Goal: Task Accomplishment & Management: Complete application form

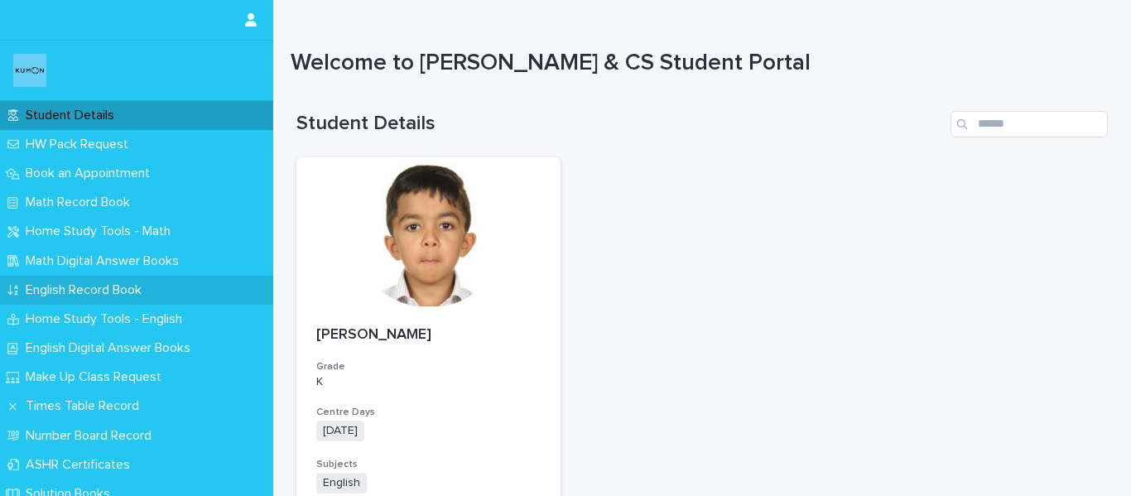
click at [92, 296] on p "English Record Book" at bounding box center [87, 290] width 136 height 16
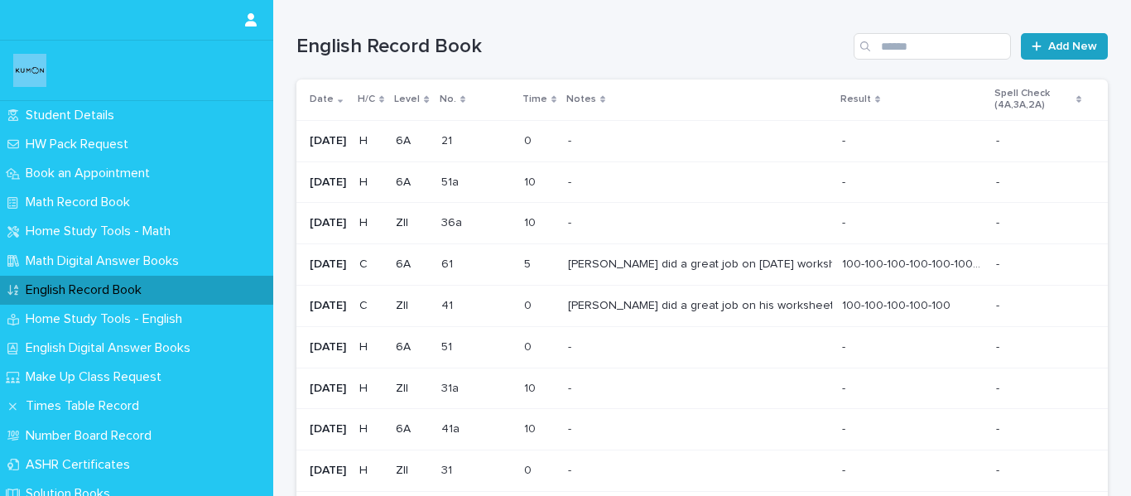
click at [1041, 58] on link "Add New" at bounding box center [1064, 46] width 87 height 26
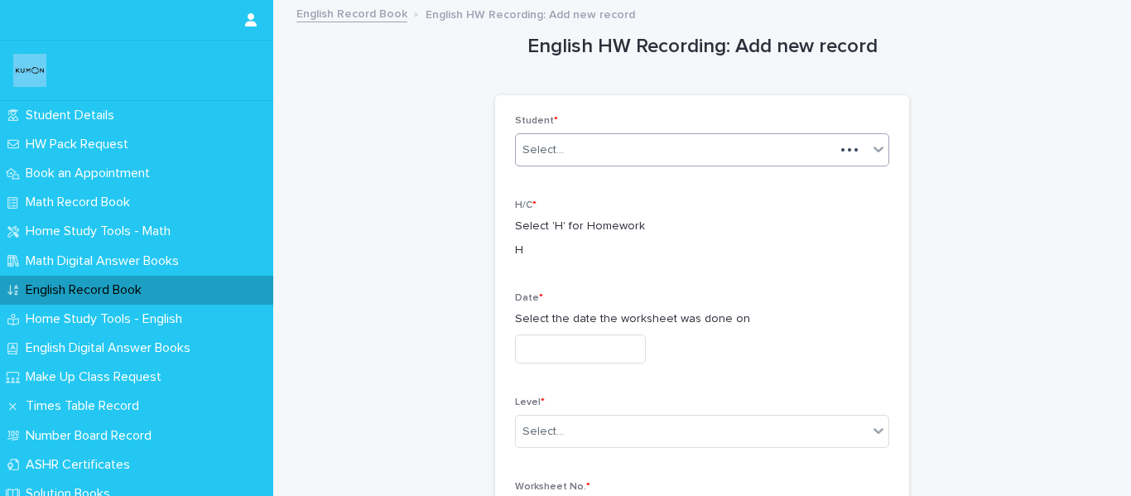
click at [694, 152] on div "Select..." at bounding box center [675, 150] width 319 height 27
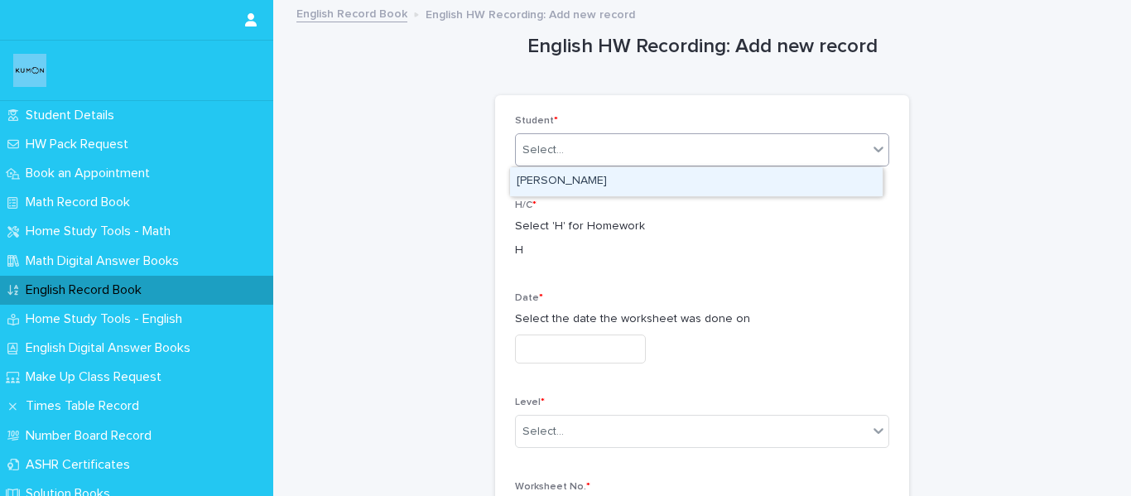
click at [680, 180] on div "[PERSON_NAME]" at bounding box center [696, 181] width 372 height 29
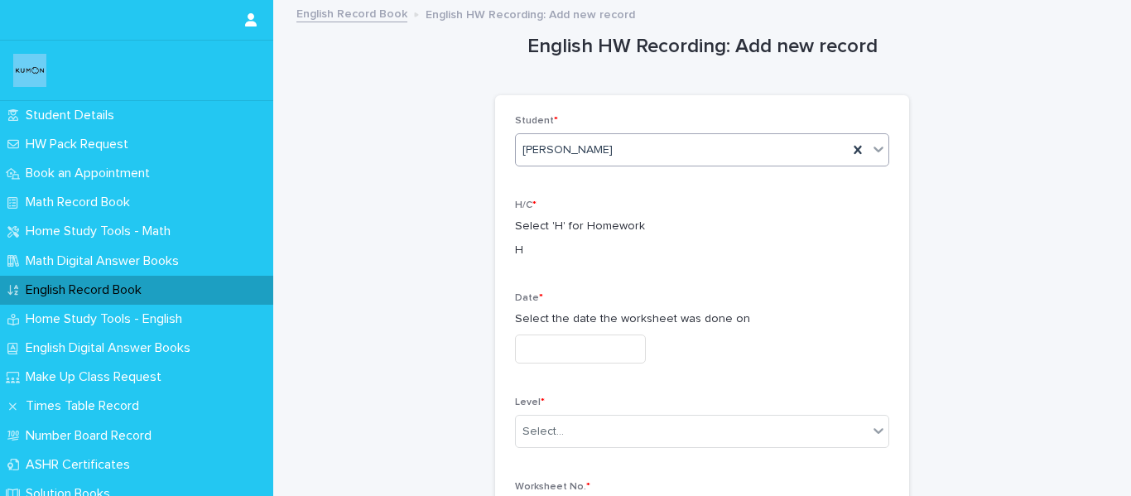
click at [622, 348] on input "text" at bounding box center [580, 348] width 131 height 29
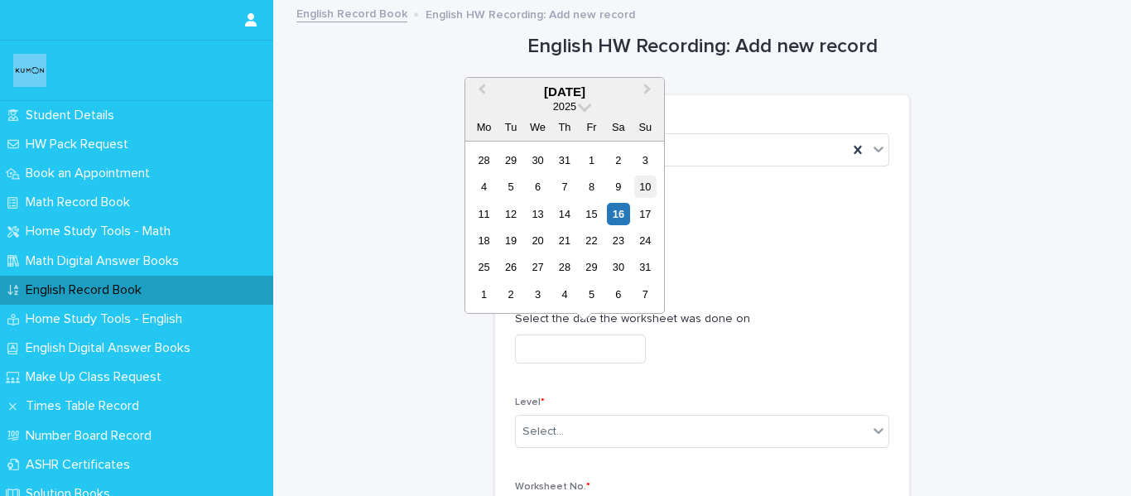
click at [640, 179] on div "10" at bounding box center [645, 186] width 22 height 22
type input "**********"
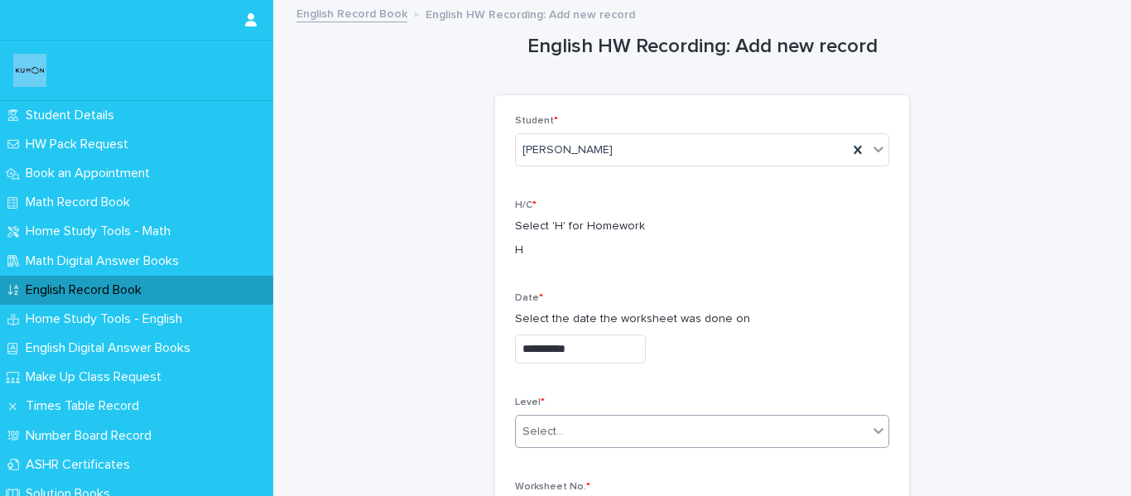
click at [594, 435] on div "Select..." at bounding box center [692, 431] width 352 height 27
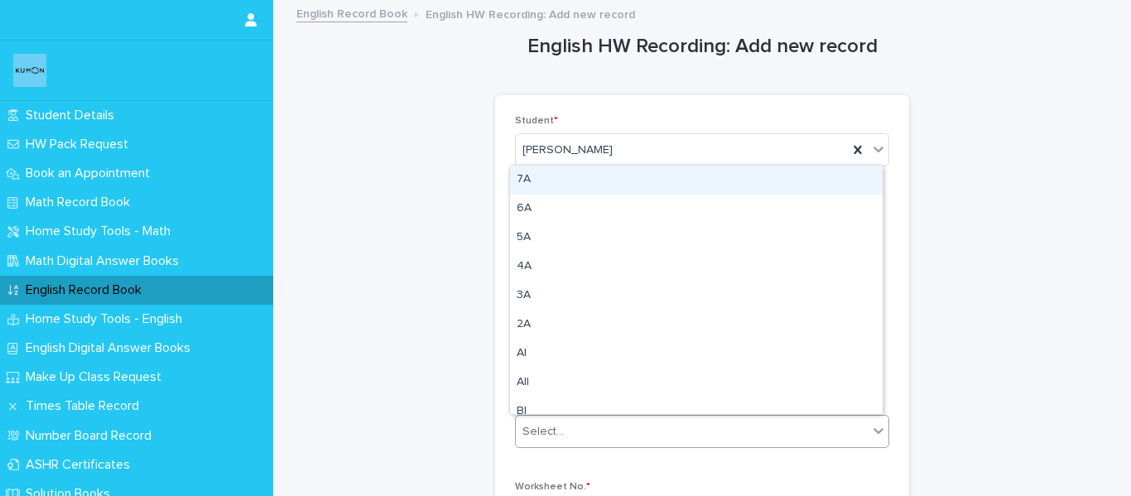
type input "*"
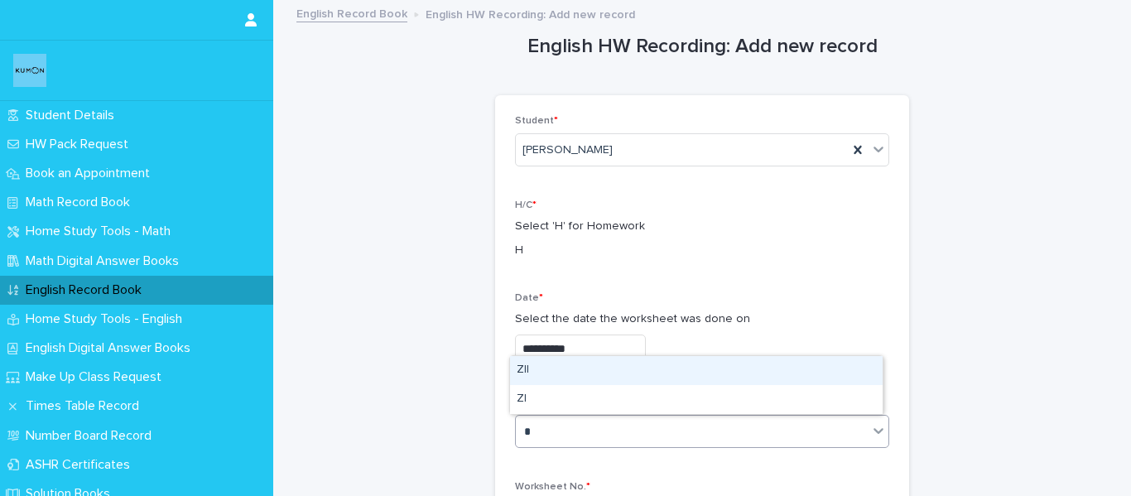
click at [586, 376] on div "ZII" at bounding box center [696, 370] width 372 height 29
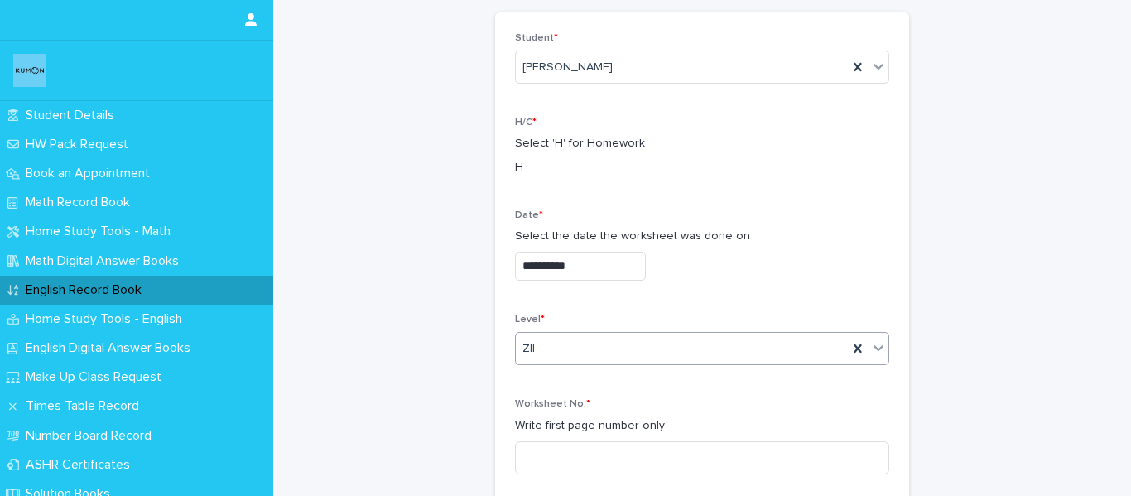
scroll to position [166, 0]
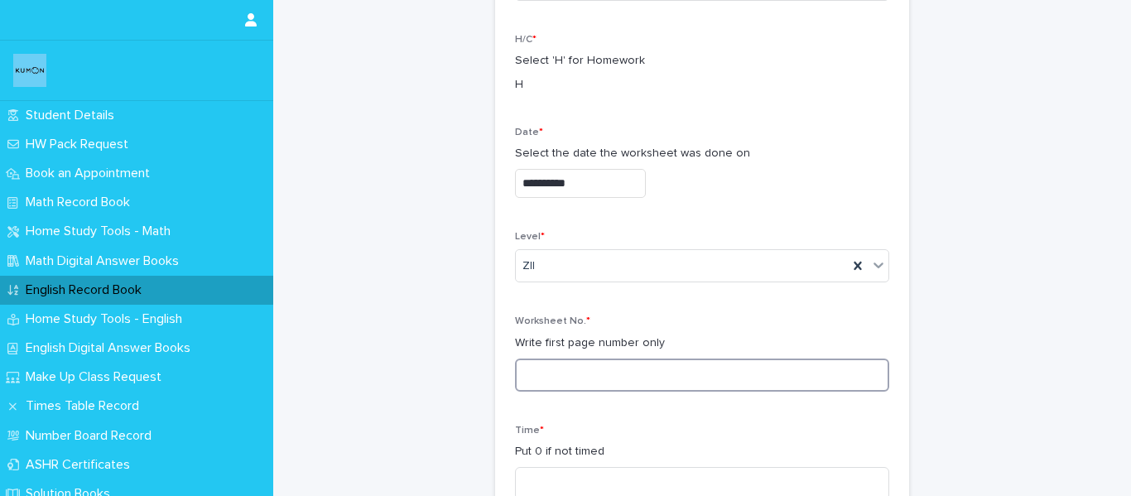
click at [586, 381] on input at bounding box center [702, 374] width 374 height 33
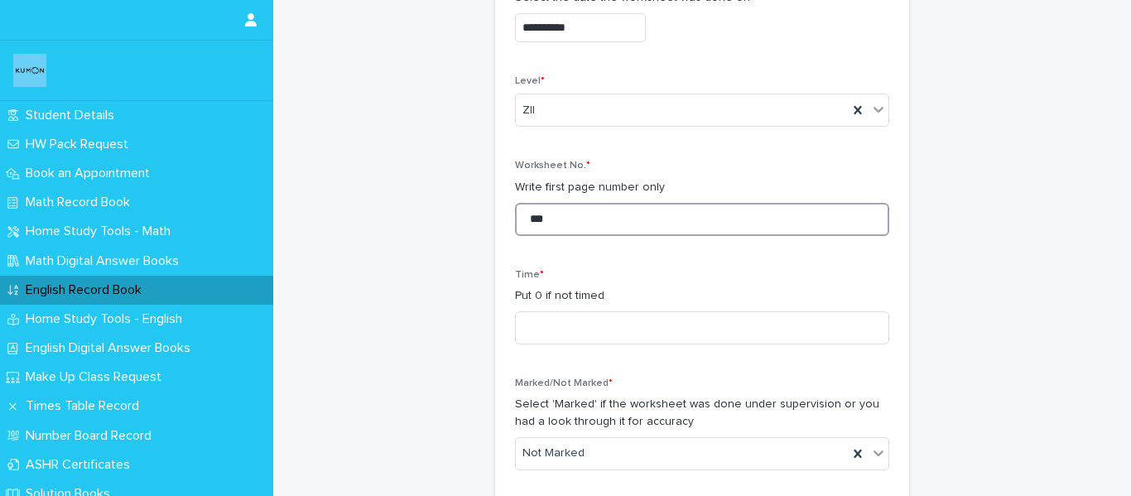
scroll to position [331, 0]
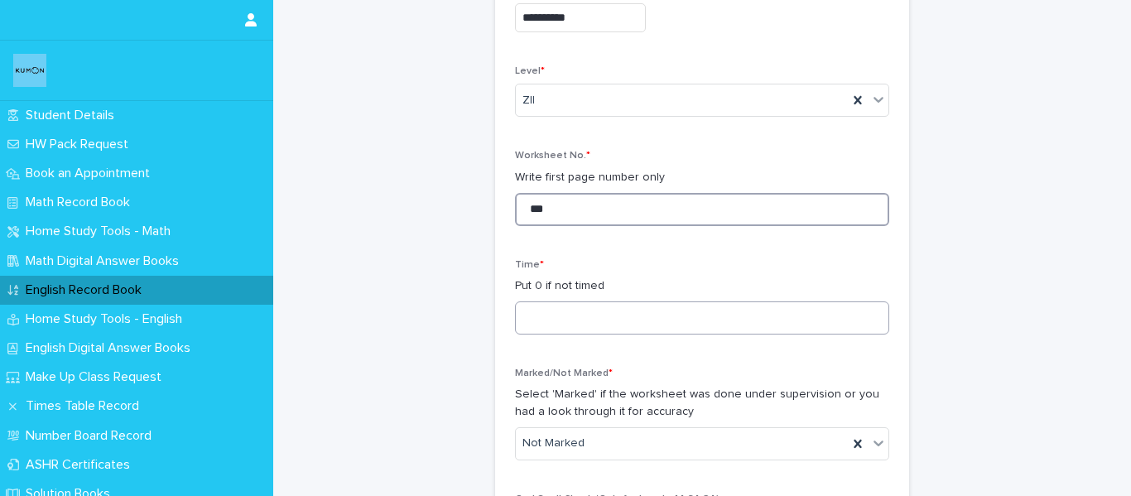
type input "***"
click at [598, 320] on input at bounding box center [702, 317] width 374 height 33
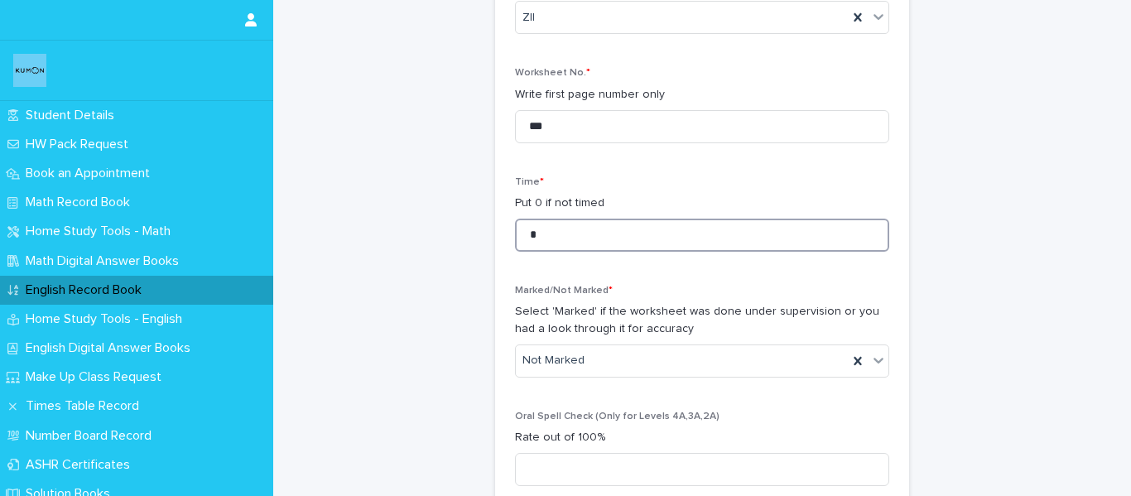
scroll to position [497, 0]
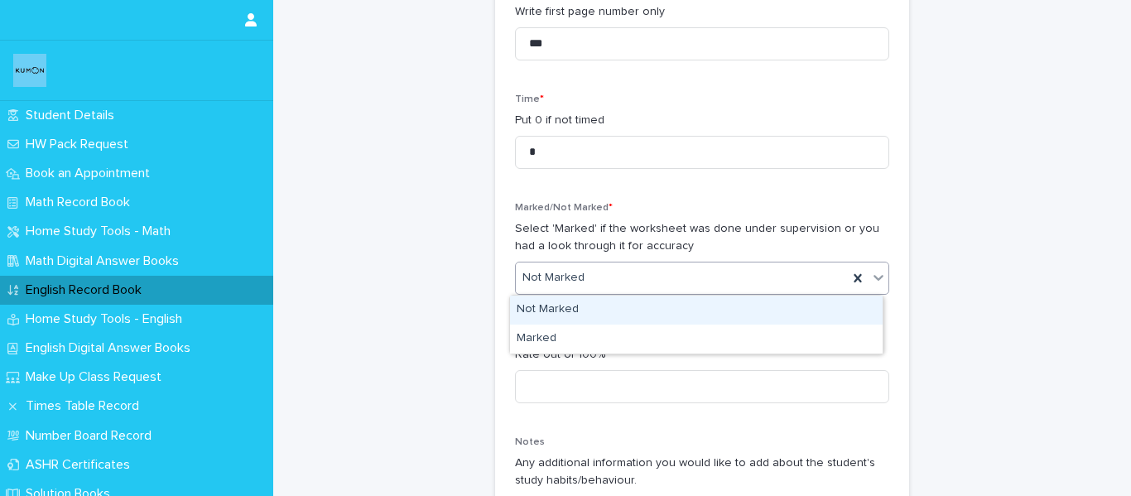
click at [598, 276] on div "Not Marked" at bounding box center [682, 277] width 332 height 27
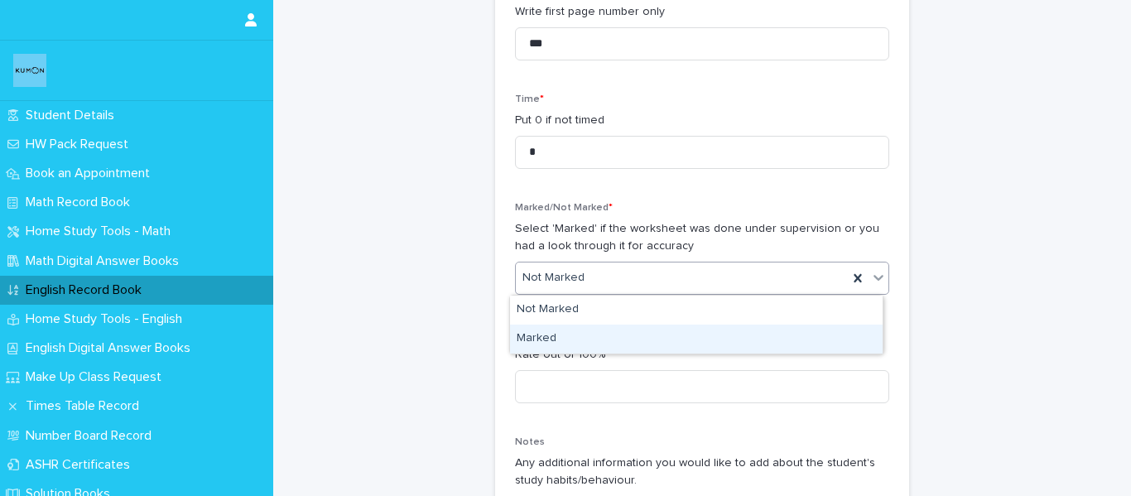
click at [588, 333] on div "Marked" at bounding box center [696, 338] width 372 height 29
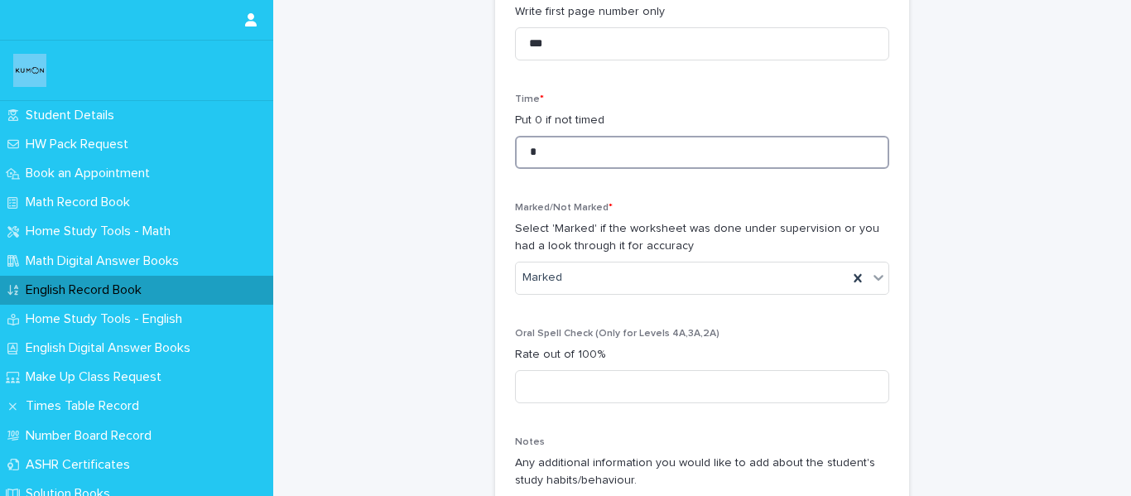
drag, startPoint x: 569, startPoint y: 151, endPoint x: 512, endPoint y: 145, distance: 57.4
click at [515, 145] on input "*" at bounding box center [702, 152] width 374 height 33
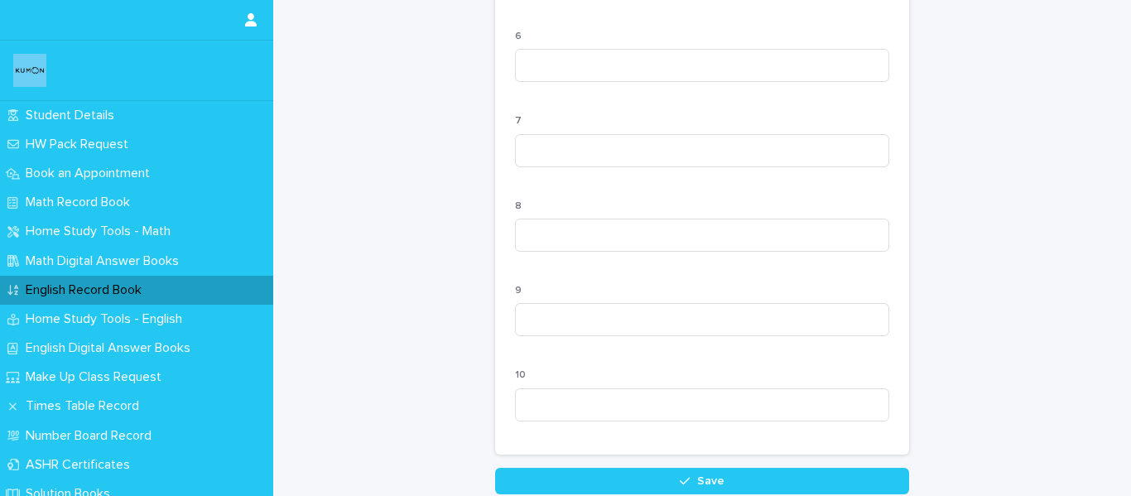
scroll to position [1751, 0]
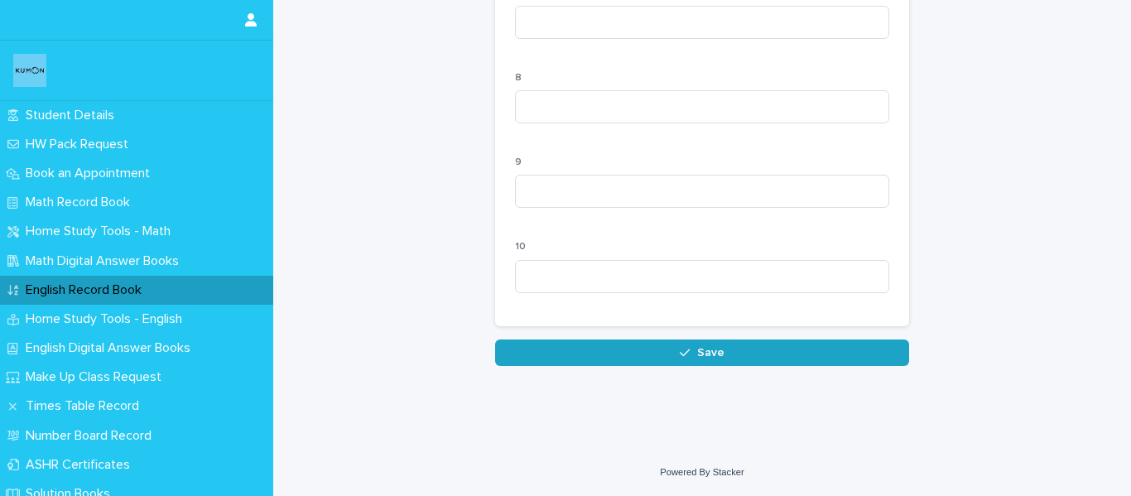
type input "**"
click at [685, 362] on button "Save" at bounding box center [702, 352] width 414 height 26
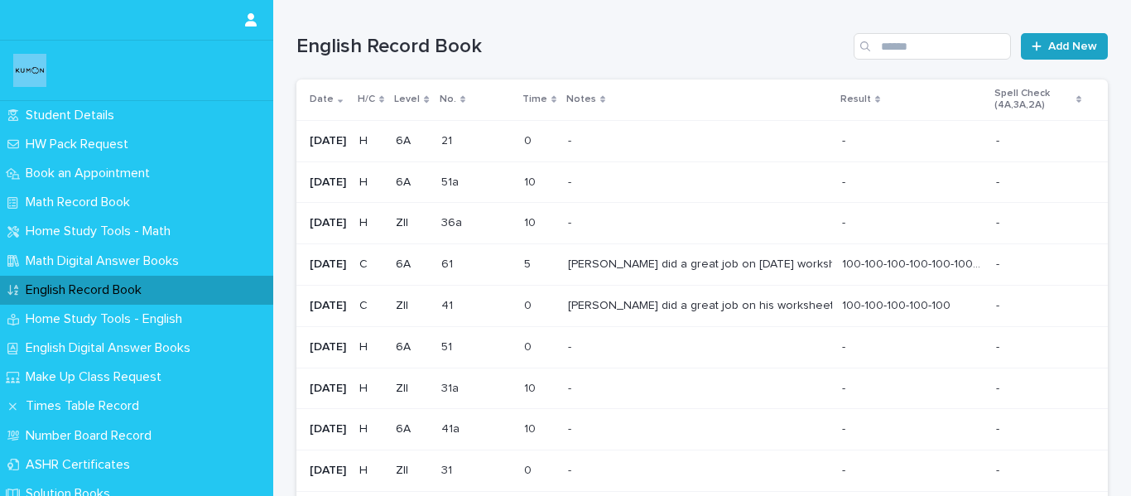
click at [1071, 48] on span "Add New" at bounding box center [1072, 47] width 49 height 12
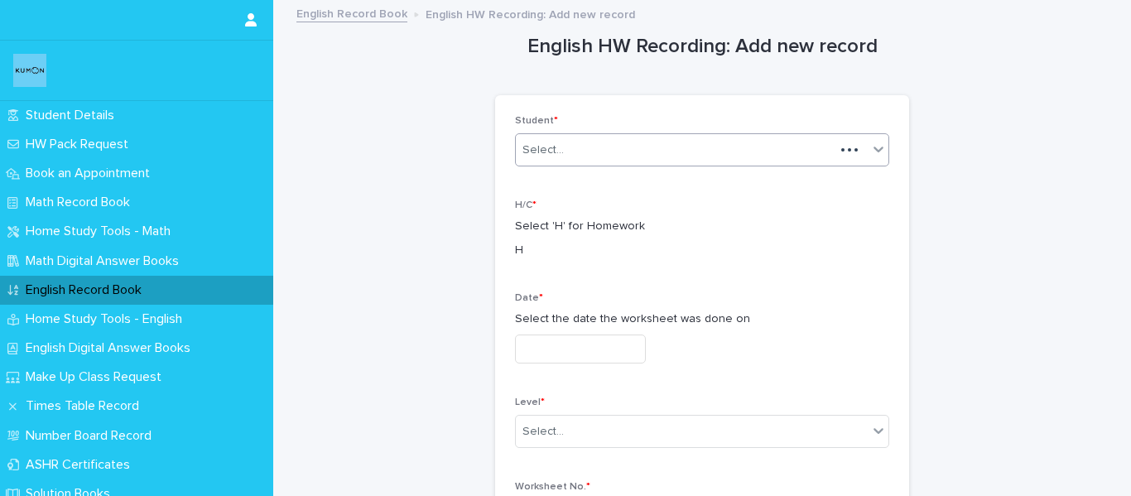
click at [684, 157] on div "Select..." at bounding box center [675, 150] width 319 height 27
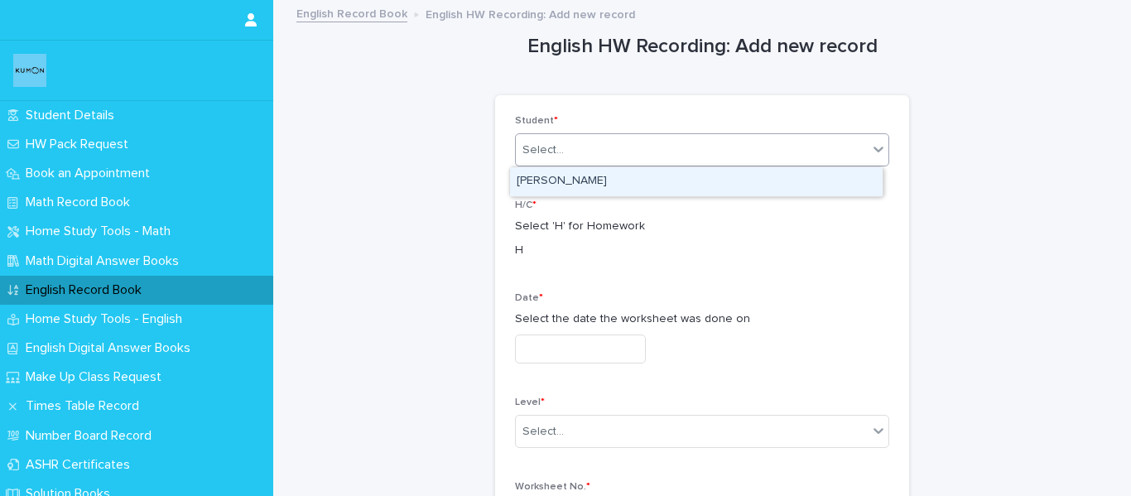
click at [663, 181] on div "[PERSON_NAME]" at bounding box center [696, 181] width 372 height 29
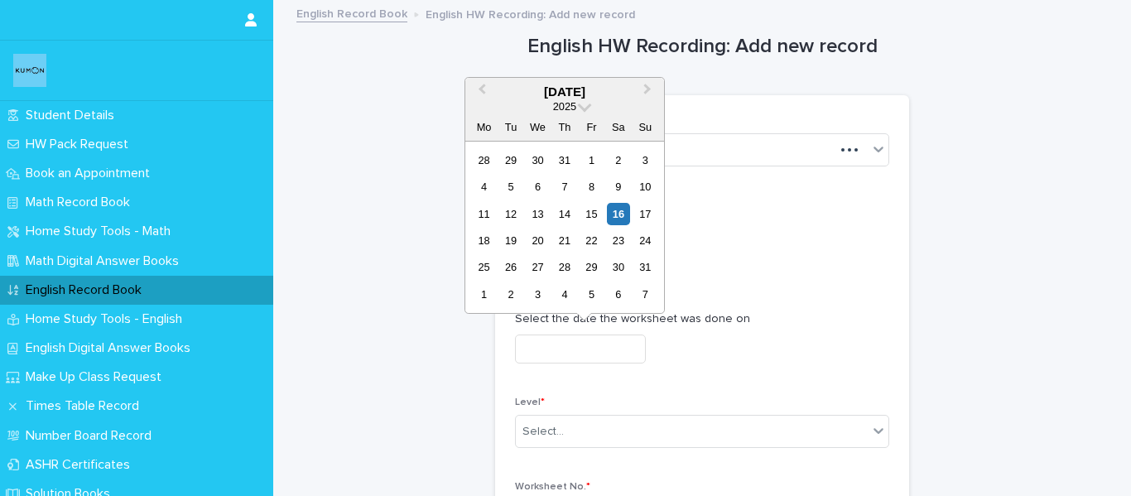
click at [586, 347] on input "text" at bounding box center [580, 348] width 131 height 29
click at [640, 191] on div "10" at bounding box center [645, 186] width 22 height 22
type input "**********"
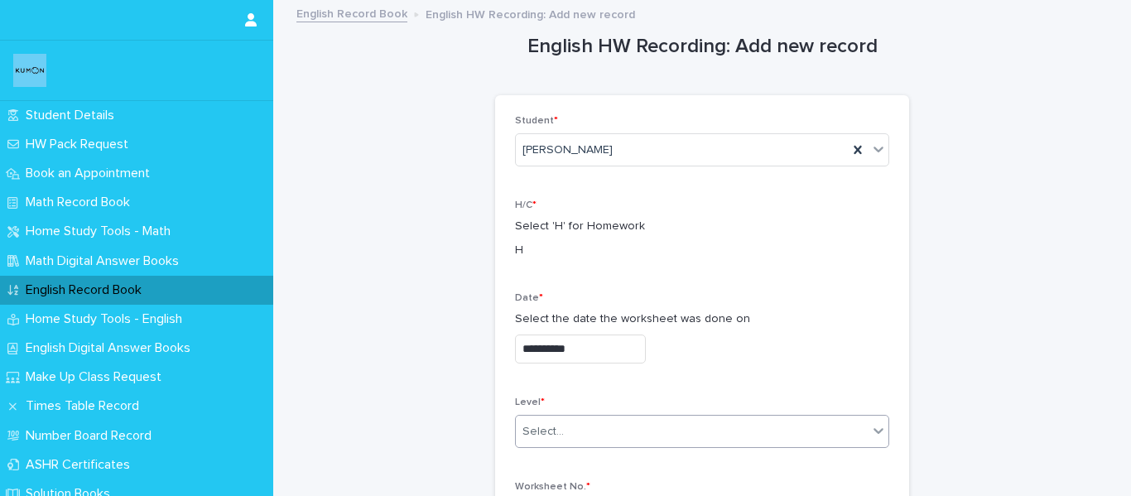
click at [577, 423] on div "Select..." at bounding box center [692, 431] width 352 height 27
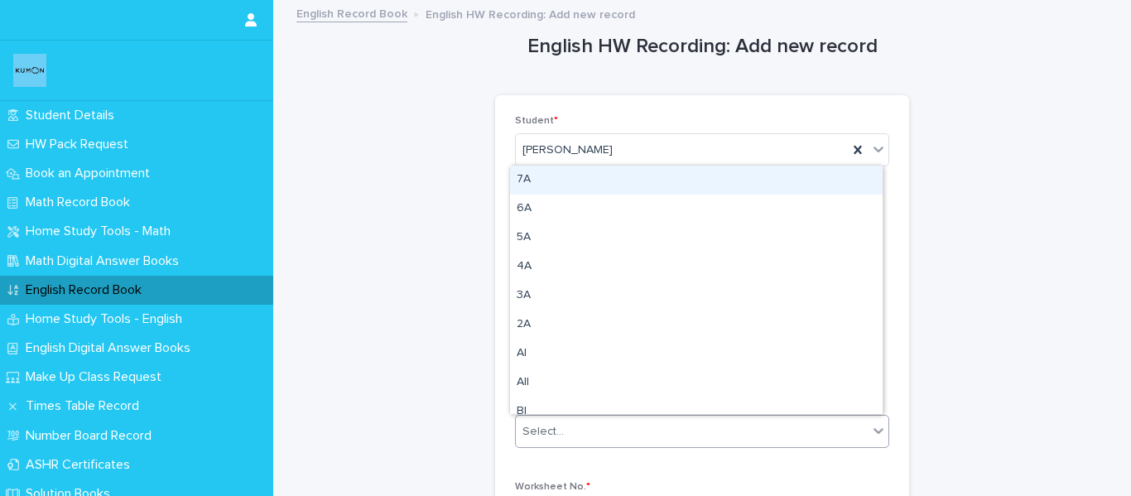
type input "*"
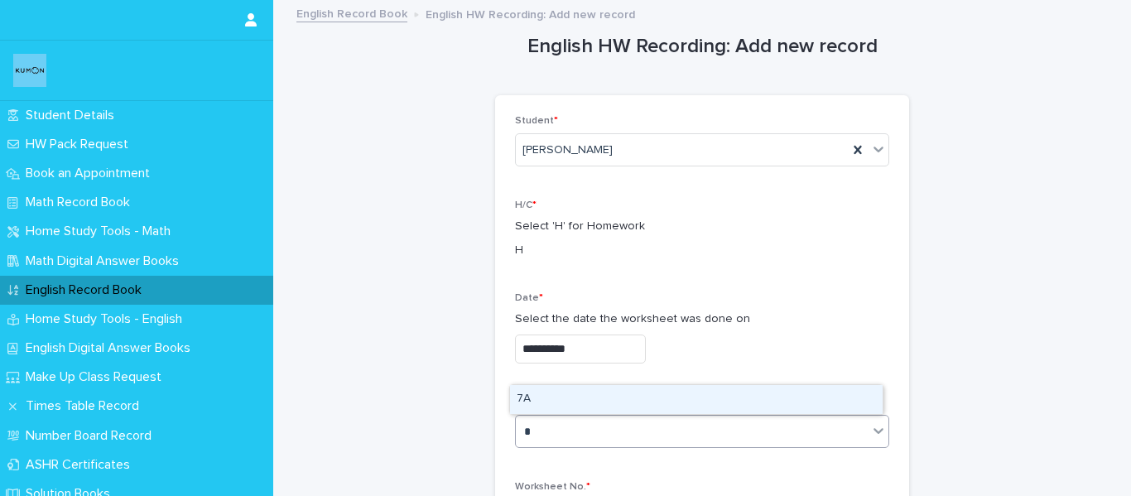
click at [569, 390] on div "7A" at bounding box center [696, 399] width 372 height 29
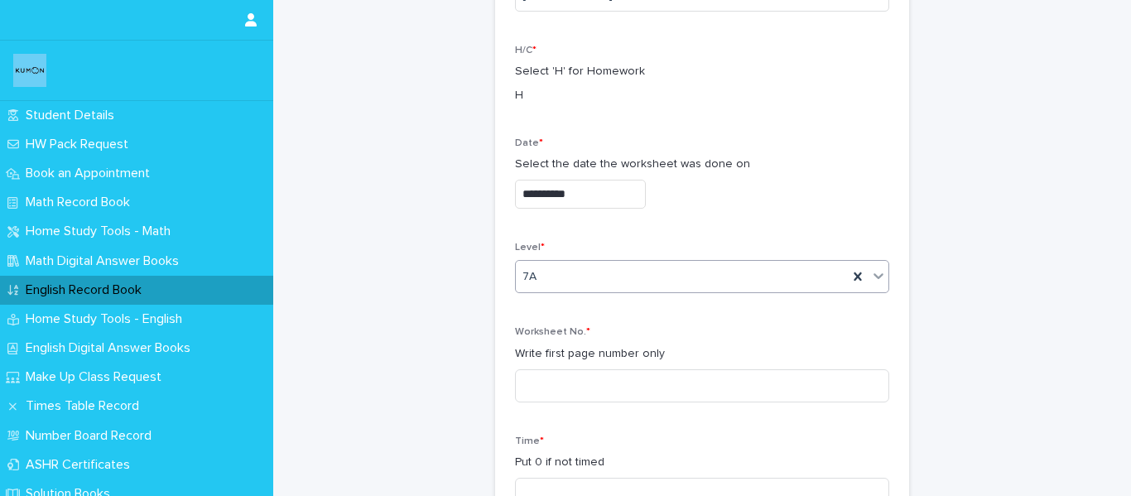
scroll to position [166, 0]
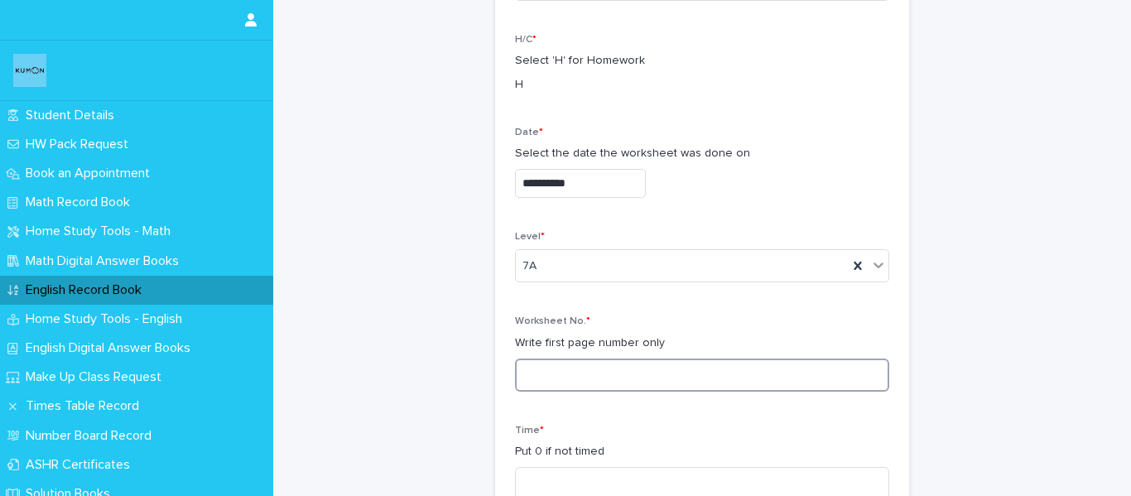
click at [572, 362] on input at bounding box center [702, 374] width 374 height 33
type input "***"
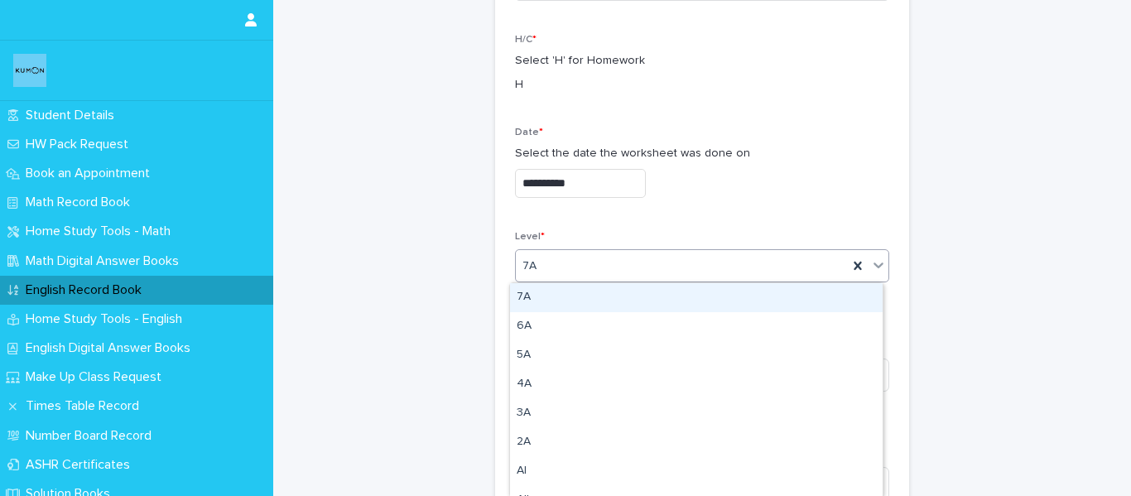
click at [565, 271] on div "7A" at bounding box center [682, 265] width 332 height 27
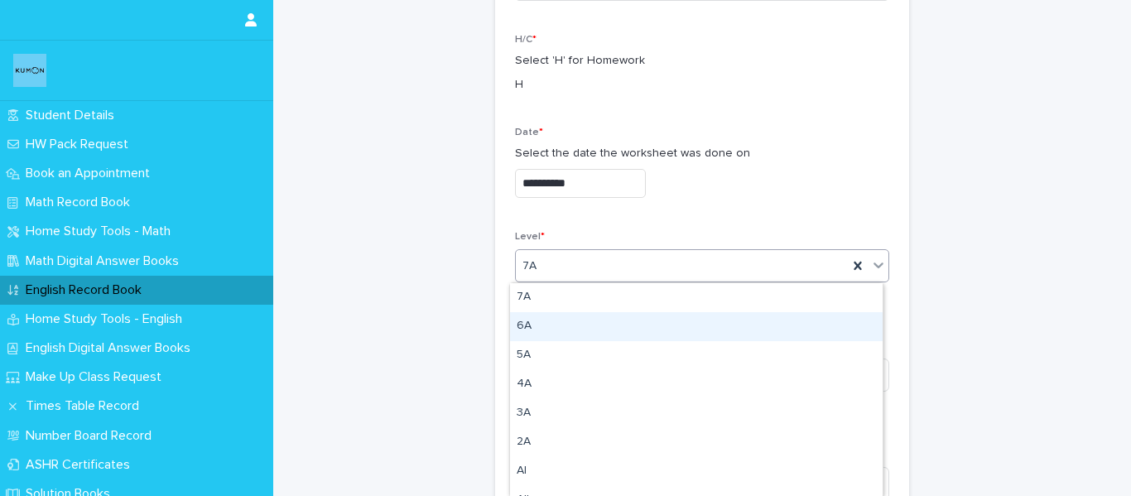
click at [552, 323] on div "6A" at bounding box center [696, 326] width 372 height 29
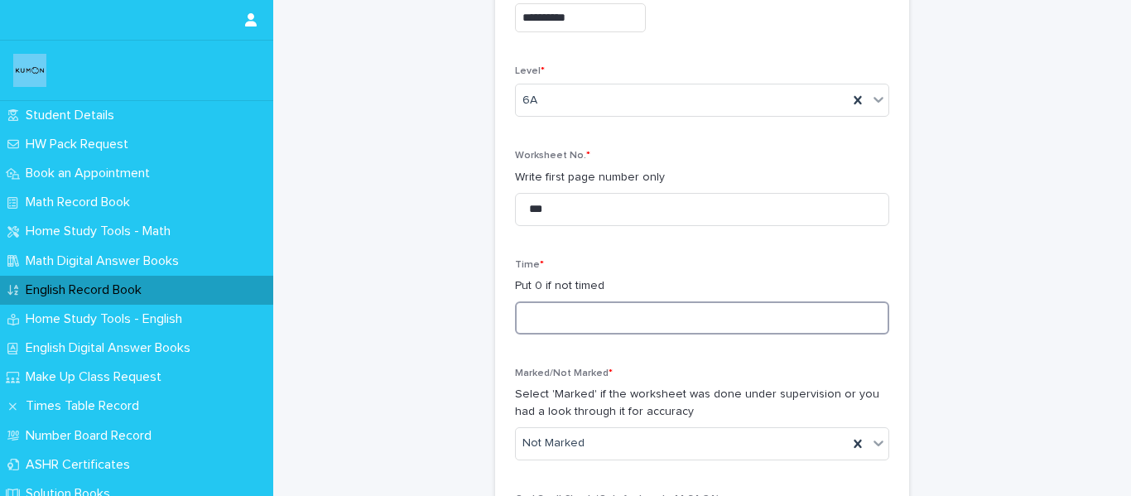
click at [546, 325] on input at bounding box center [702, 317] width 374 height 33
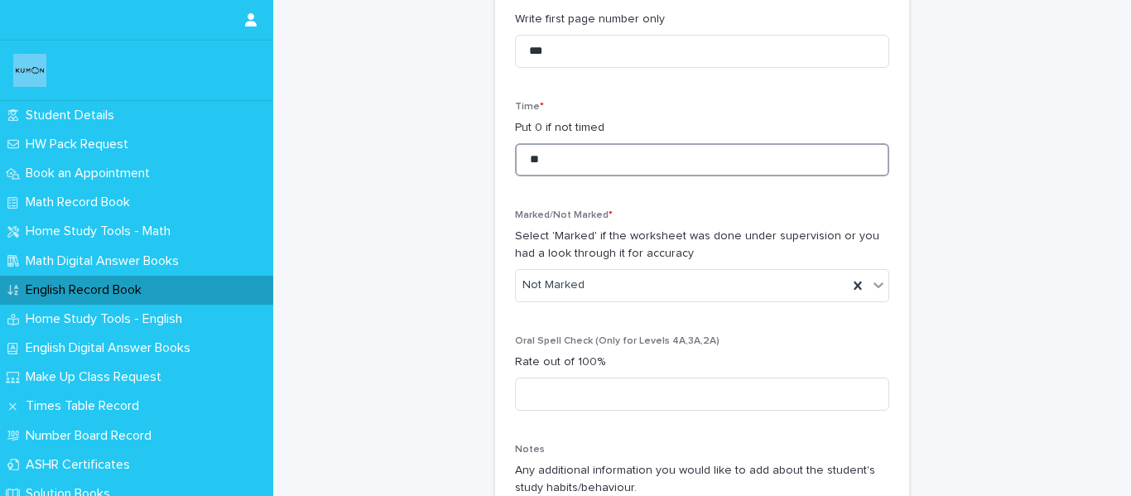
scroll to position [579, 0]
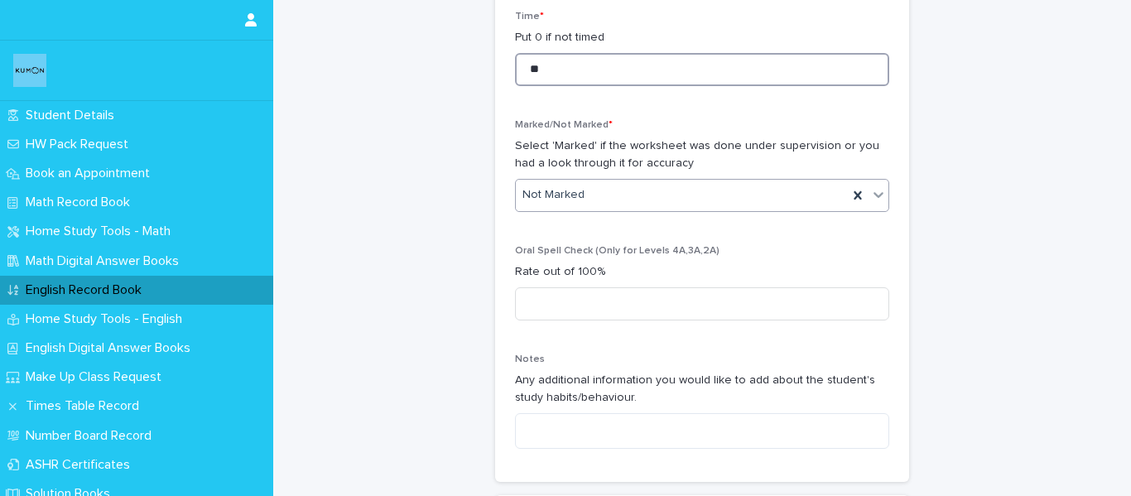
type input "**"
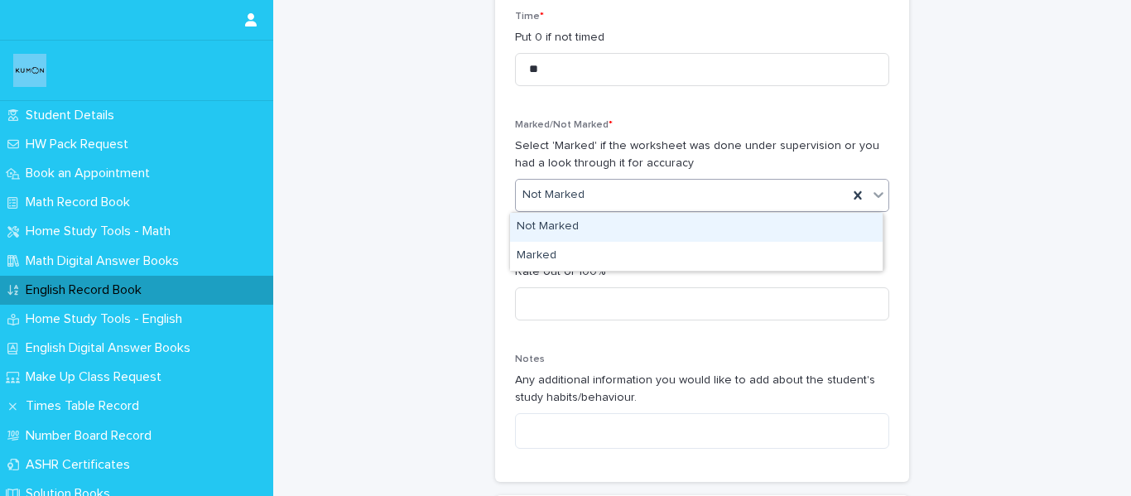
click at [564, 206] on div "Not Marked" at bounding box center [682, 194] width 332 height 27
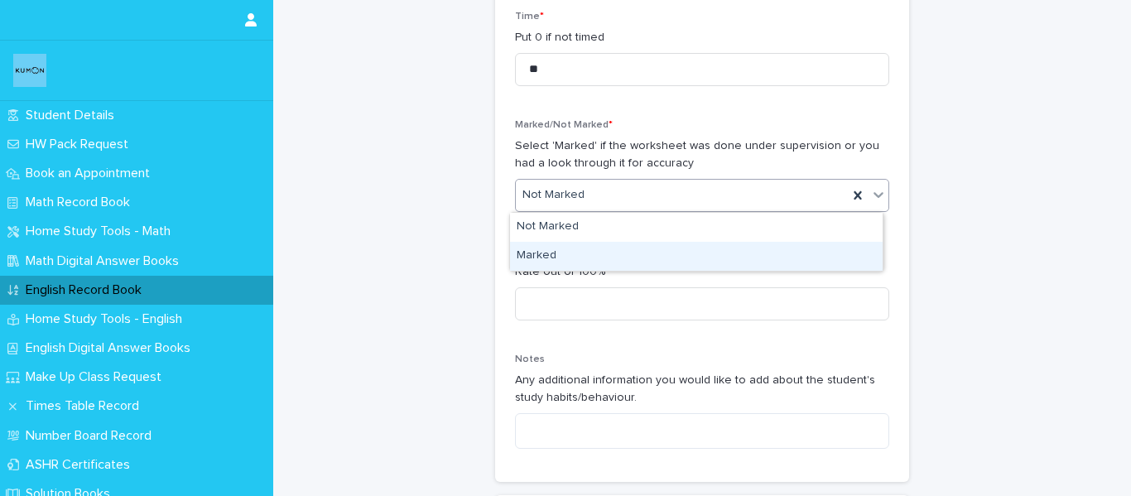
click at [541, 262] on div "Marked" at bounding box center [696, 256] width 372 height 29
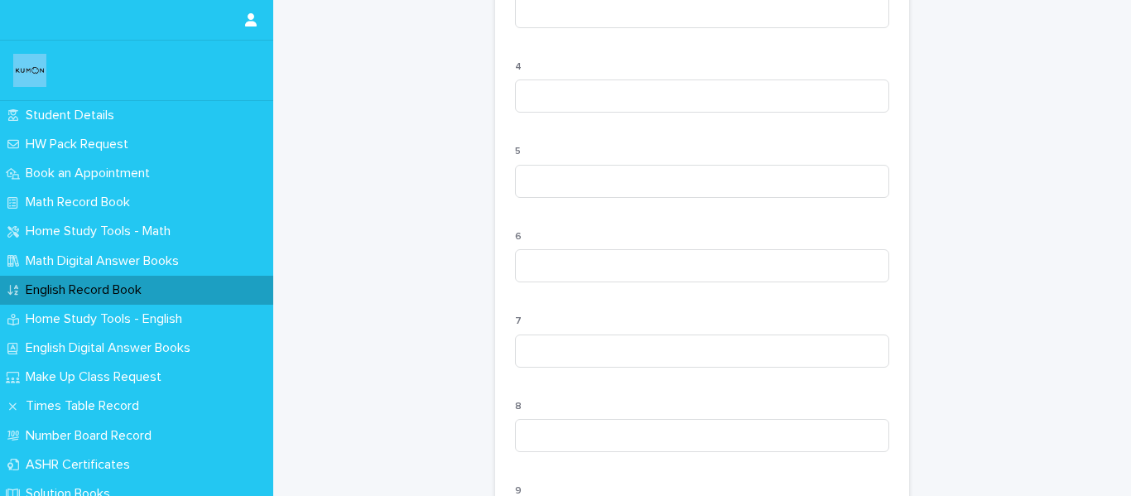
scroll to position [1751, 0]
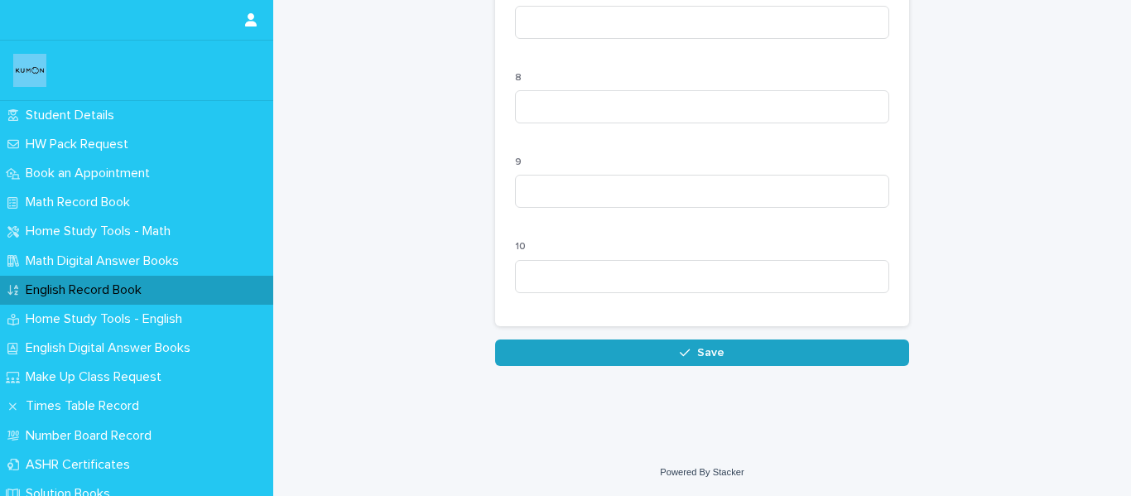
click at [723, 351] on button "Save" at bounding box center [702, 352] width 414 height 26
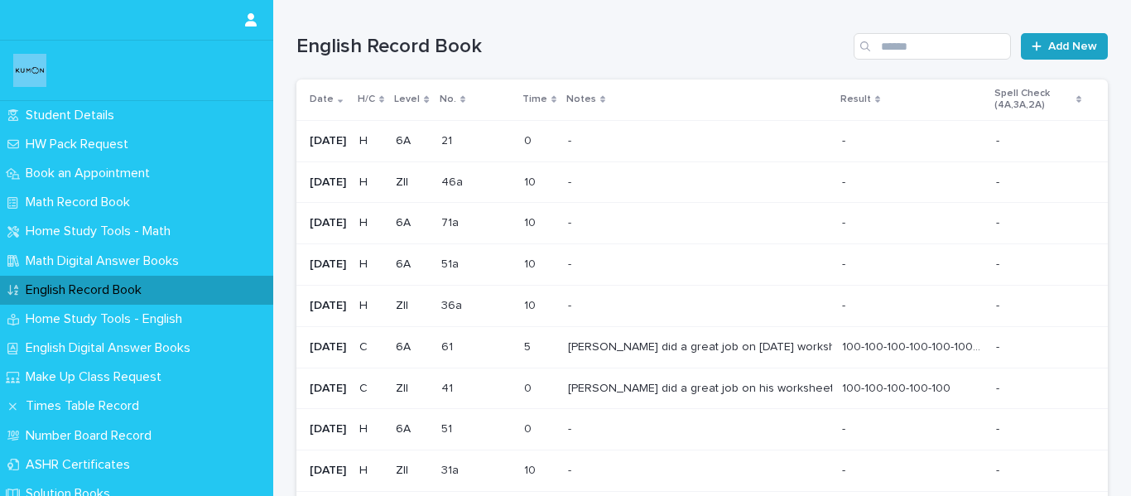
click at [1050, 35] on link "Add New" at bounding box center [1064, 46] width 87 height 26
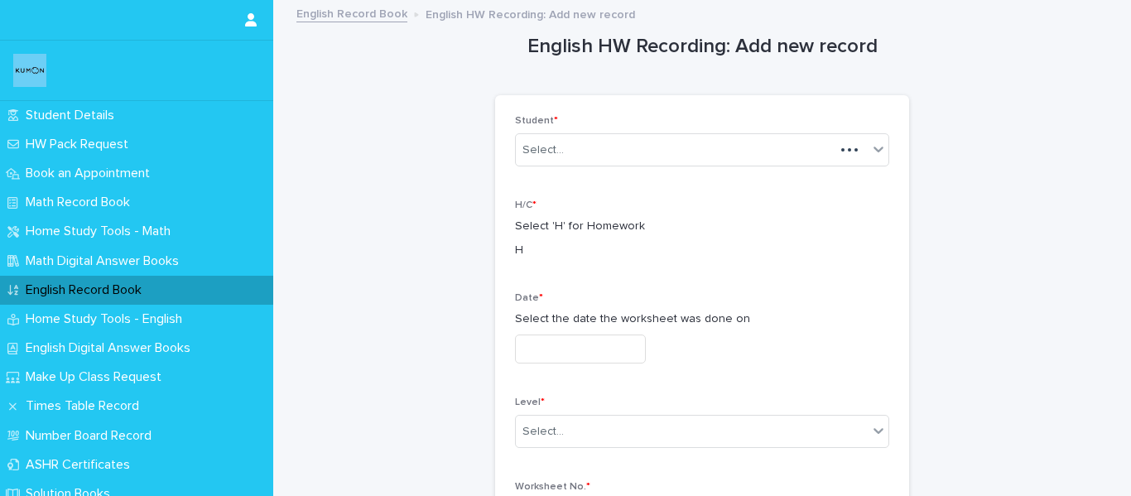
click at [598, 132] on div "Student * Select..." at bounding box center [702, 147] width 374 height 65
click at [598, 145] on div "Select..." at bounding box center [692, 150] width 352 height 27
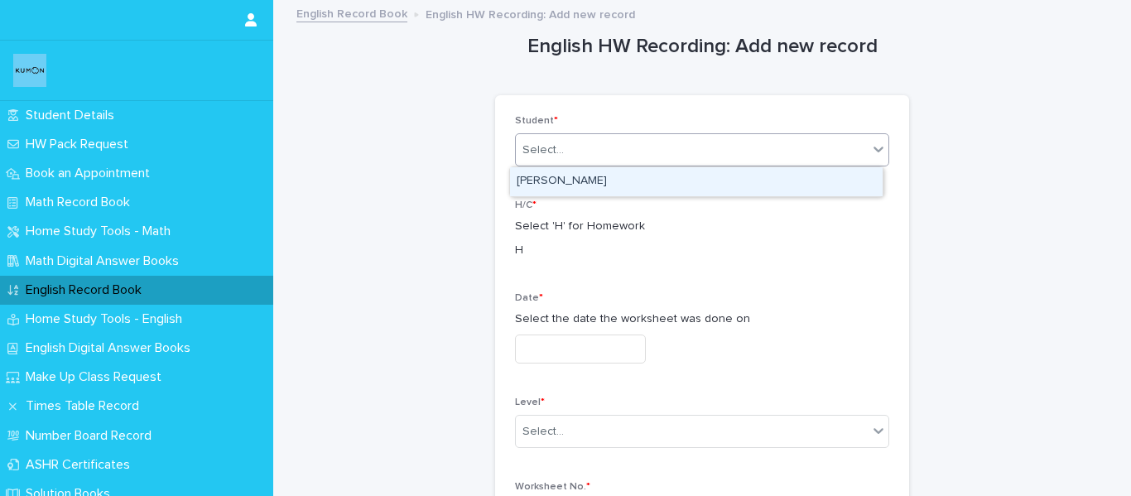
click at [590, 189] on div "[PERSON_NAME]" at bounding box center [696, 181] width 372 height 29
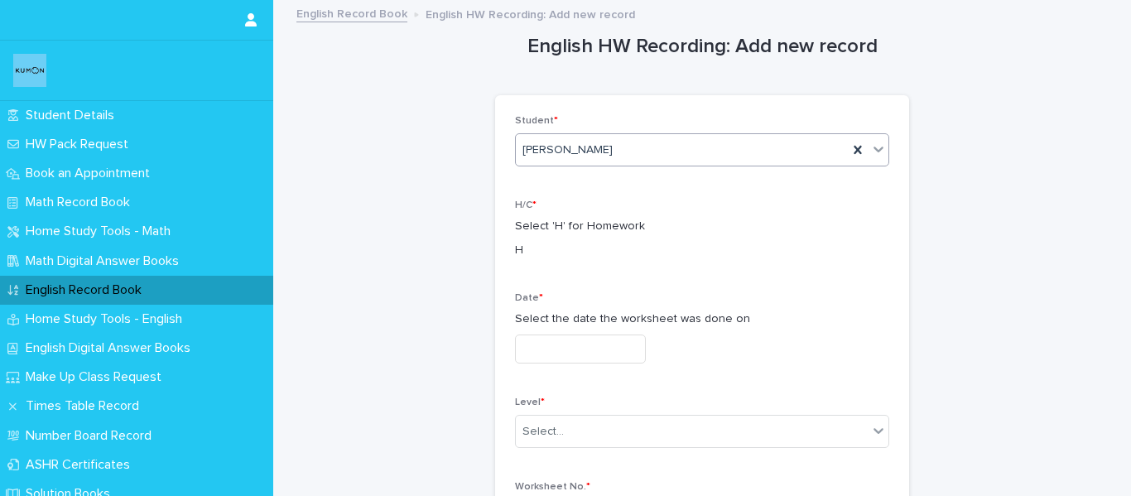
click at [593, 346] on input "text" at bounding box center [580, 348] width 131 height 29
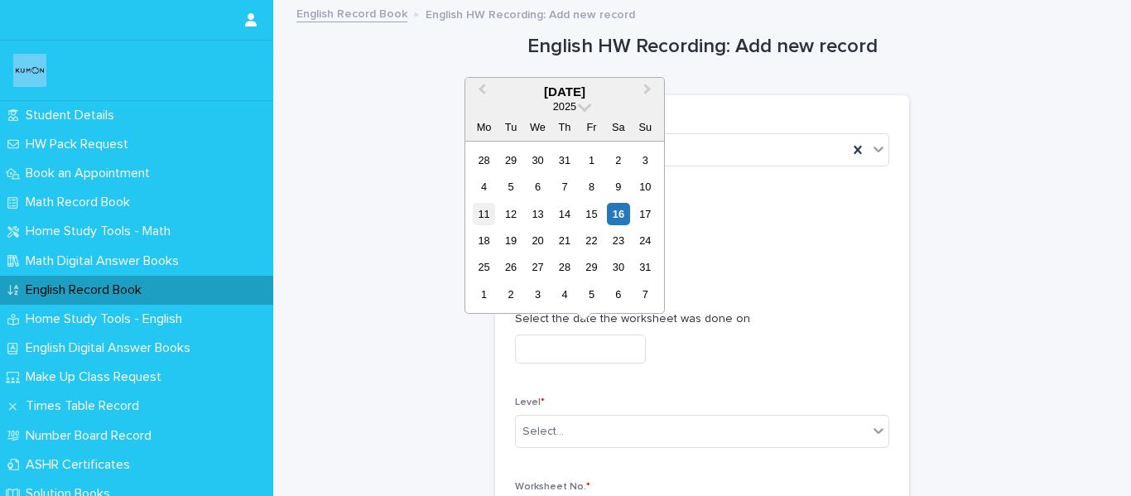
click at [485, 219] on div "11" at bounding box center [484, 214] width 22 height 22
type input "**********"
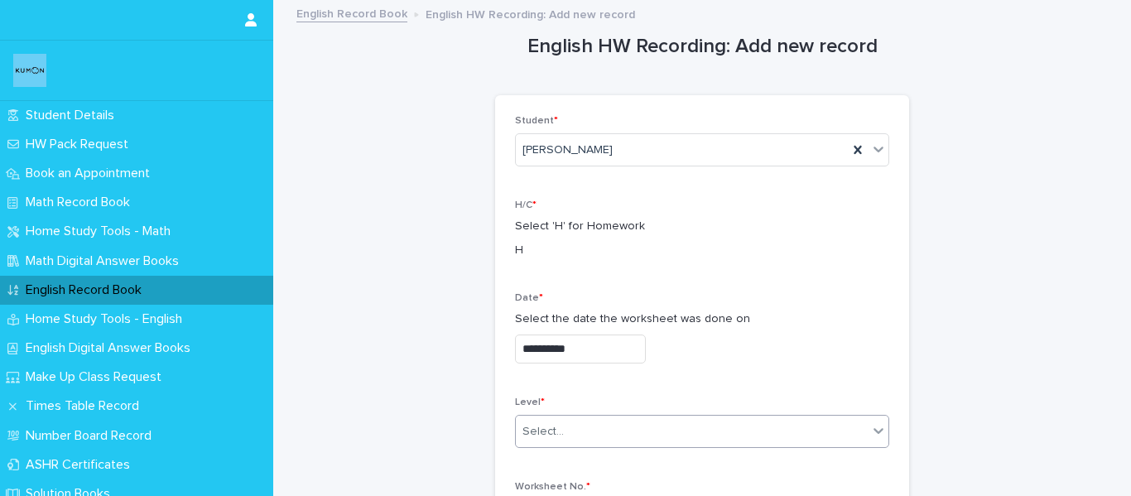
click at [567, 432] on div "Select..." at bounding box center [692, 431] width 352 height 27
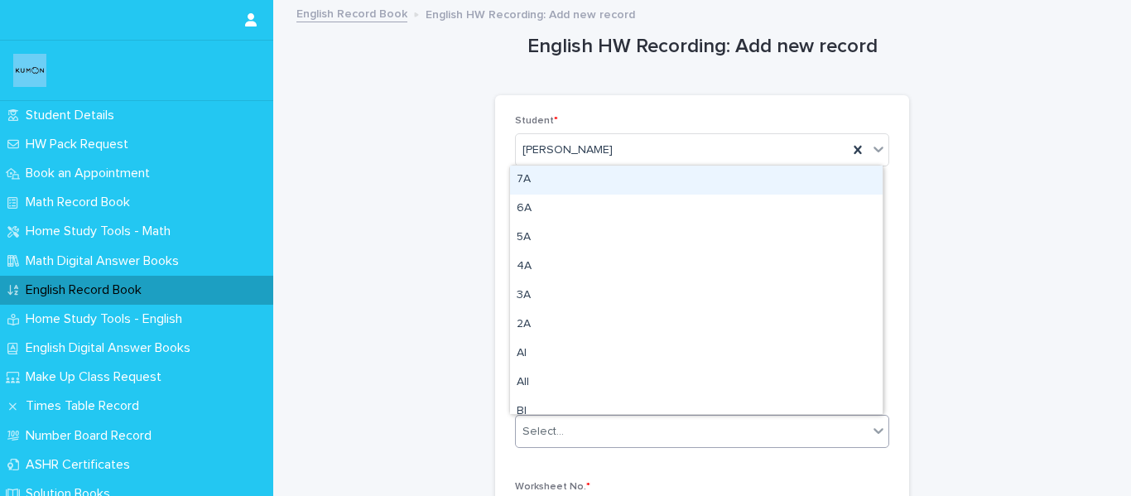
type input "*"
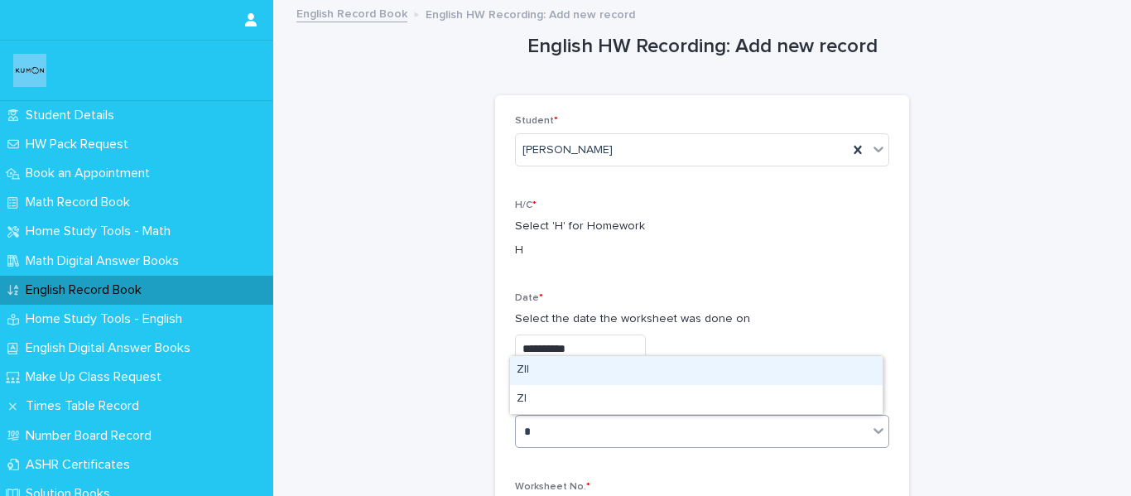
click at [567, 364] on div "ZII" at bounding box center [696, 370] width 372 height 29
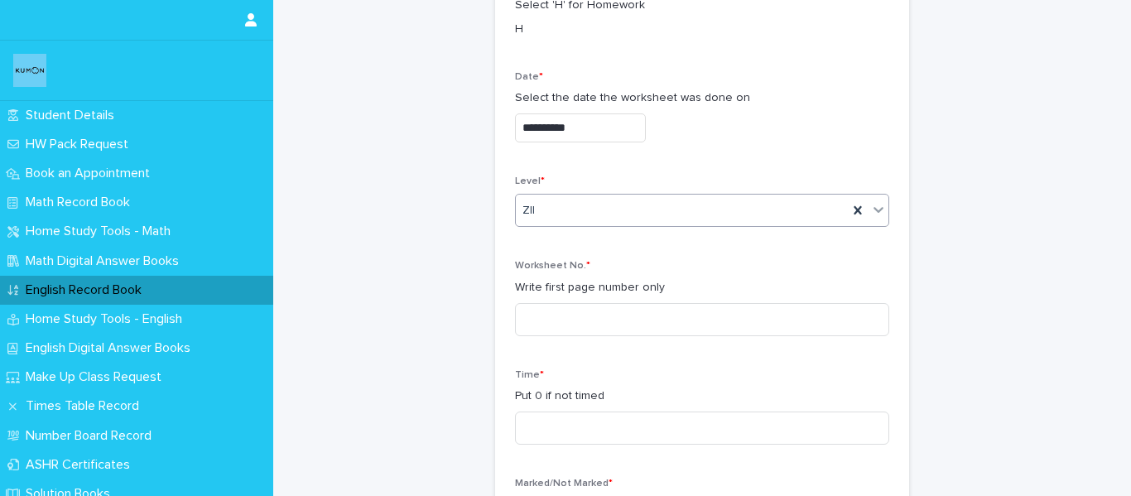
scroll to position [248, 0]
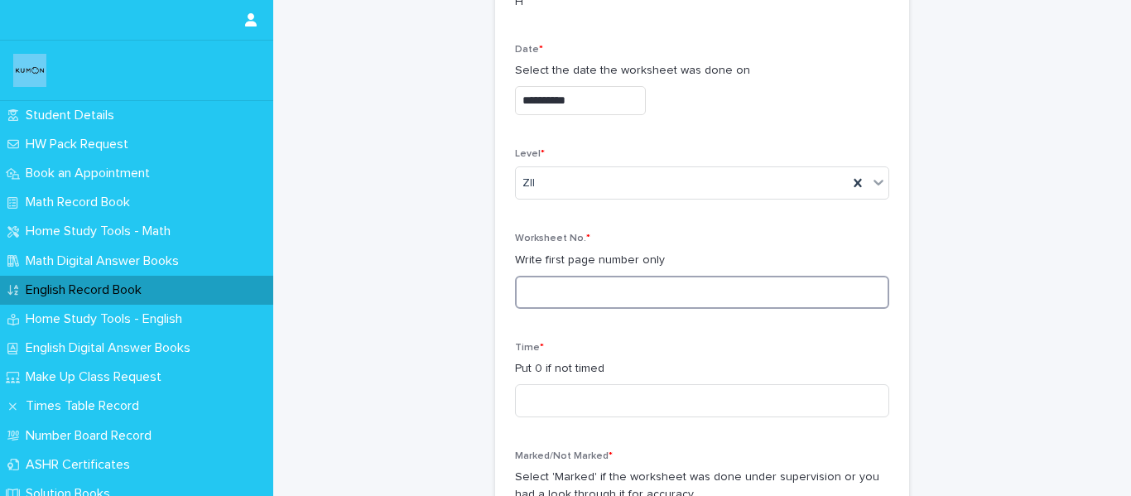
click at [535, 291] on input at bounding box center [702, 292] width 374 height 33
type input "*"
type input "***"
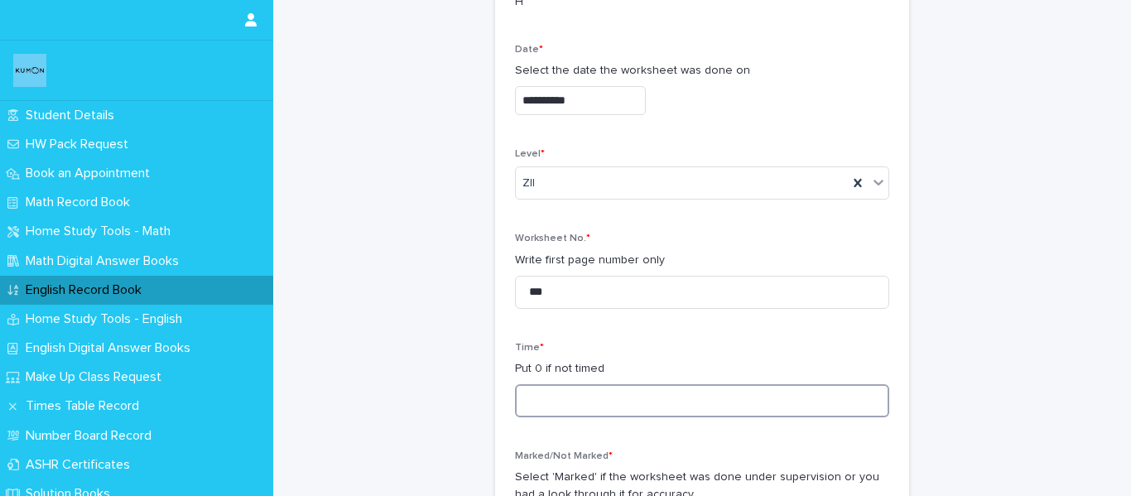
click at [569, 396] on input at bounding box center [702, 400] width 374 height 33
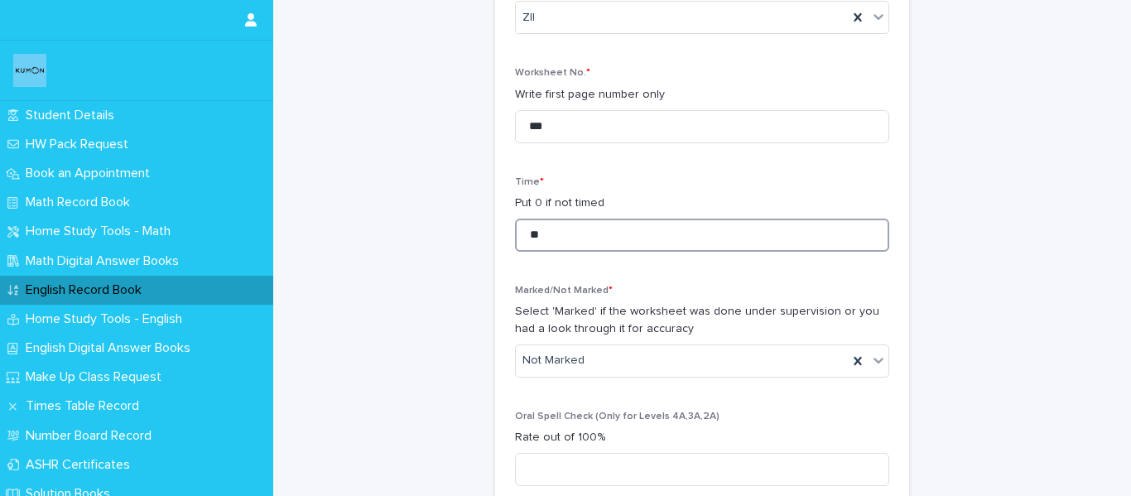
scroll to position [497, 0]
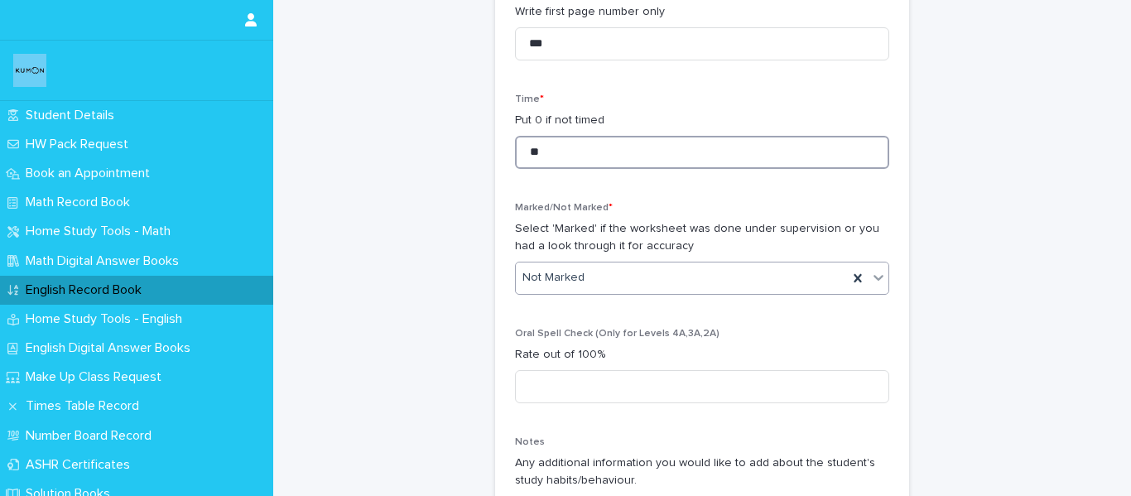
type input "**"
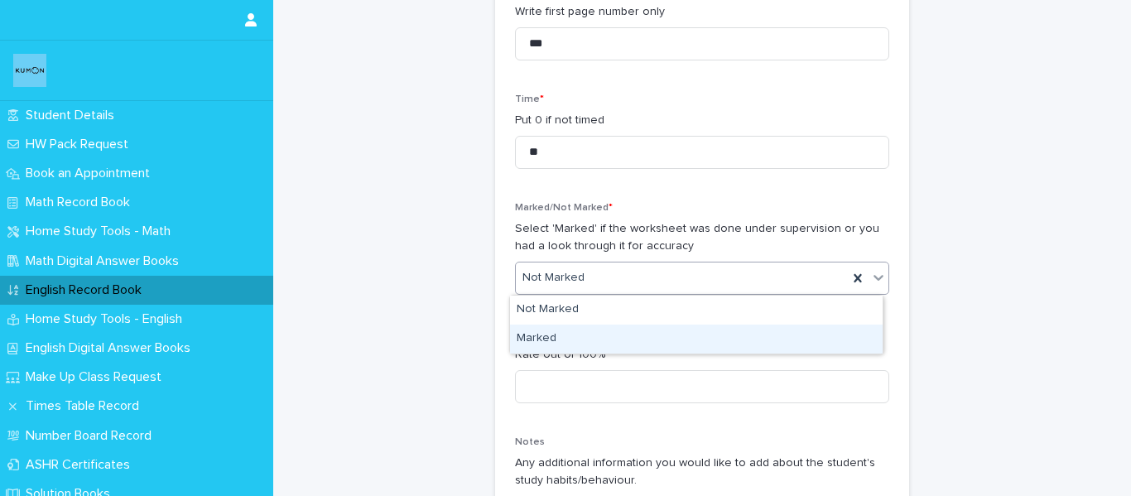
click at [558, 339] on div "Marked" at bounding box center [696, 338] width 372 height 29
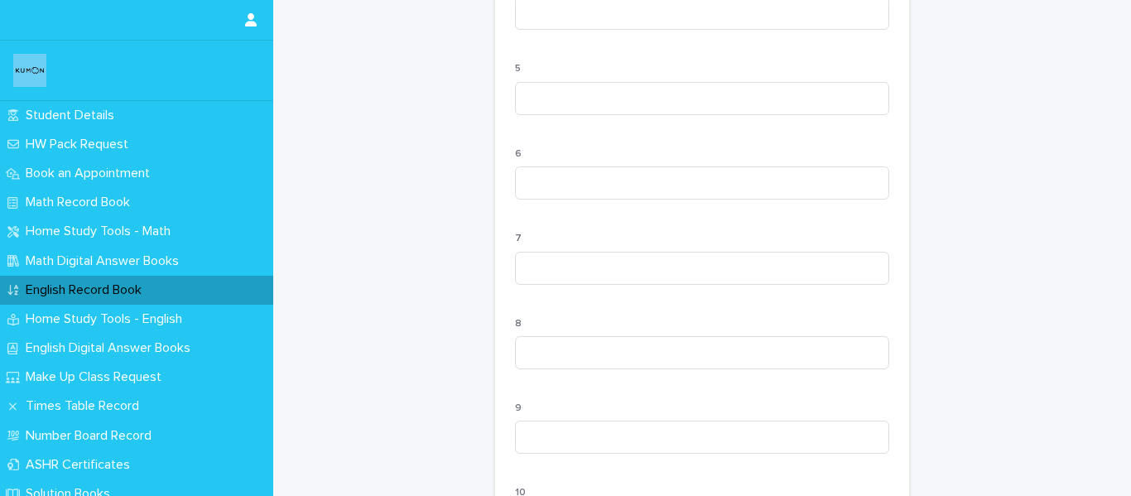
scroll to position [1751, 0]
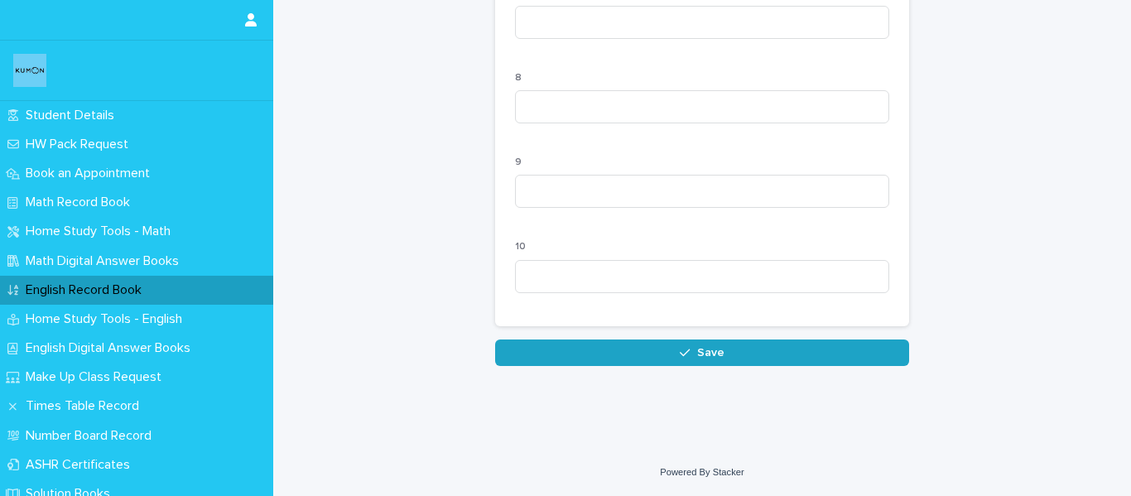
click at [608, 358] on button "Save" at bounding box center [702, 352] width 414 height 26
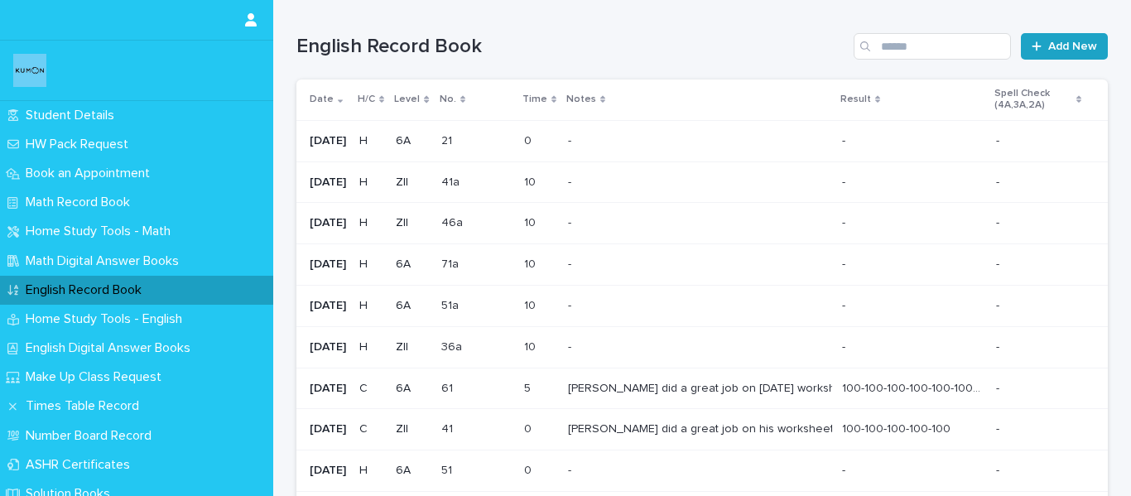
click at [1031, 41] on icon at bounding box center [1036, 47] width 10 height 12
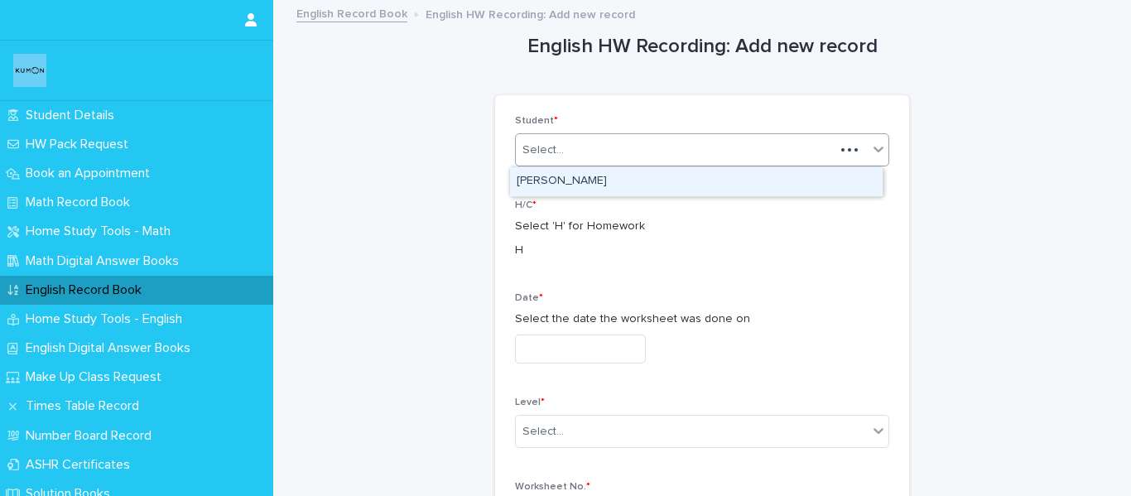
click at [674, 145] on div "Select..." at bounding box center [675, 150] width 319 height 27
click at [632, 173] on div "[PERSON_NAME]" at bounding box center [696, 181] width 372 height 29
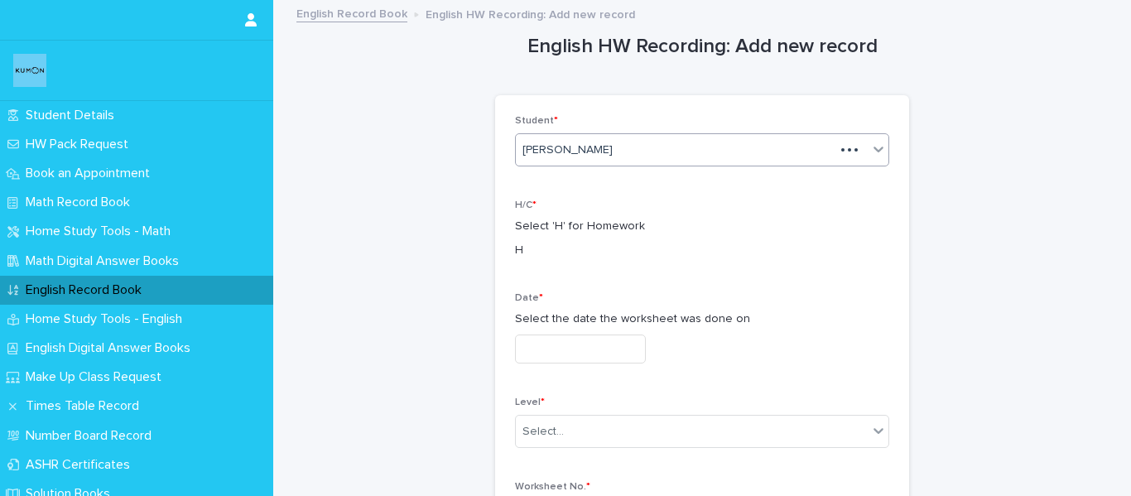
click at [586, 348] on input "text" at bounding box center [580, 348] width 131 height 29
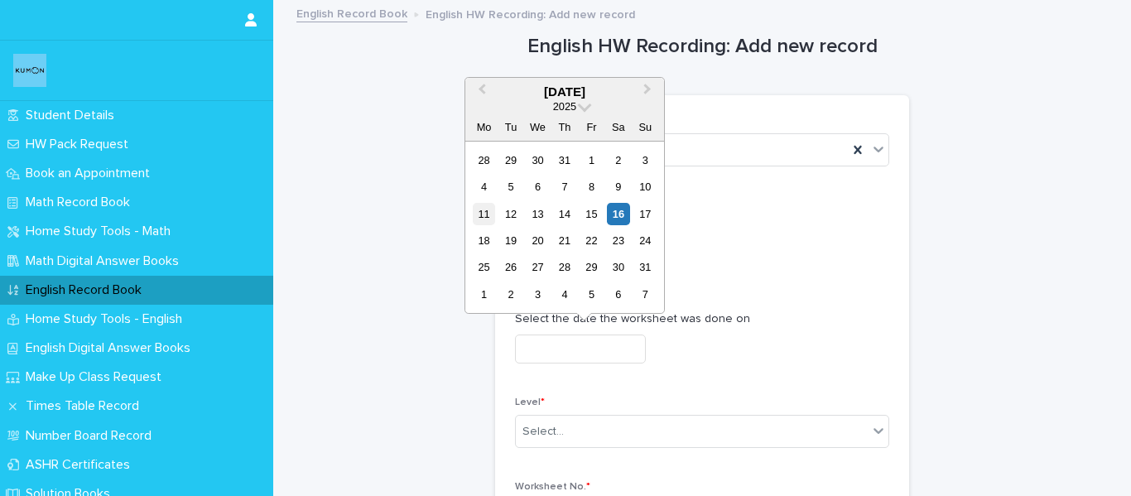
click at [487, 215] on div "11" at bounding box center [484, 214] width 22 height 22
type input "**********"
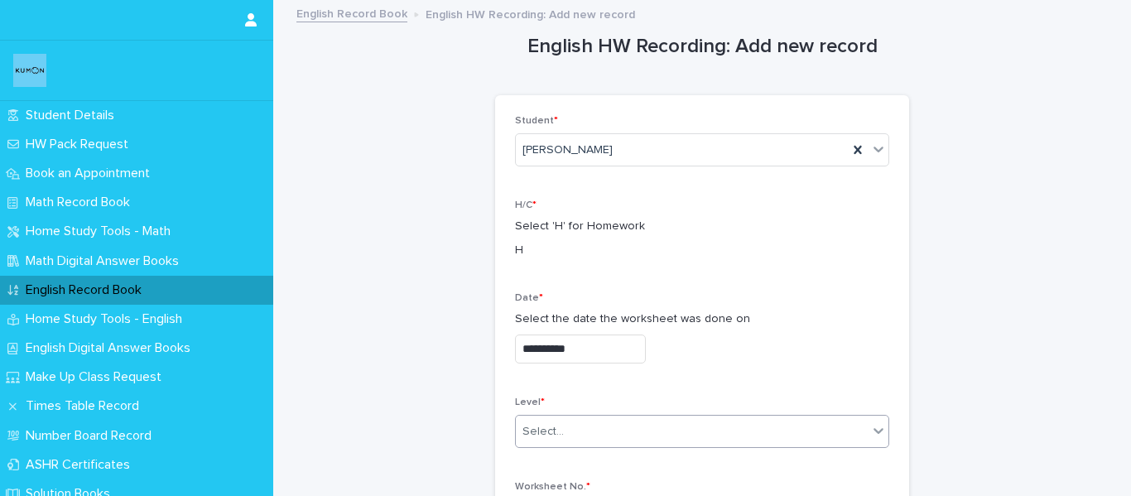
click at [579, 427] on div "Select..." at bounding box center [692, 431] width 352 height 27
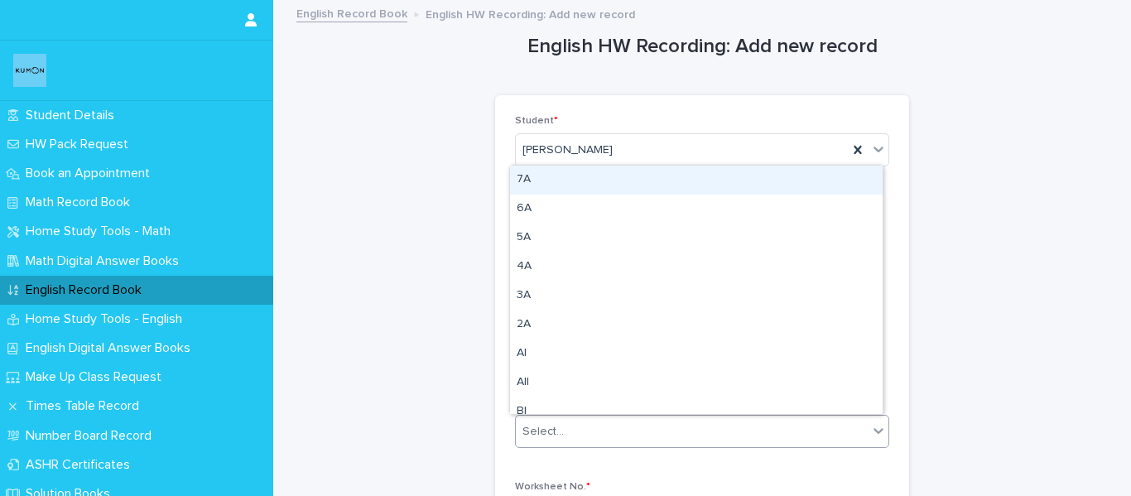
type input "*"
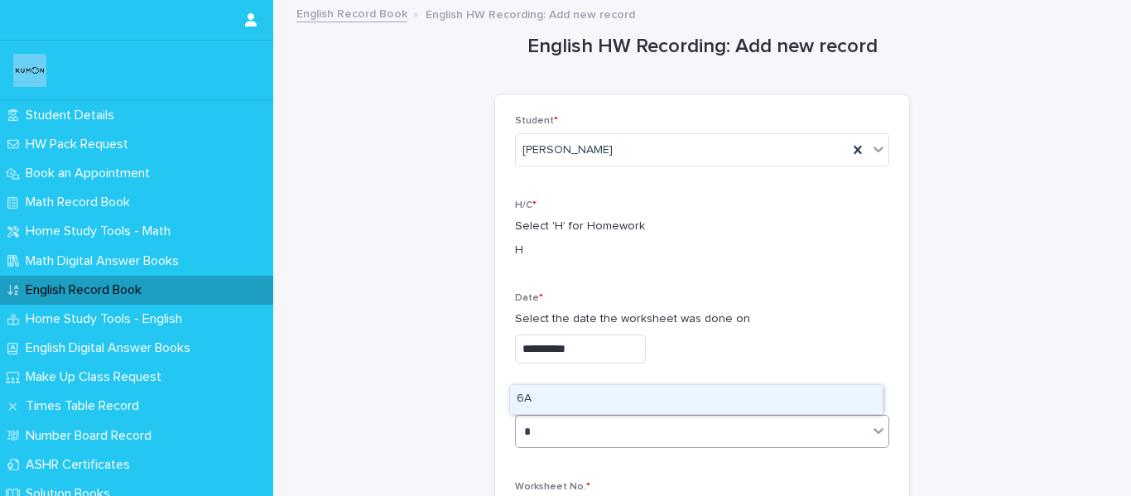
click at [574, 399] on div "6A" at bounding box center [696, 399] width 372 height 29
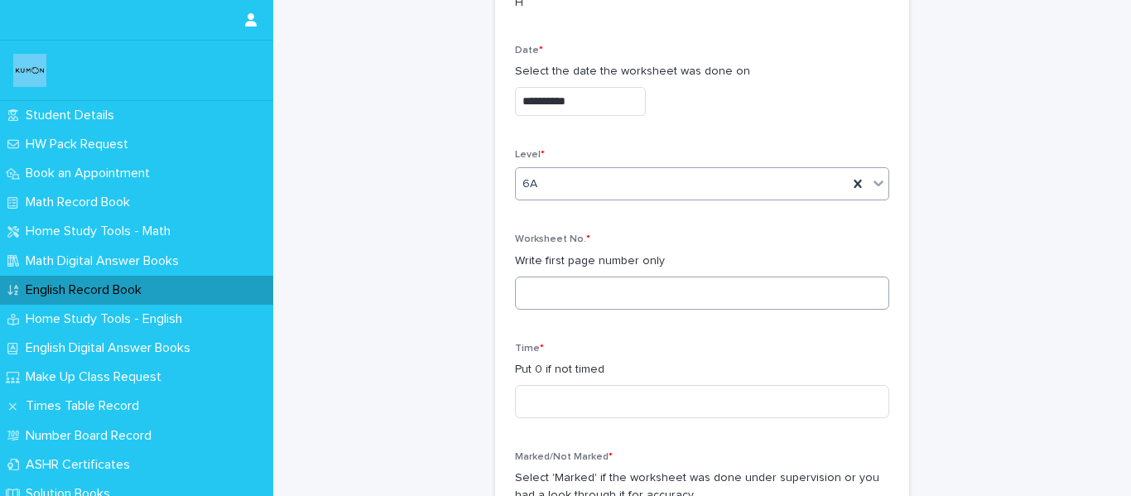
scroll to position [248, 0]
click at [560, 286] on input at bounding box center [702, 292] width 374 height 33
type input "***"
click at [580, 404] on input at bounding box center [702, 400] width 374 height 33
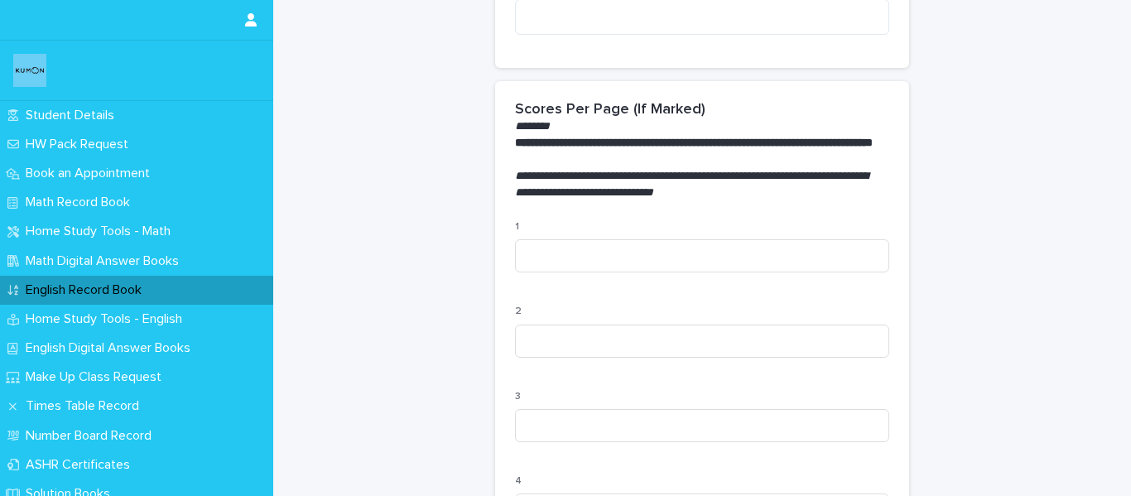
scroll to position [579, 0]
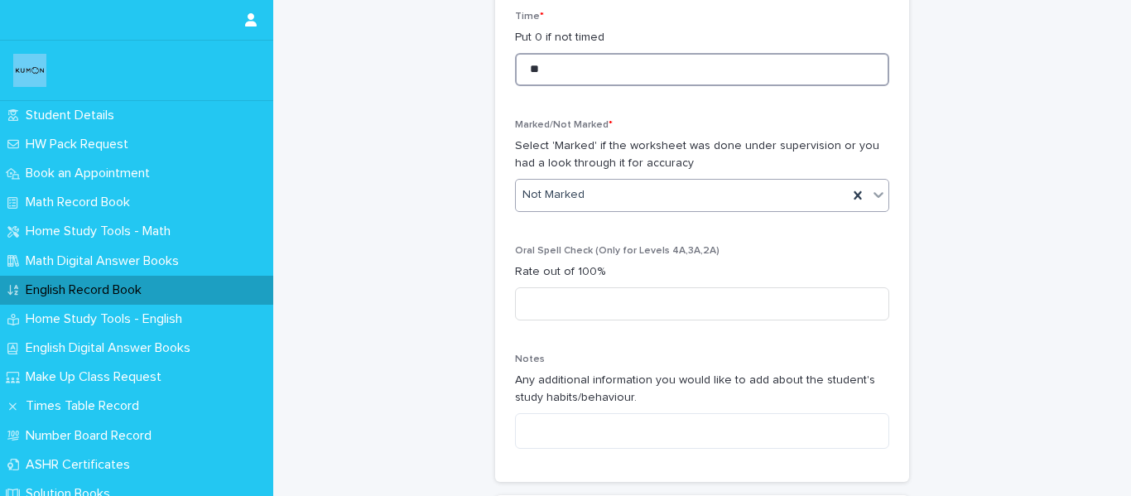
type input "**"
click at [606, 198] on div "Not Marked" at bounding box center [682, 194] width 332 height 27
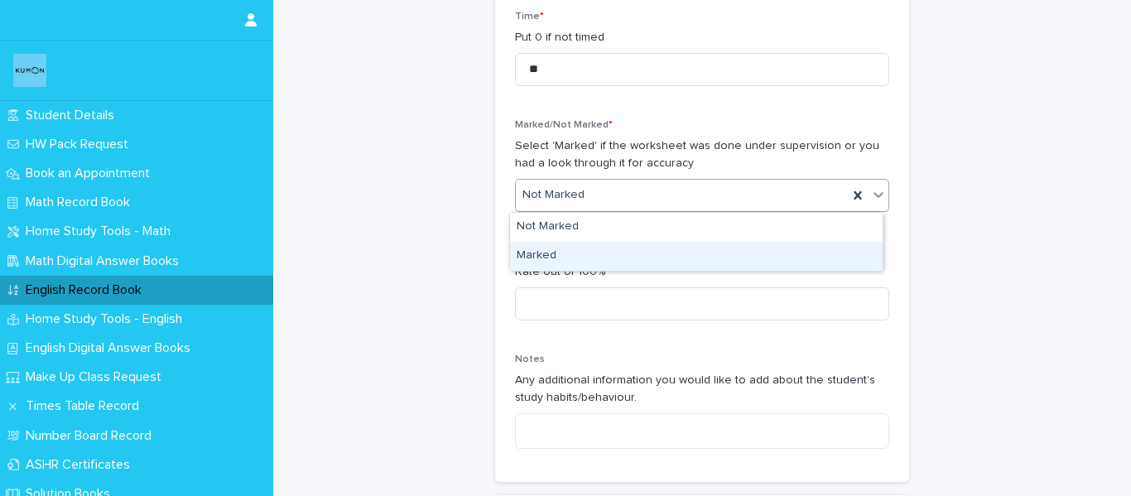
click at [589, 257] on div "Marked" at bounding box center [696, 256] width 372 height 29
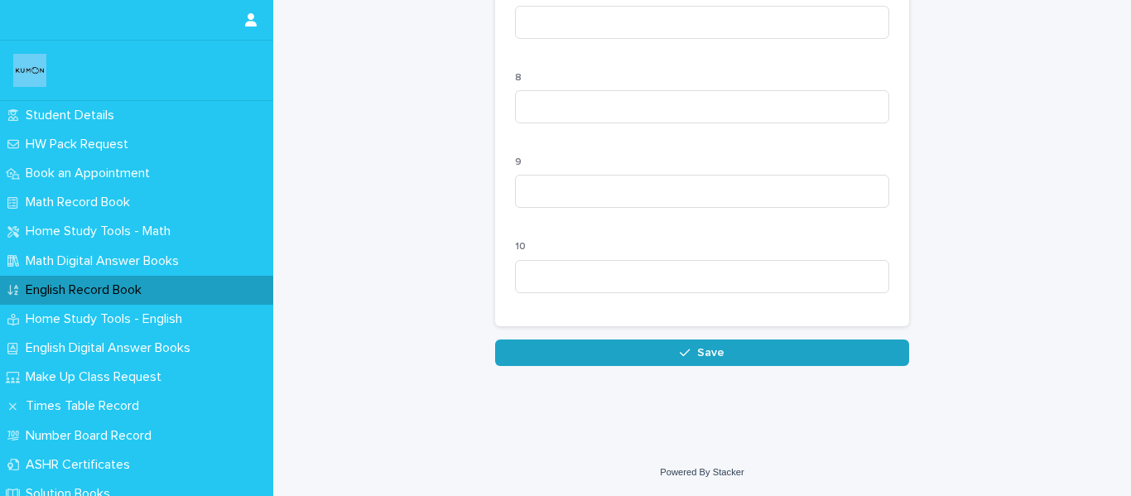
scroll to position [1751, 0]
click at [671, 355] on button "Save" at bounding box center [702, 352] width 414 height 26
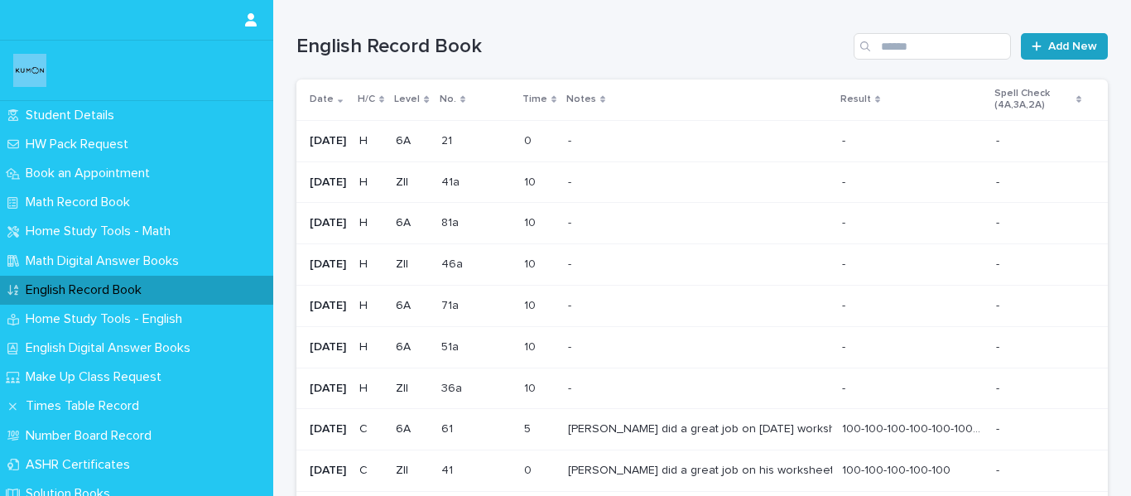
click at [1080, 45] on span "Add New" at bounding box center [1072, 47] width 49 height 12
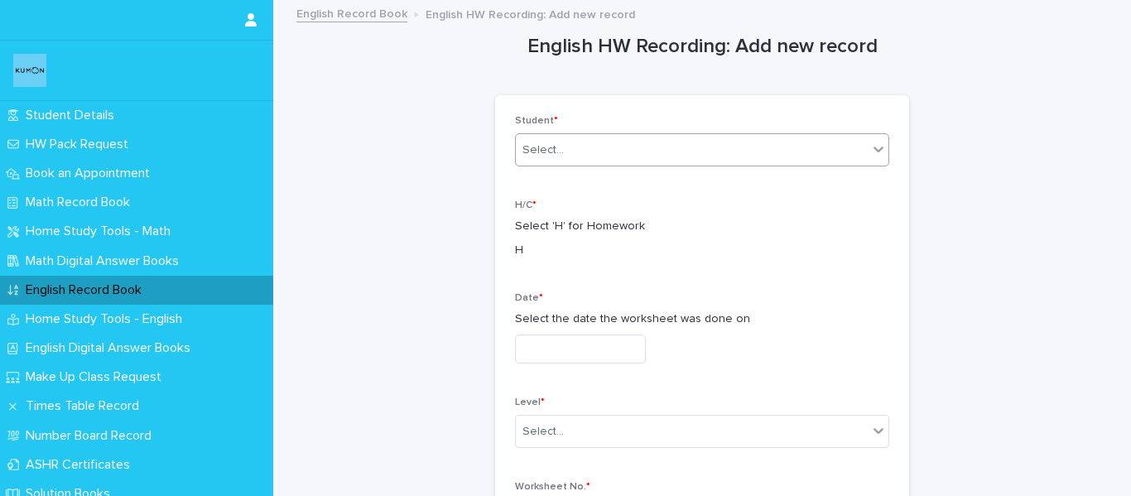
click at [755, 154] on div "Select..." at bounding box center [692, 150] width 352 height 27
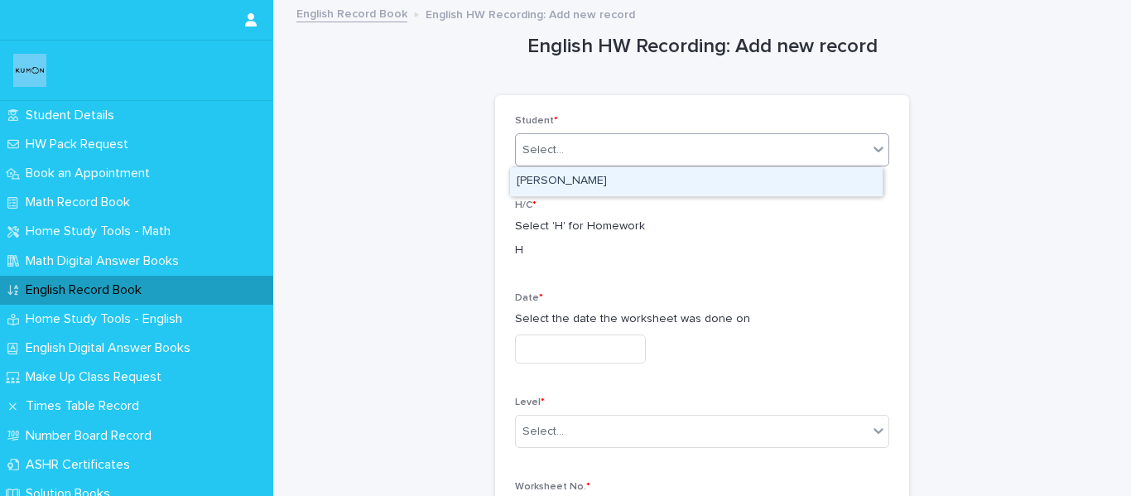
click at [728, 182] on div "[PERSON_NAME]" at bounding box center [696, 181] width 372 height 29
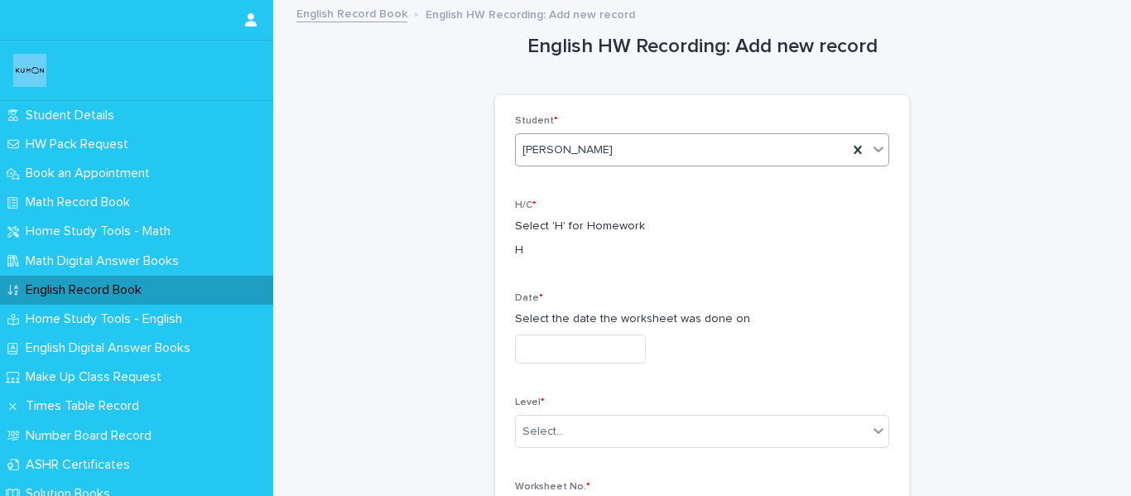
click at [641, 348] on input "text" at bounding box center [580, 348] width 131 height 29
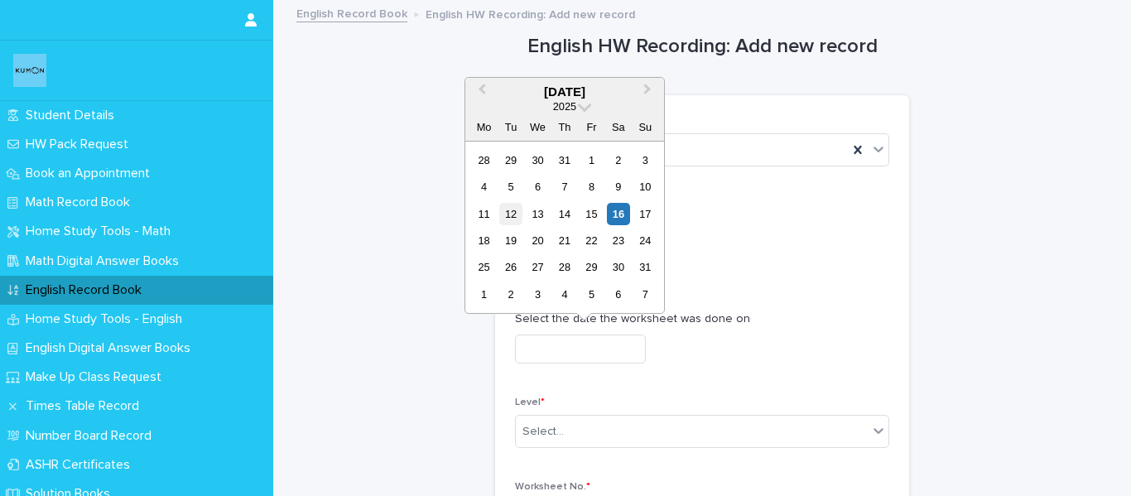
click at [521, 208] on div "12" at bounding box center [510, 214] width 22 height 22
type input "**********"
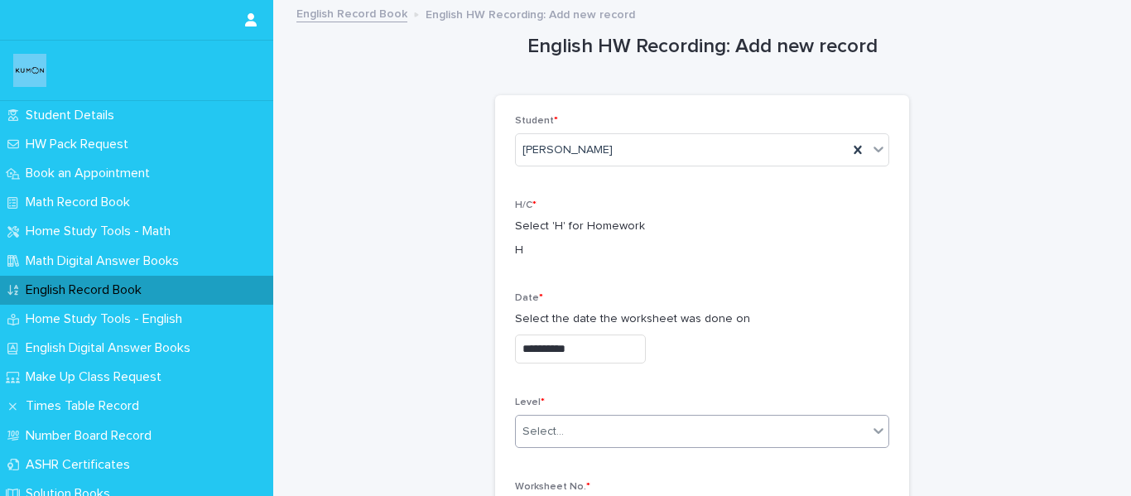
click at [592, 425] on div "Select..." at bounding box center [692, 431] width 352 height 27
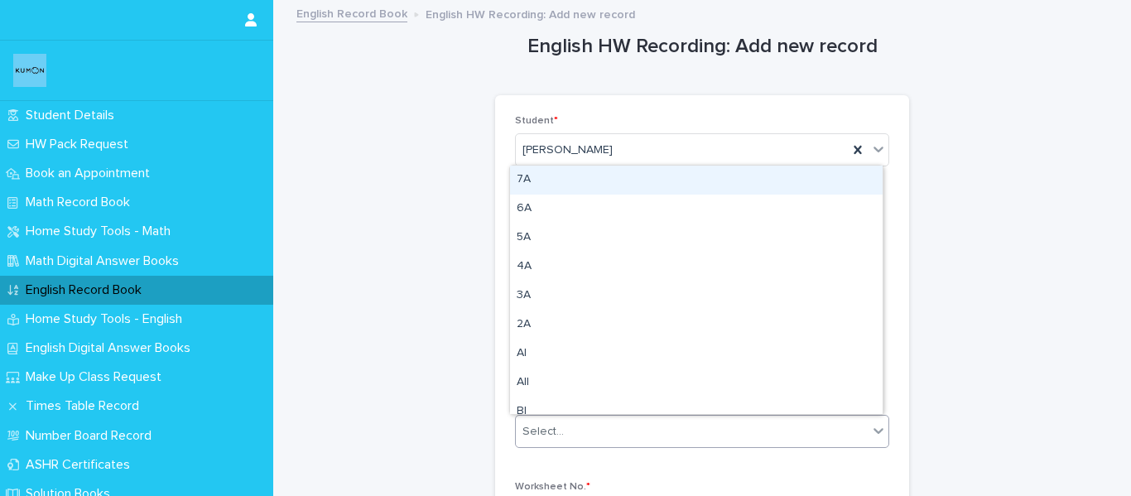
type input "*"
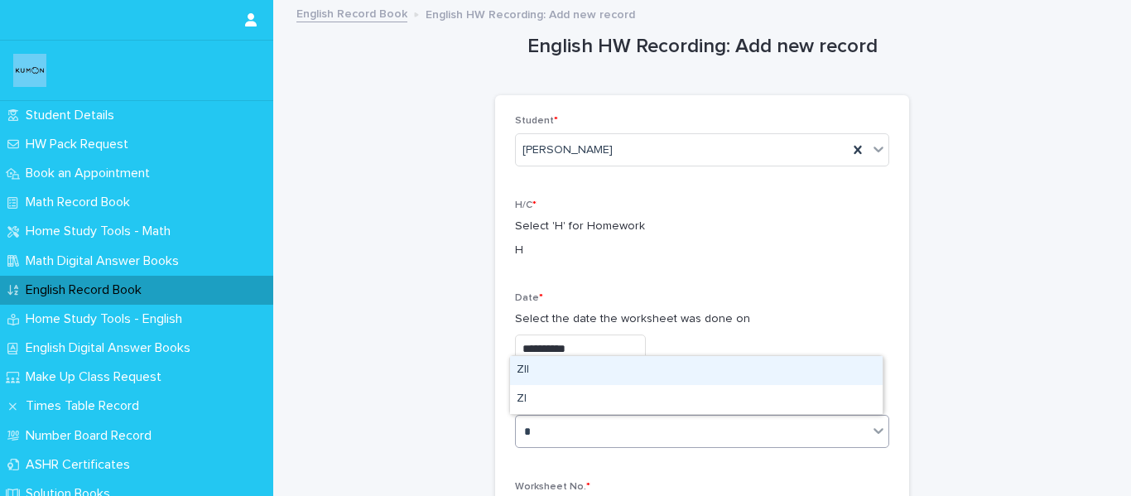
click at [566, 356] on div "ZII" at bounding box center [696, 370] width 372 height 29
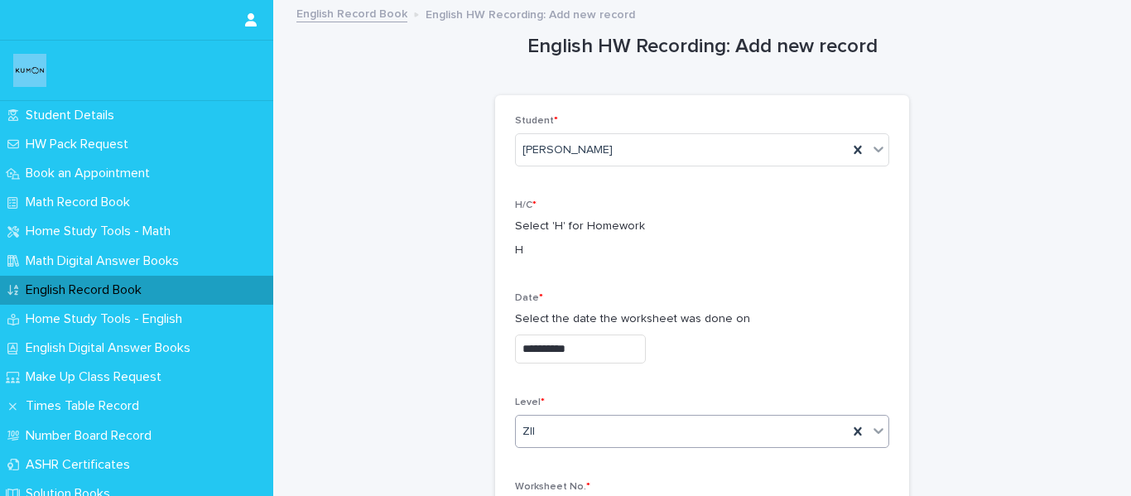
scroll to position [248, 0]
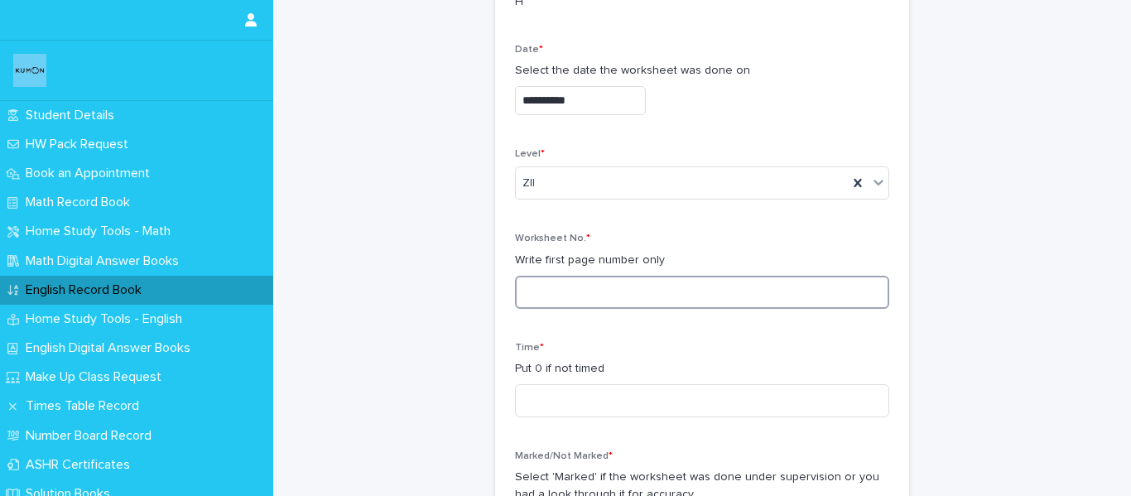
click at [584, 298] on input at bounding box center [702, 292] width 374 height 33
type input "***"
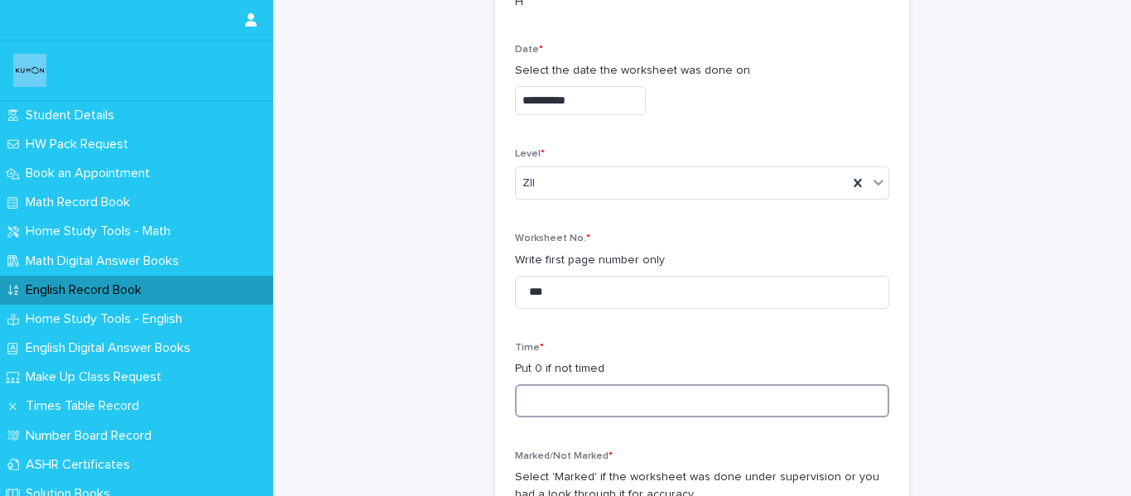
click at [595, 407] on input at bounding box center [702, 400] width 374 height 33
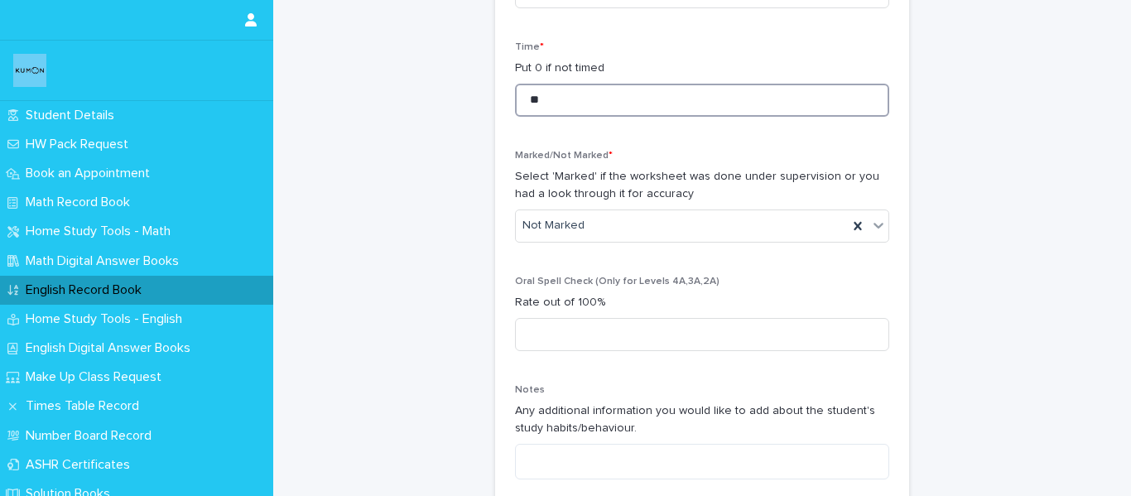
scroll to position [662, 0]
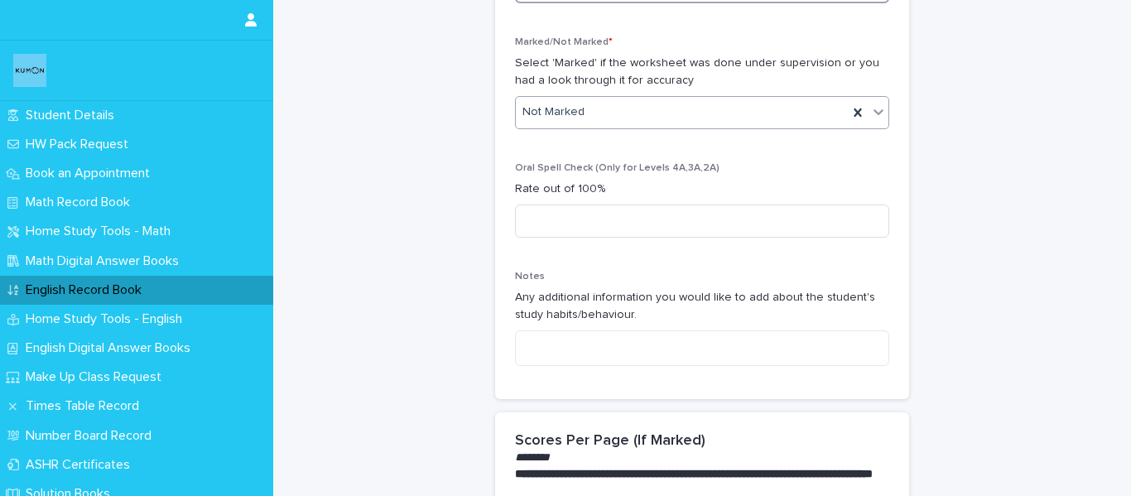
type input "**"
click at [623, 113] on div "Not Marked" at bounding box center [682, 112] width 332 height 27
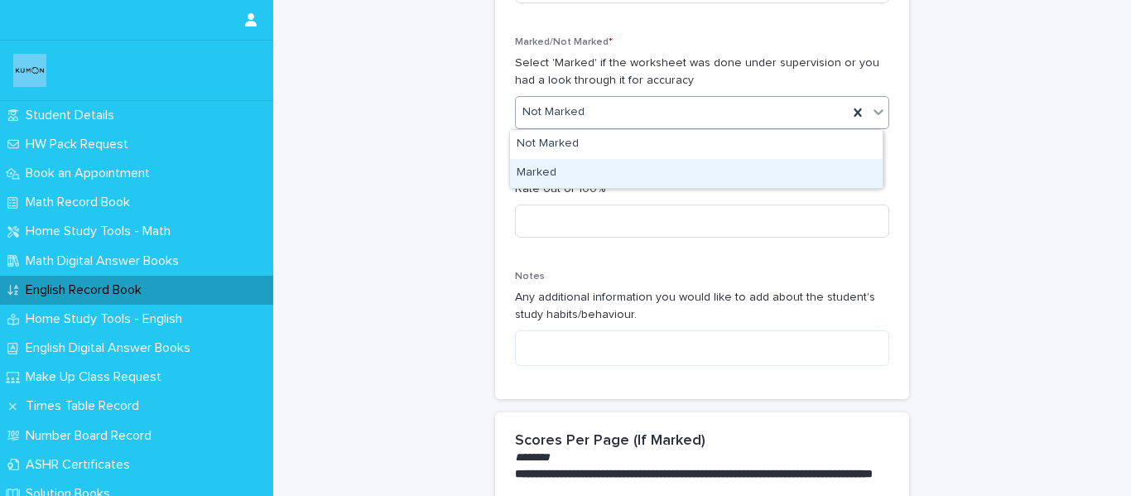
click at [611, 173] on div "Marked" at bounding box center [696, 173] width 372 height 29
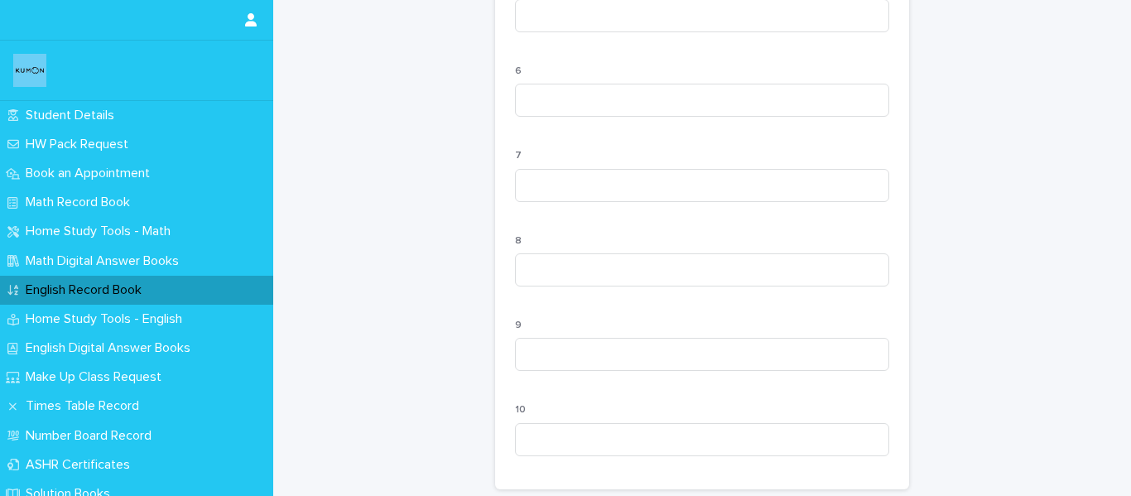
scroll to position [1751, 0]
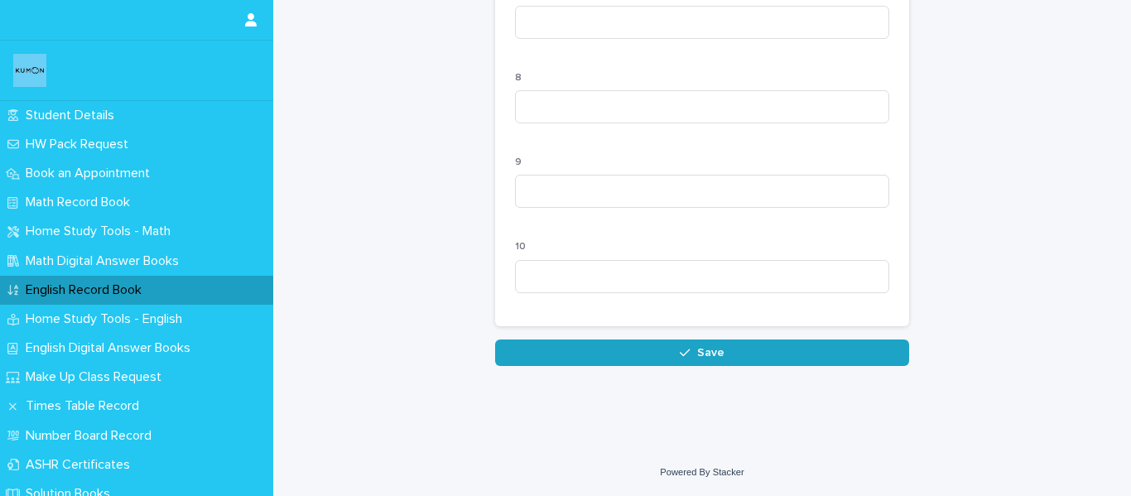
click at [654, 363] on button "Save" at bounding box center [702, 352] width 414 height 26
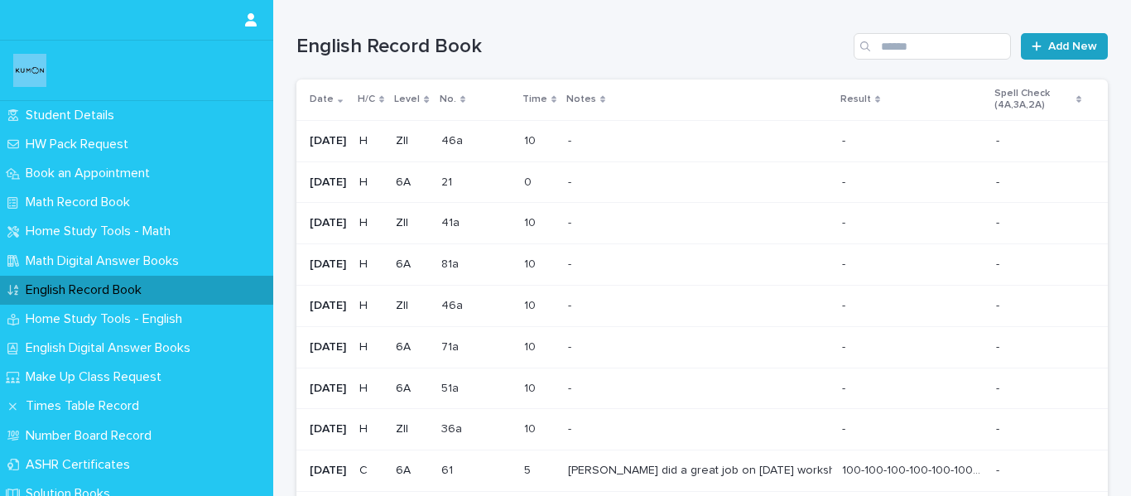
click at [1058, 47] on span "Add New" at bounding box center [1072, 47] width 49 height 12
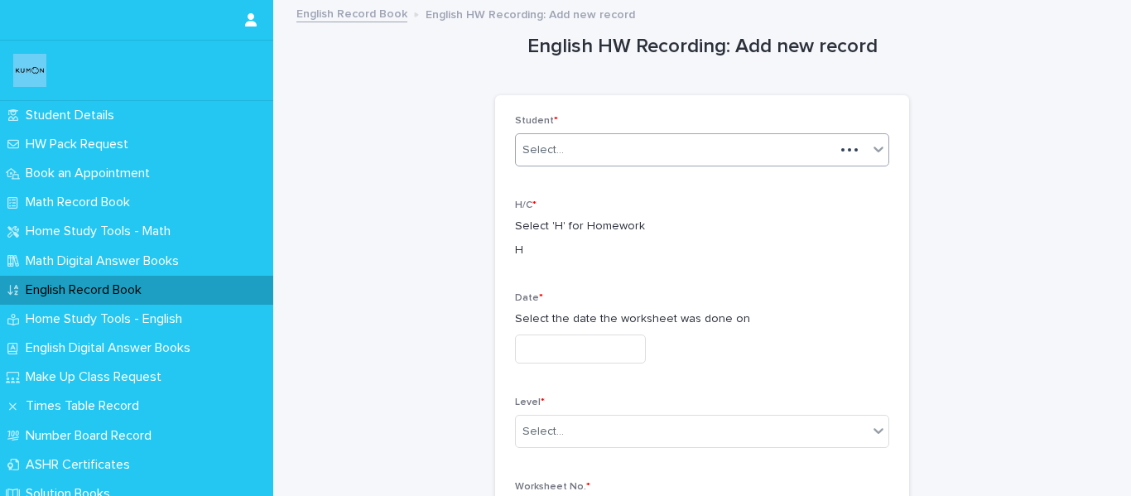
click at [666, 154] on div "Select..." at bounding box center [675, 150] width 319 height 27
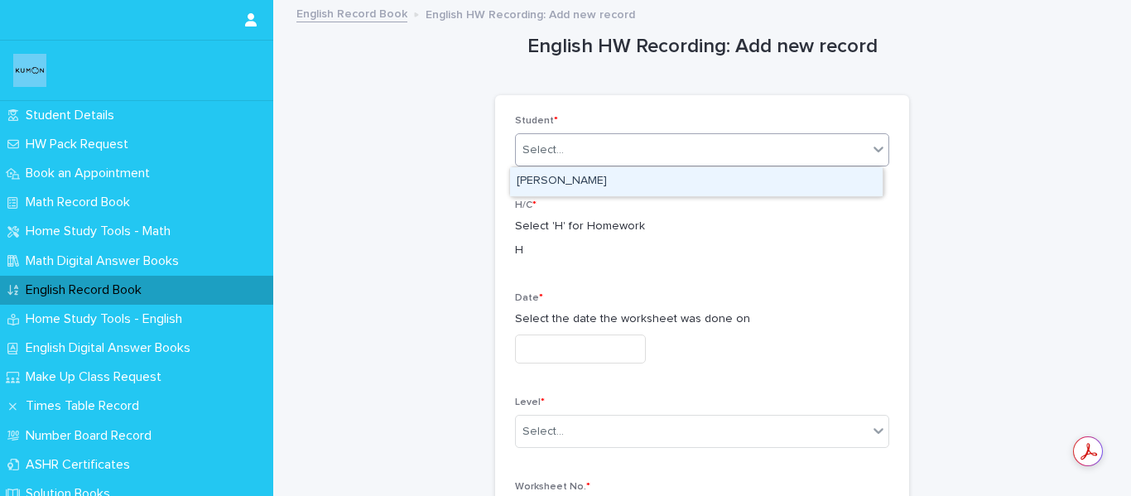
click at [643, 178] on div "[PERSON_NAME]" at bounding box center [696, 181] width 372 height 29
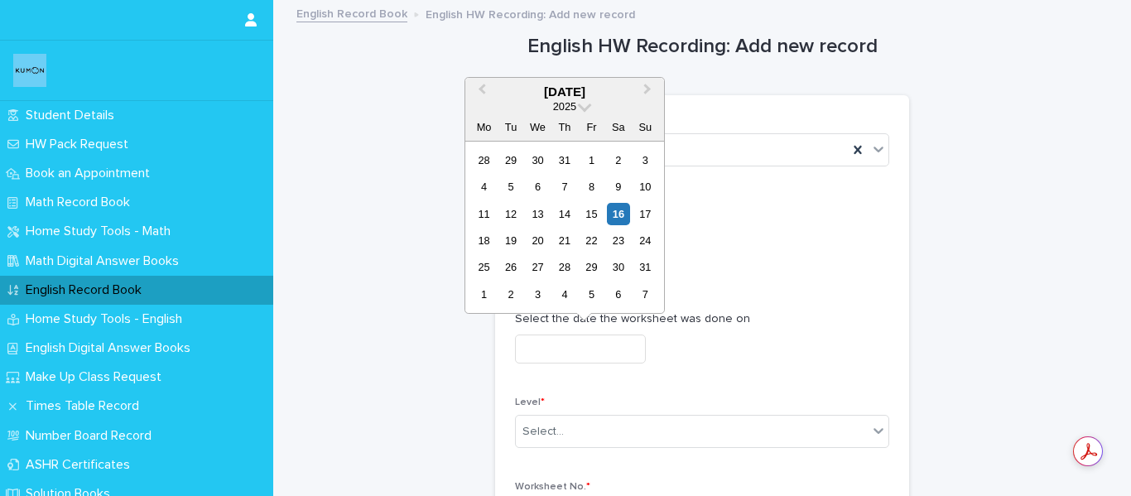
click at [596, 351] on input "text" at bounding box center [580, 348] width 131 height 29
click at [506, 220] on div "12" at bounding box center [510, 214] width 22 height 22
type input "**********"
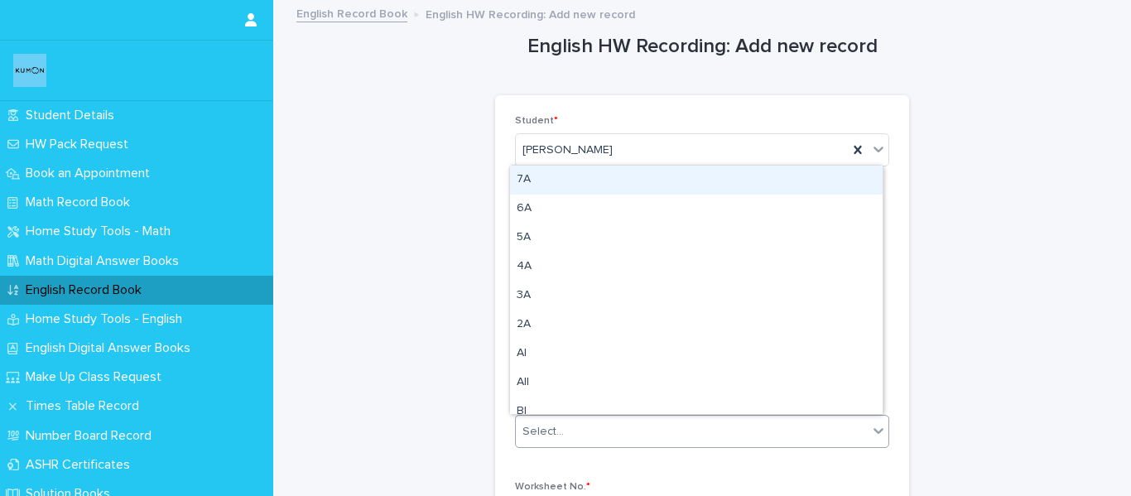
click at [589, 432] on div "Select..." at bounding box center [692, 431] width 352 height 27
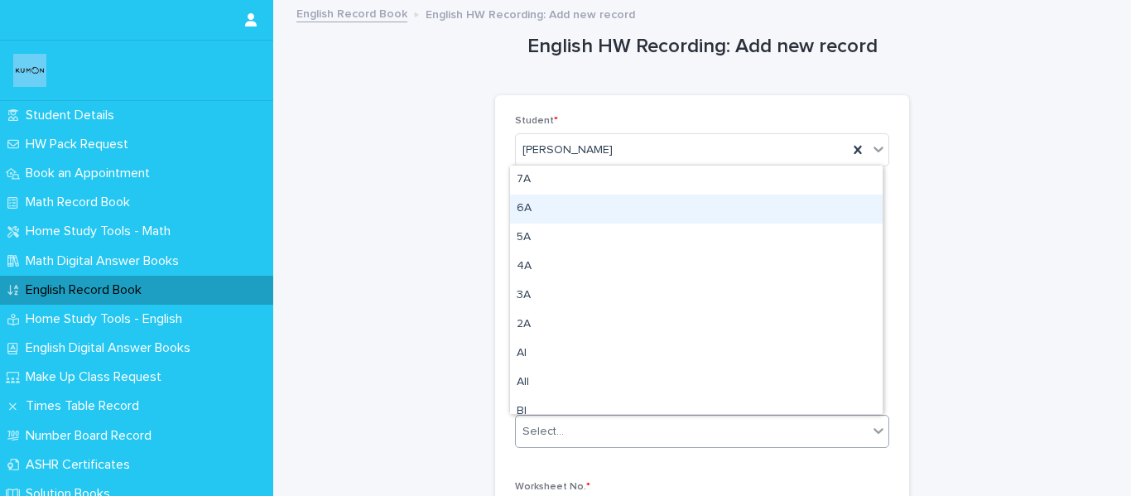
click at [564, 214] on div "6A" at bounding box center [696, 209] width 372 height 29
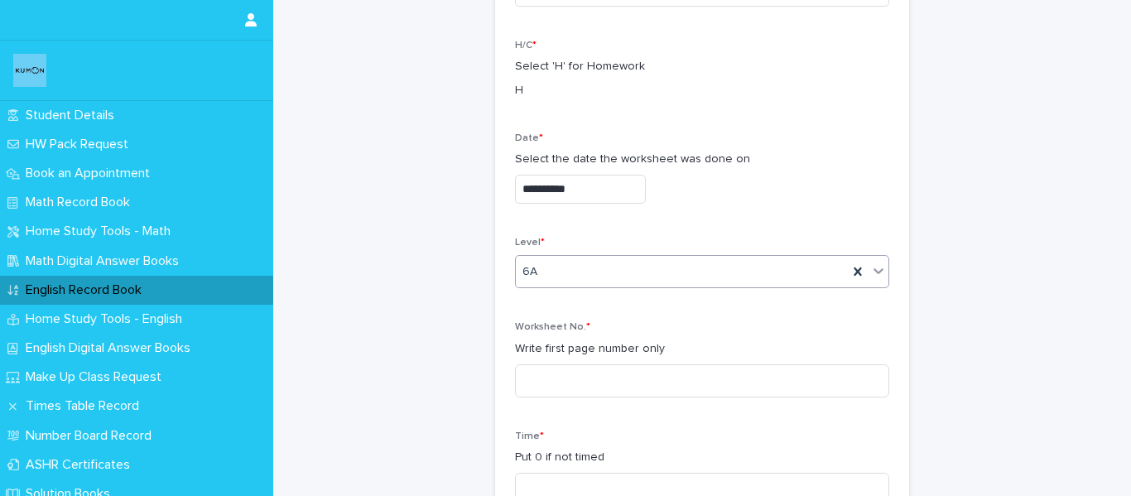
scroll to position [166, 0]
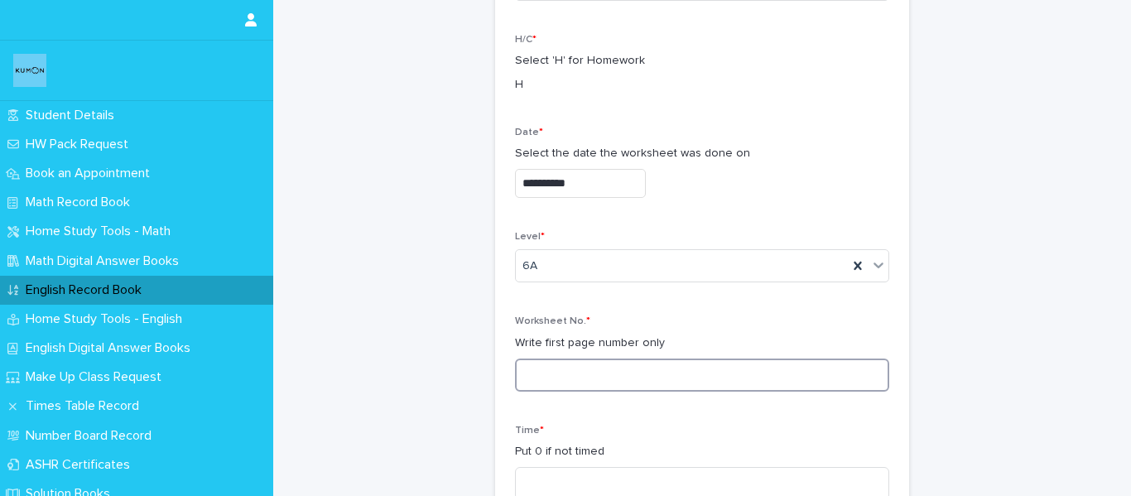
click at [599, 363] on input at bounding box center [702, 374] width 374 height 33
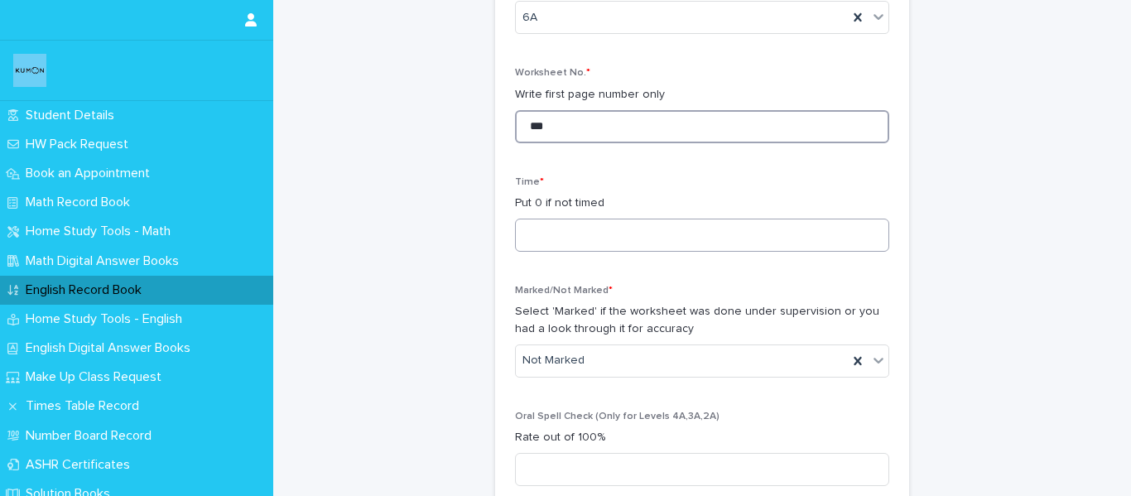
type input "***"
click at [622, 236] on input at bounding box center [702, 235] width 374 height 33
type input "**"
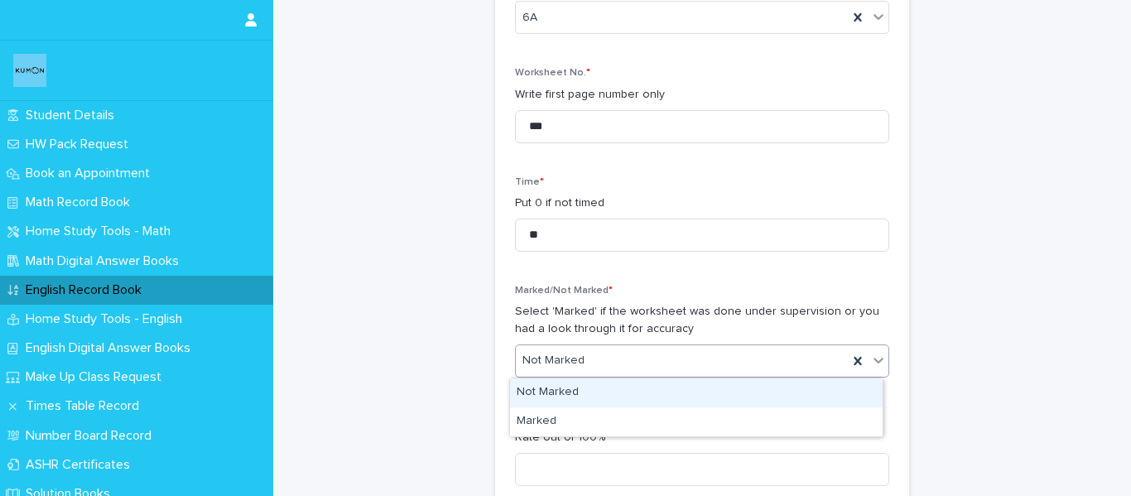
click at [624, 356] on div "Not Marked" at bounding box center [682, 360] width 332 height 27
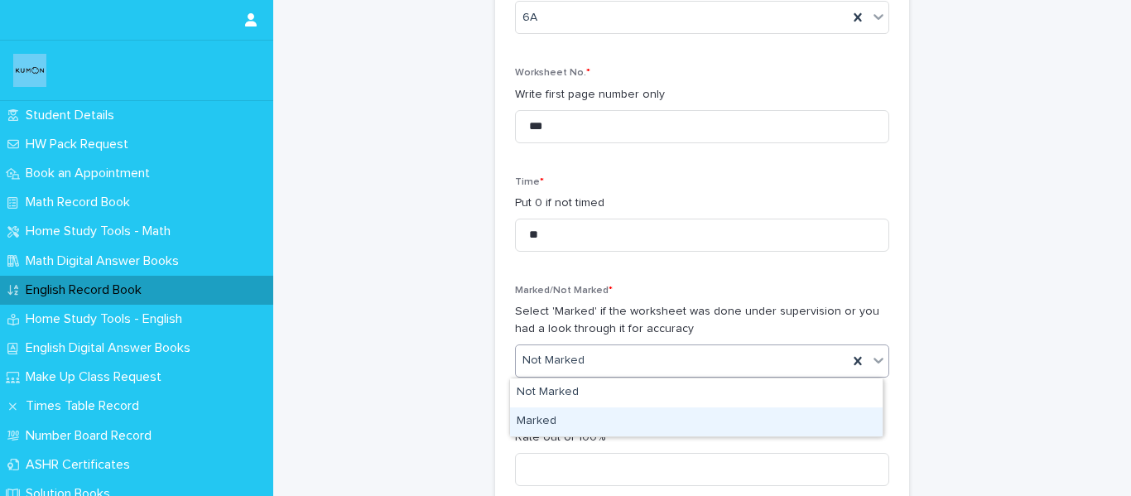
click at [607, 430] on div "Marked" at bounding box center [696, 421] width 372 height 29
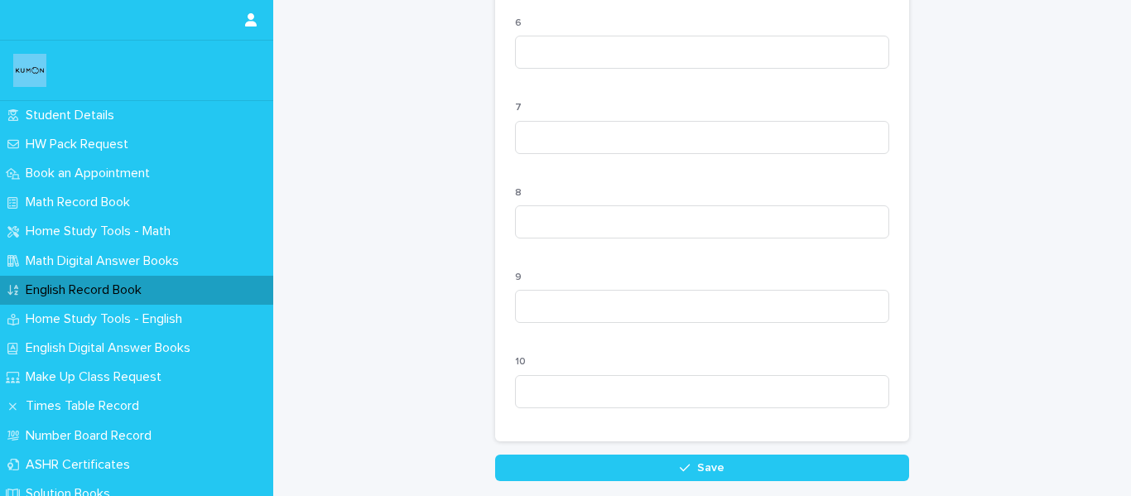
scroll to position [1751, 0]
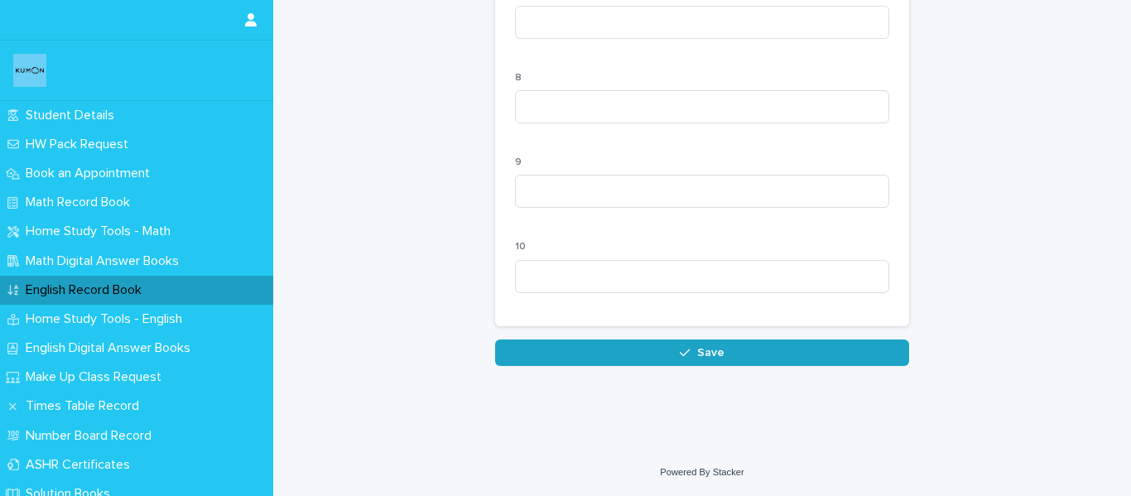
click at [681, 347] on icon "button" at bounding box center [685, 353] width 10 height 12
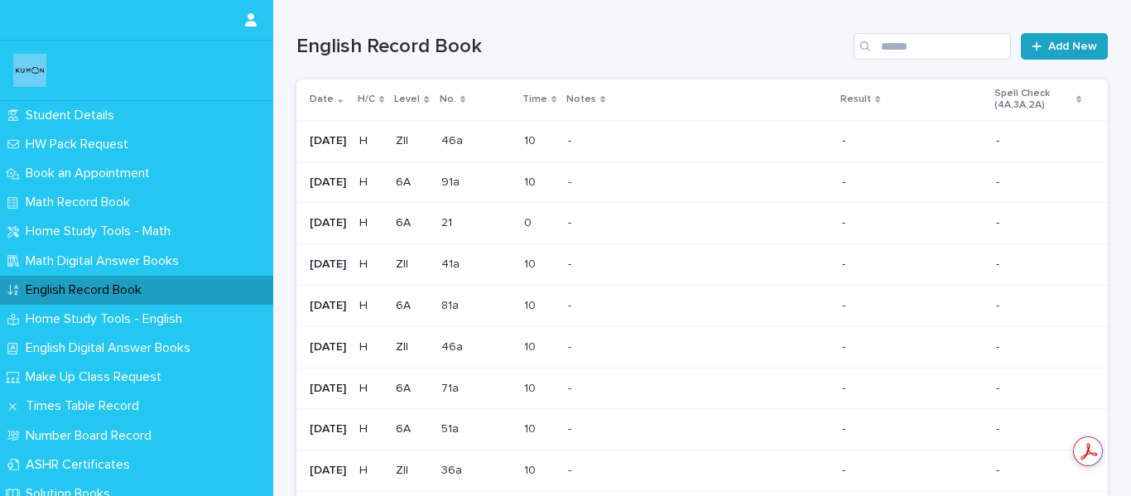
click at [1030, 55] on link "Add New" at bounding box center [1064, 46] width 87 height 26
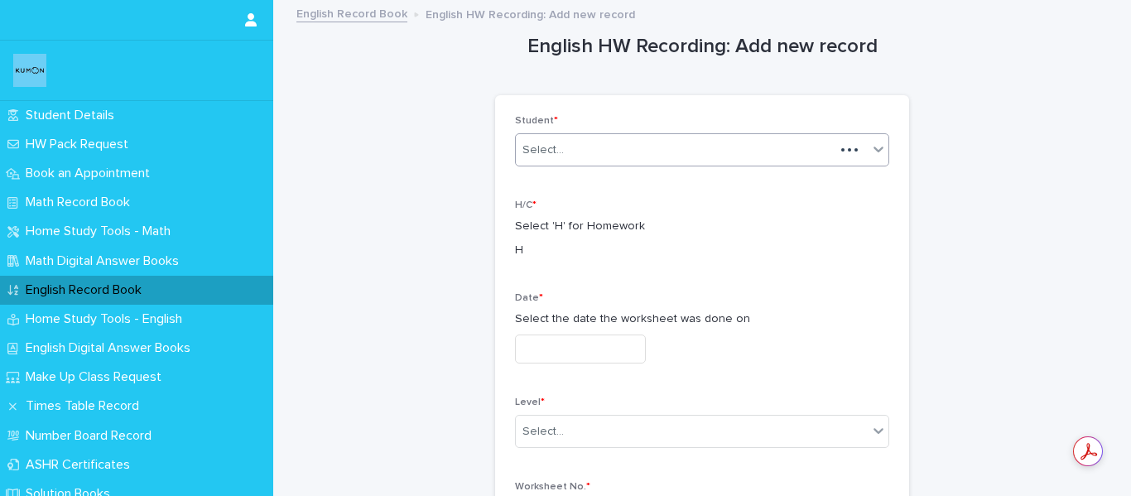
click at [589, 135] on div "Select..." at bounding box center [702, 149] width 374 height 33
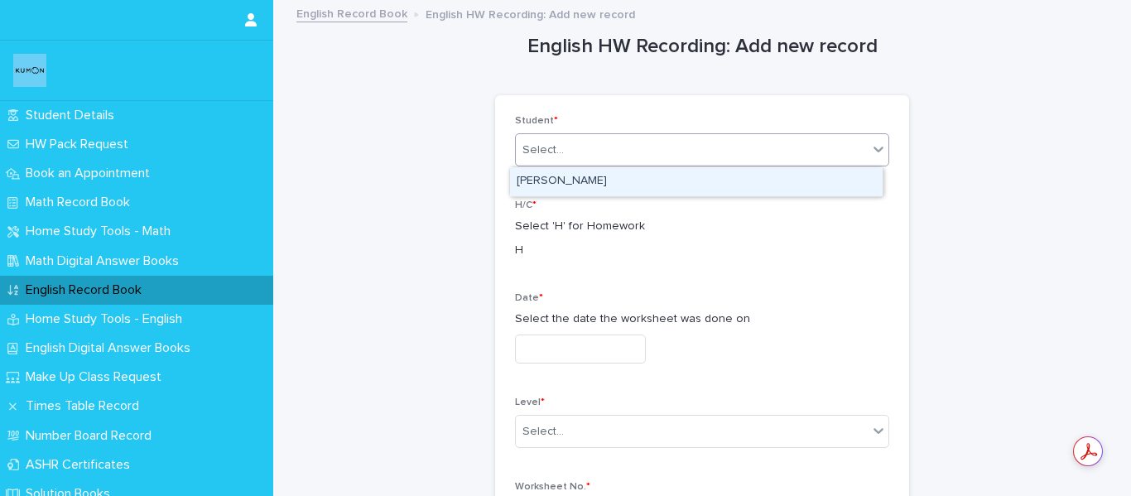
click at [585, 182] on div "[PERSON_NAME]" at bounding box center [696, 181] width 372 height 29
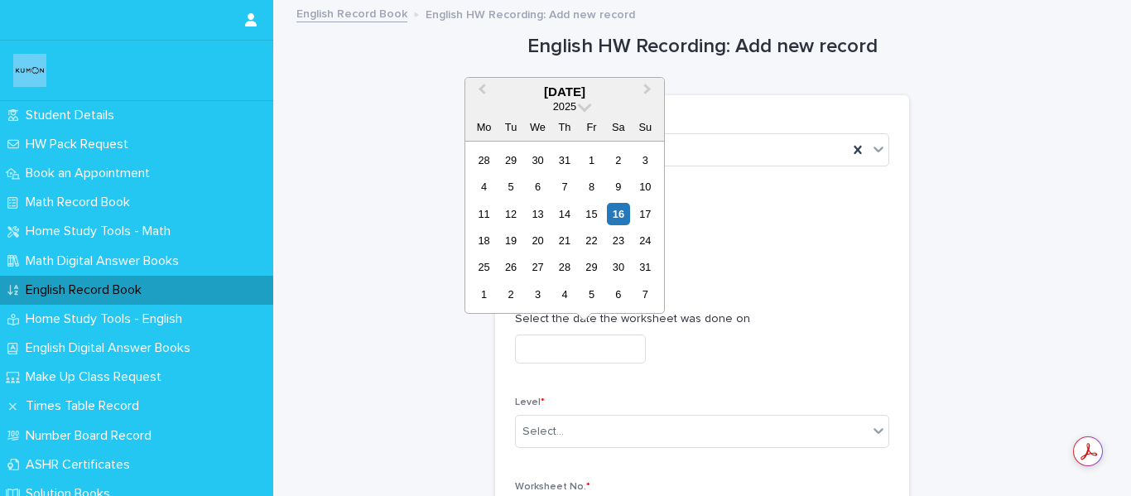
click at [584, 354] on input "text" at bounding box center [580, 348] width 131 height 29
click at [531, 214] on div "13" at bounding box center [537, 214] width 22 height 22
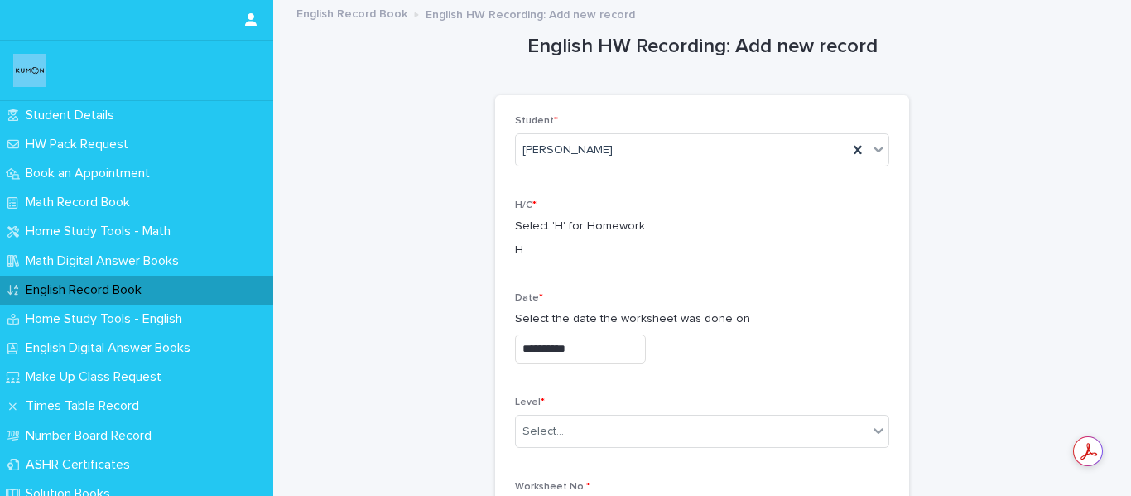
type input "**********"
click at [627, 431] on div "Select..." at bounding box center [692, 431] width 352 height 27
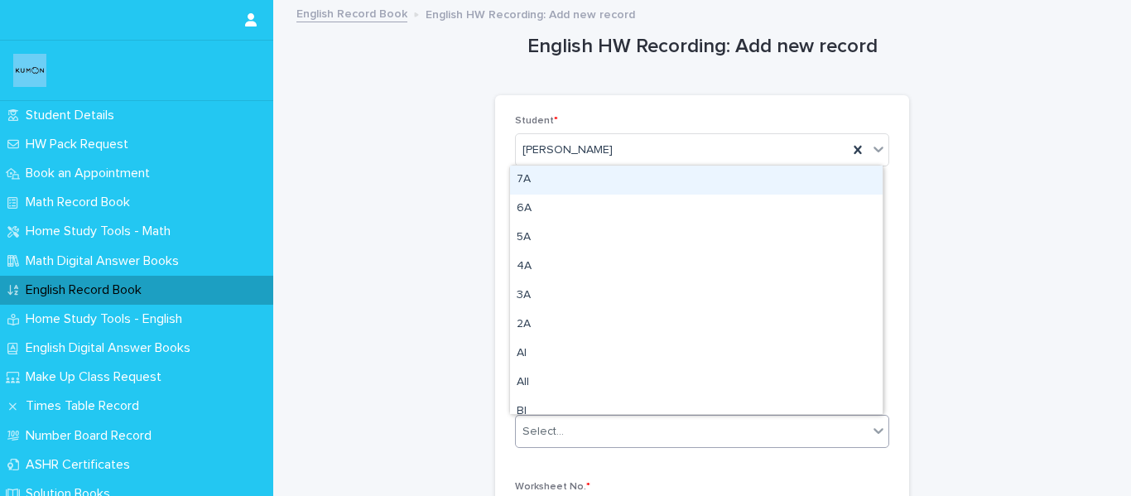
type input "*"
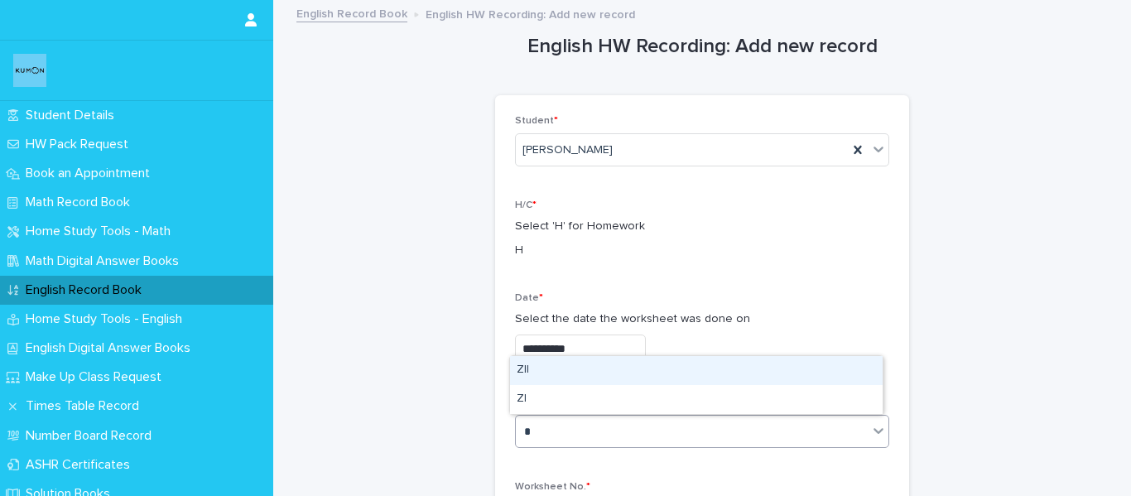
click at [626, 372] on div "ZII" at bounding box center [696, 370] width 372 height 29
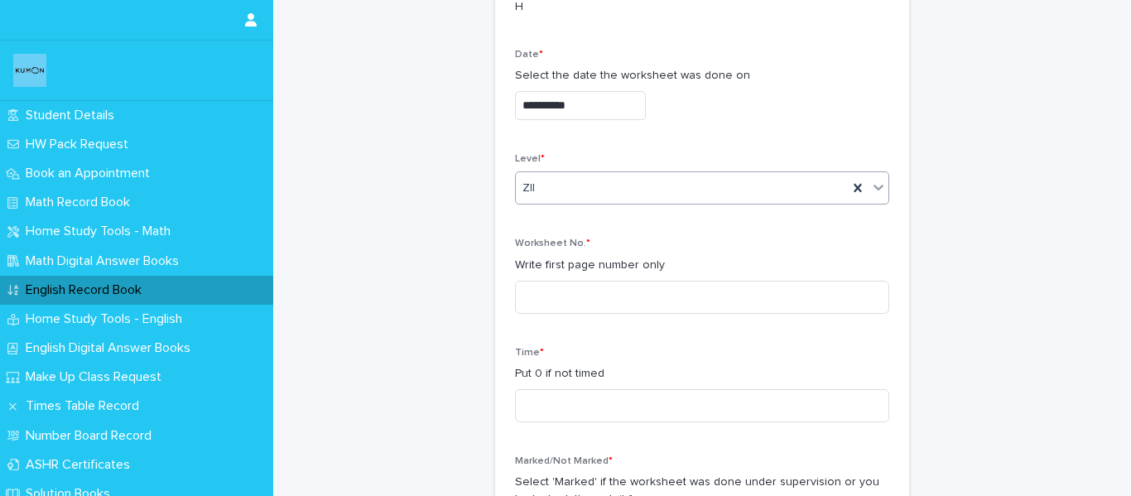
scroll to position [248, 0]
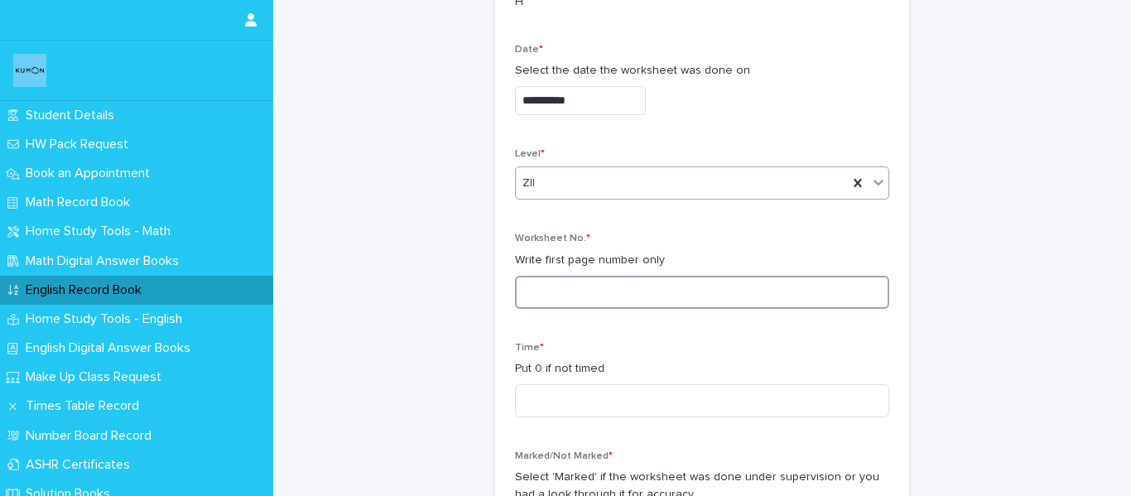
click at [633, 290] on input at bounding box center [702, 292] width 374 height 33
type input "***"
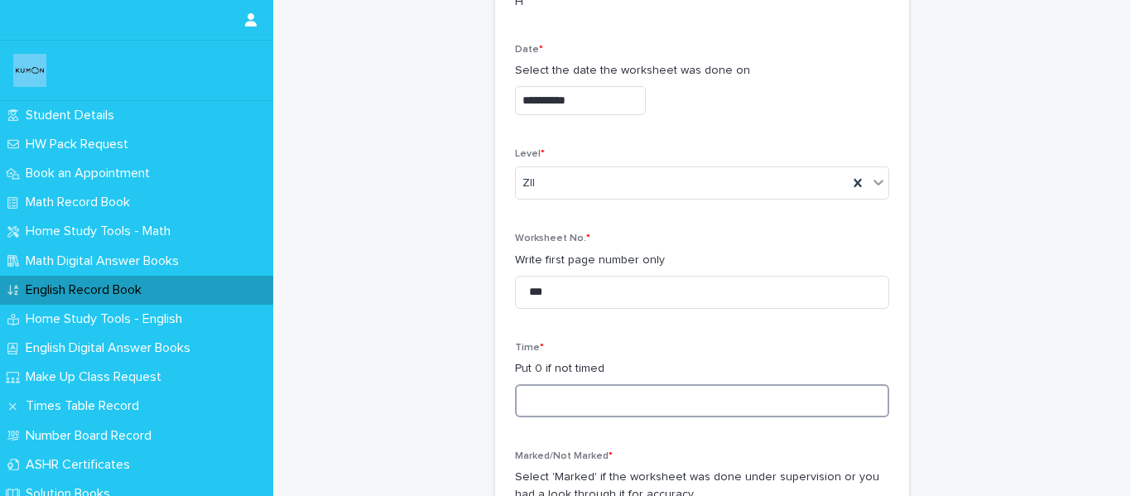
click at [612, 405] on input at bounding box center [702, 400] width 374 height 33
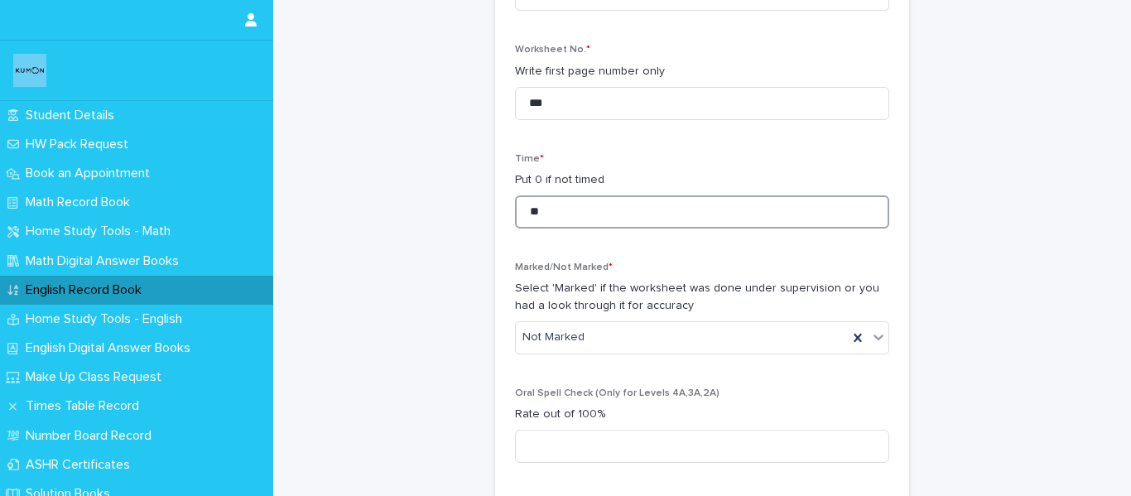
scroll to position [497, 0]
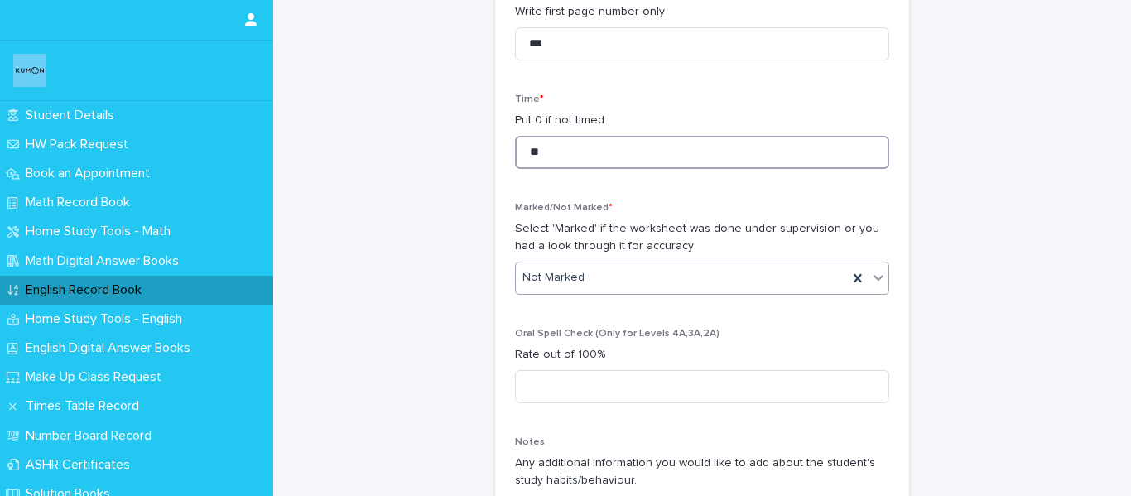
type input "**"
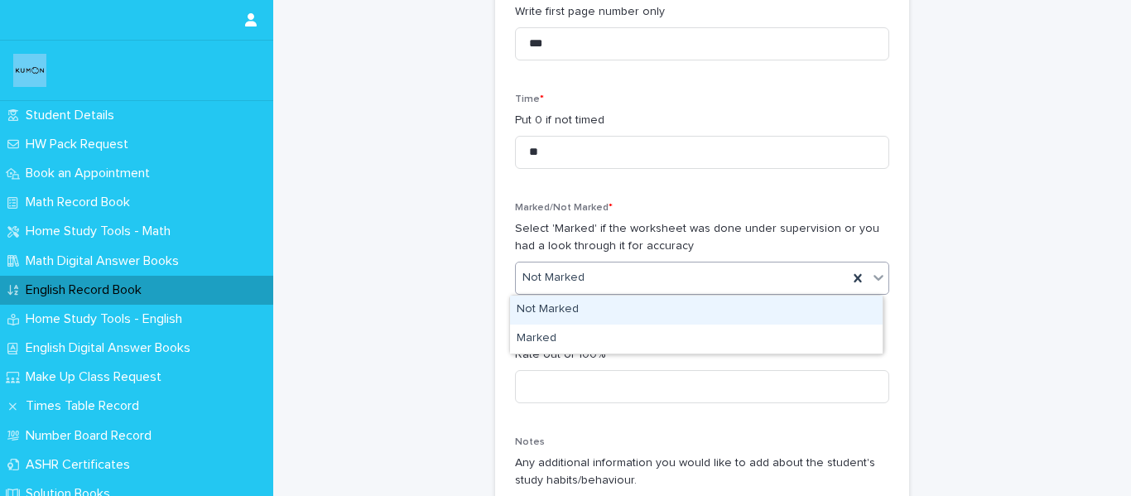
click at [615, 281] on div "Not Marked" at bounding box center [682, 277] width 332 height 27
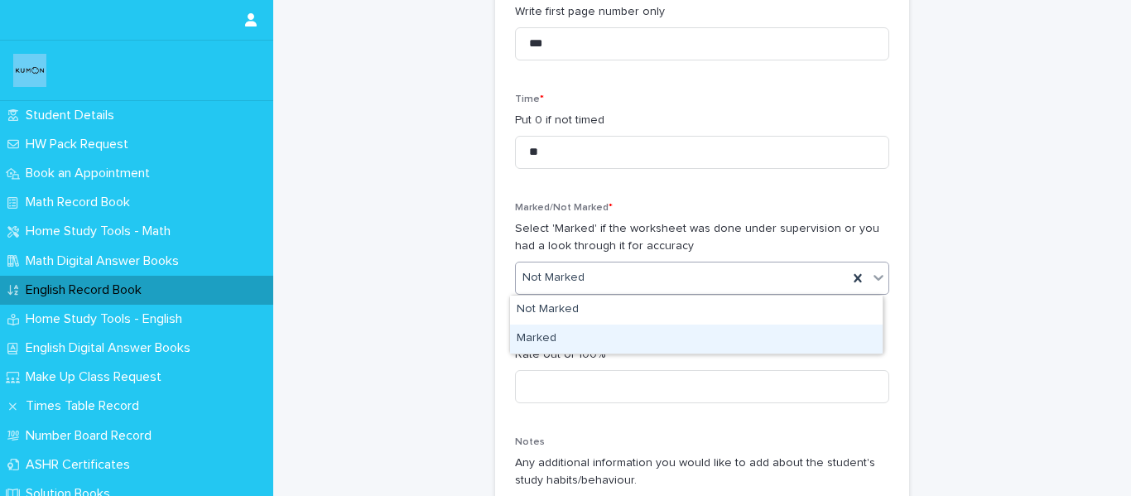
click at [613, 332] on div "Marked" at bounding box center [696, 338] width 372 height 29
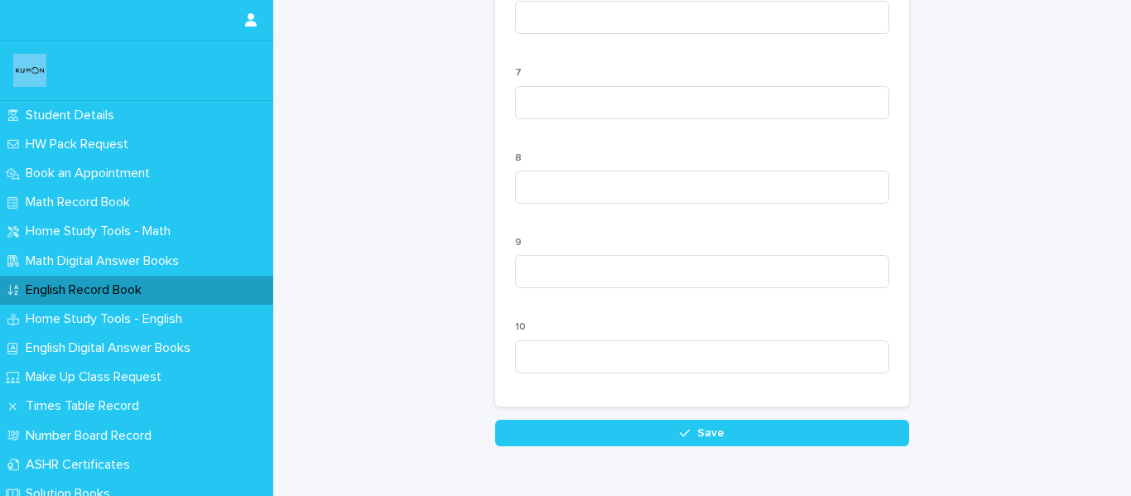
scroll to position [1751, 0]
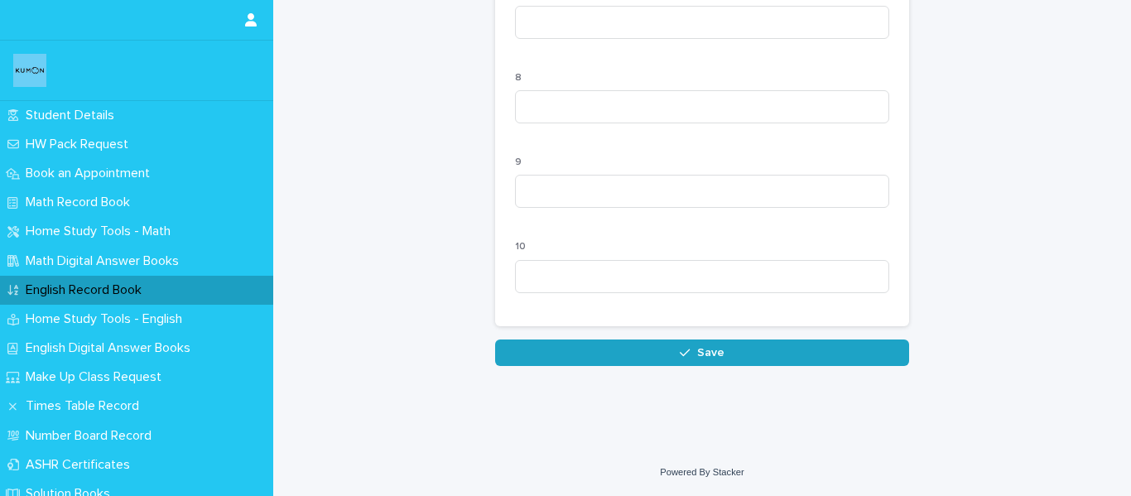
click at [714, 360] on button "Save" at bounding box center [702, 352] width 414 height 26
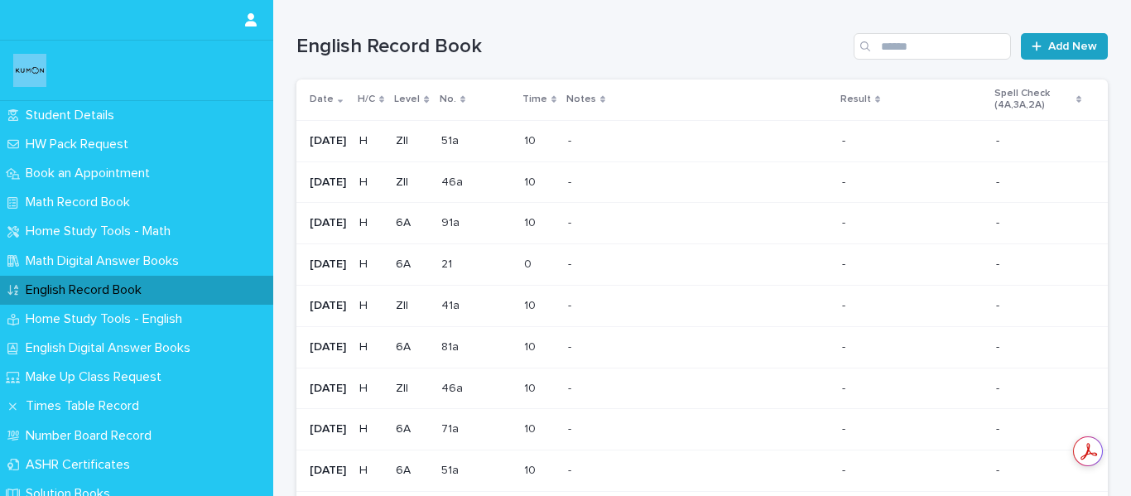
click at [1039, 38] on link "Add New" at bounding box center [1064, 46] width 87 height 26
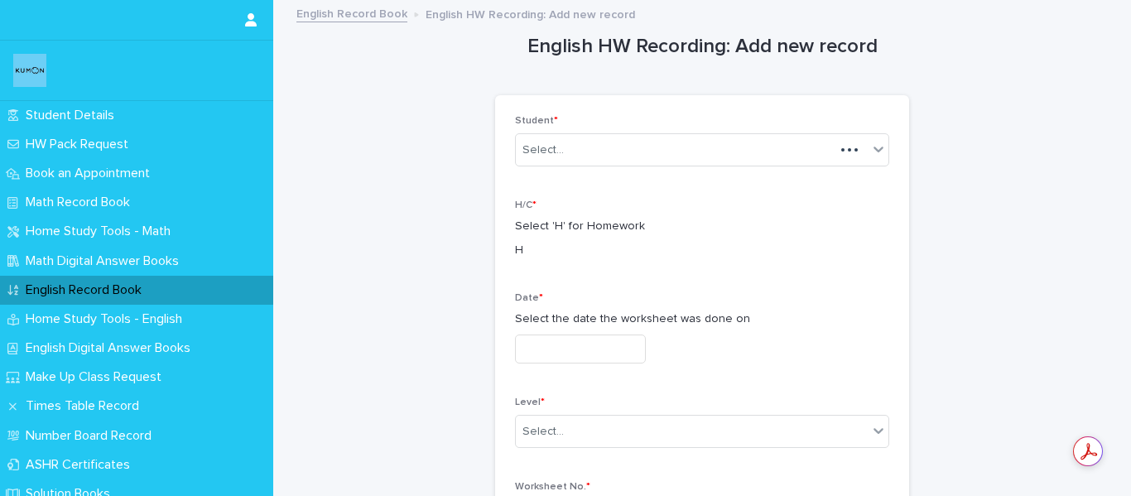
click at [617, 153] on div "Select..." at bounding box center [675, 150] width 319 height 27
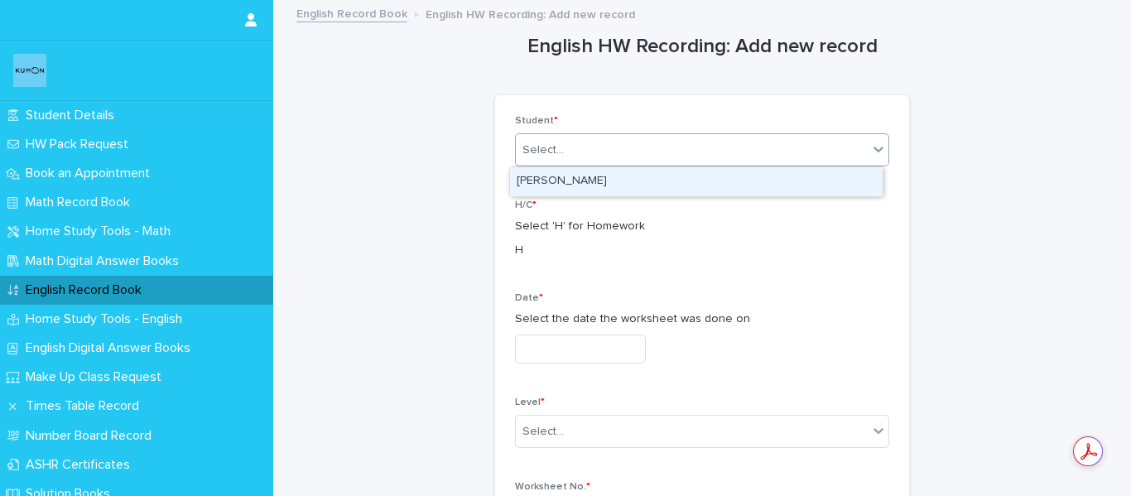
click at [603, 187] on div "[PERSON_NAME]" at bounding box center [696, 181] width 372 height 29
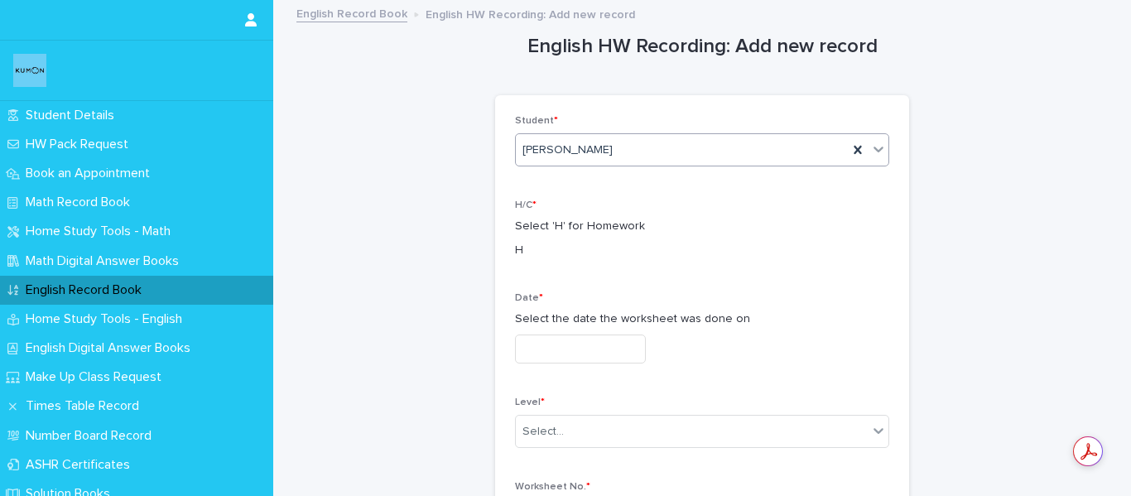
click at [574, 346] on input "text" at bounding box center [580, 348] width 131 height 29
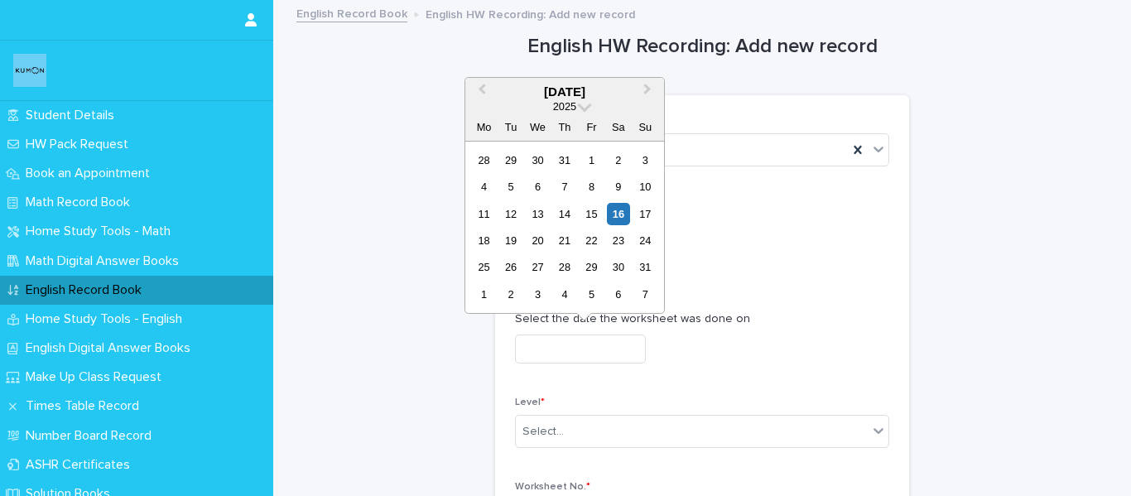
click at [550, 217] on div "11 12 13 14 15 16 17" at bounding box center [564, 213] width 188 height 26
click at [545, 216] on div "13" at bounding box center [537, 214] width 22 height 22
type input "**********"
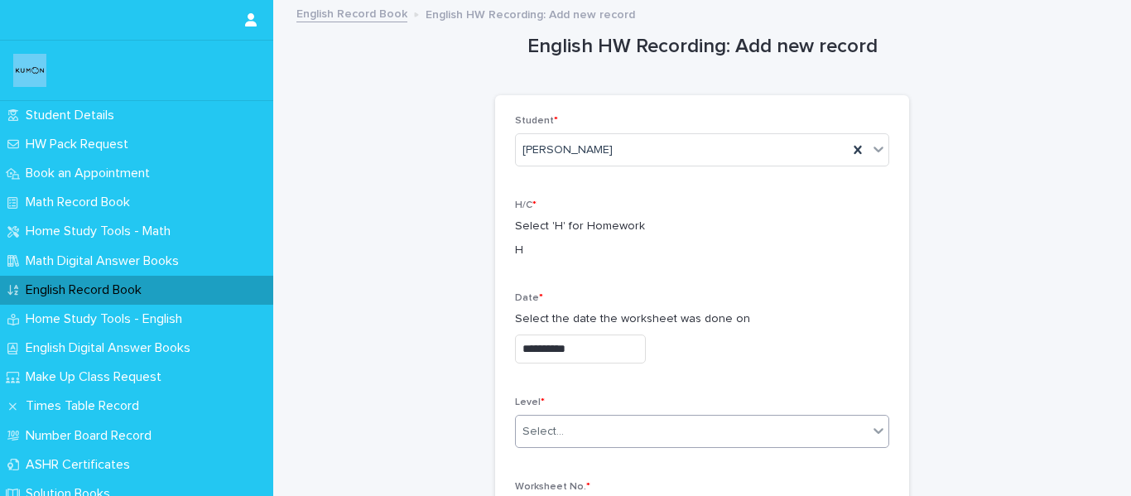
click at [593, 432] on div "Select..." at bounding box center [692, 431] width 352 height 27
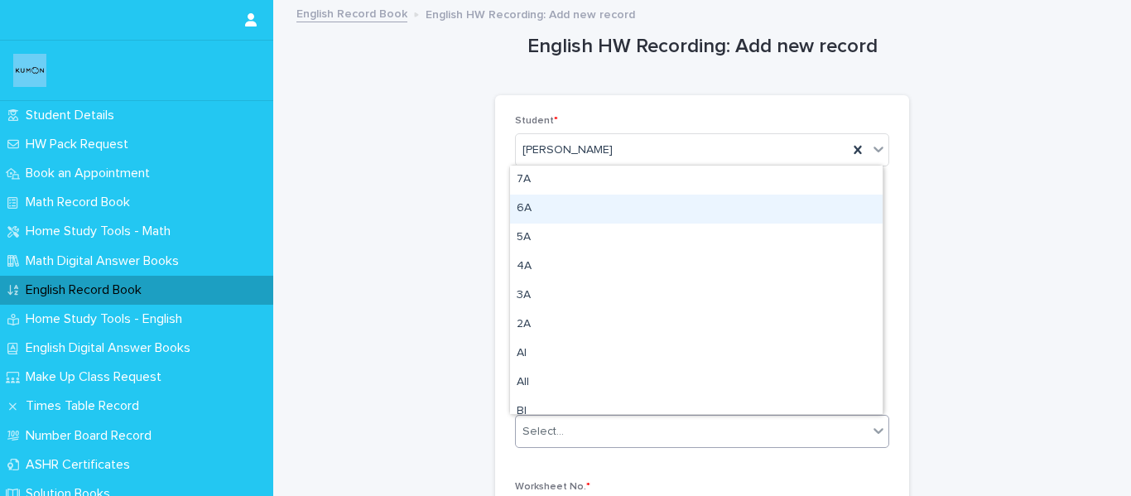
click at [573, 200] on div "6A" at bounding box center [696, 209] width 372 height 29
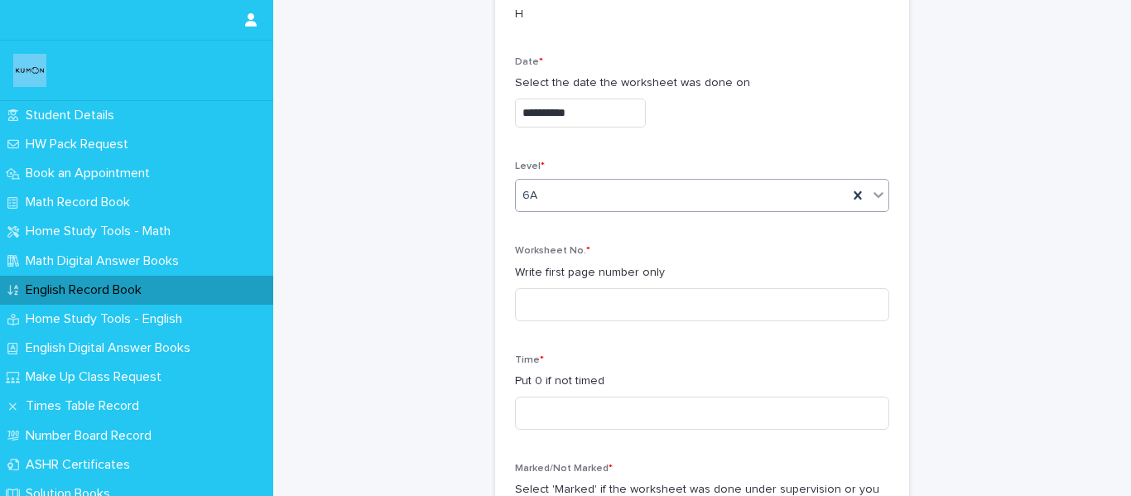
scroll to position [248, 0]
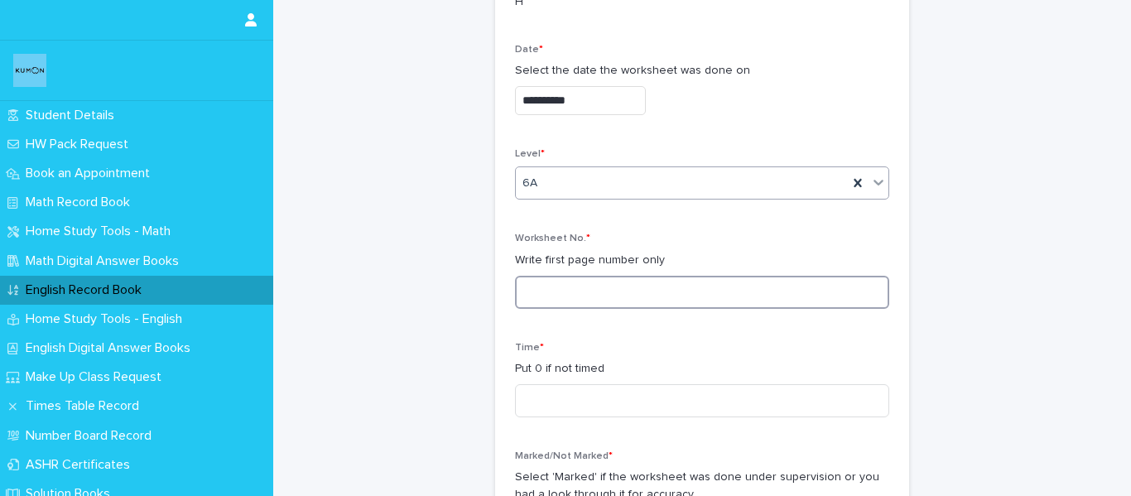
click at [585, 293] on input at bounding box center [702, 292] width 374 height 33
type input "***"
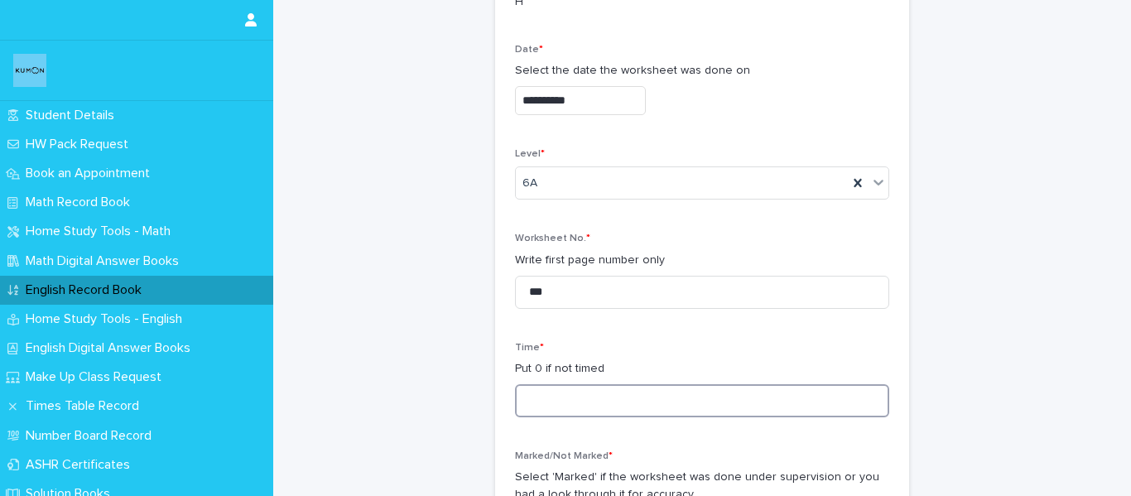
click at [585, 412] on input at bounding box center [702, 400] width 374 height 33
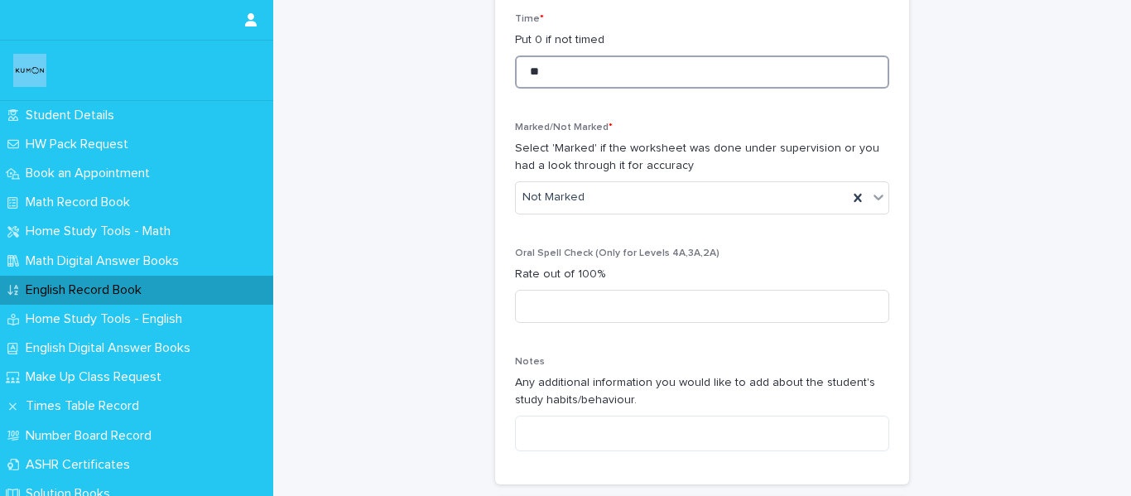
scroll to position [579, 0]
type input "**"
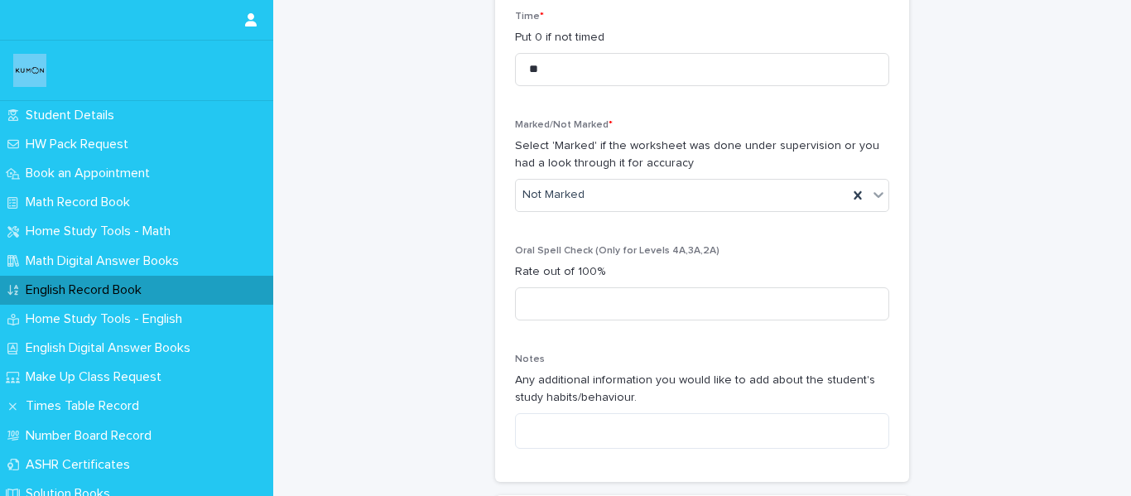
click at [593, 176] on div "Marked/Not Marked * Select 'Marked' if the worksheet was done under supervision…" at bounding box center [702, 172] width 374 height 106
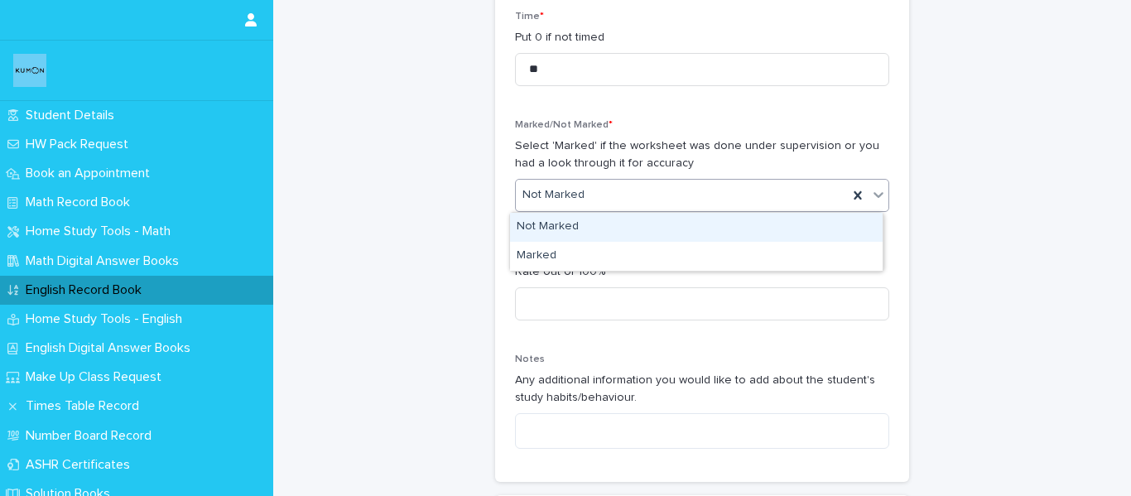
click at [596, 191] on div "Not Marked" at bounding box center [682, 194] width 332 height 27
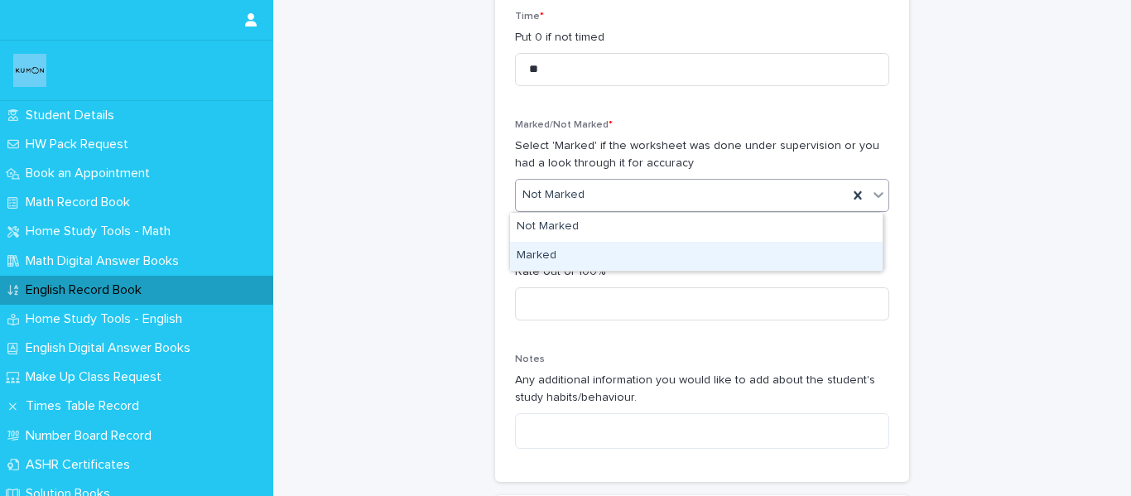
click at [583, 252] on div "Marked" at bounding box center [696, 256] width 372 height 29
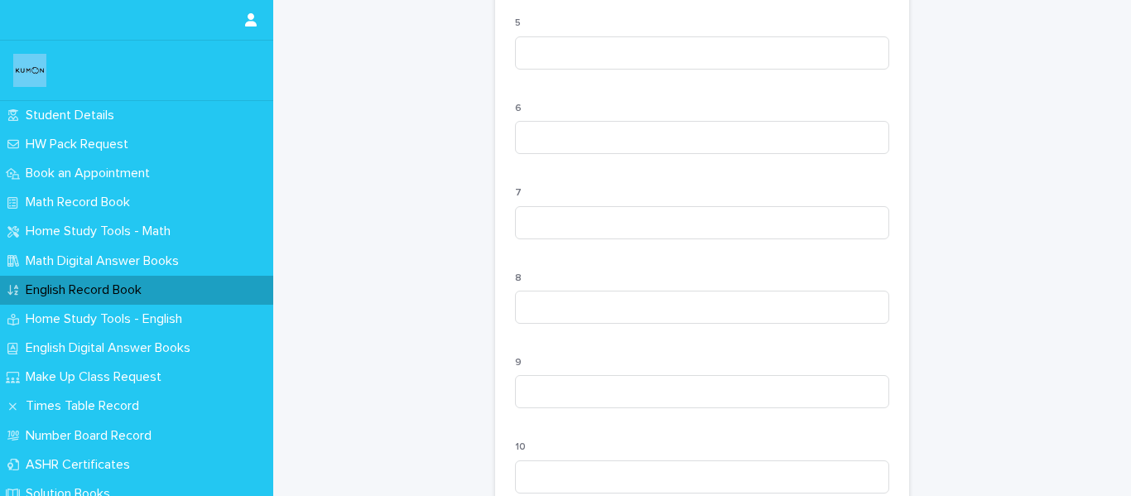
scroll to position [1751, 0]
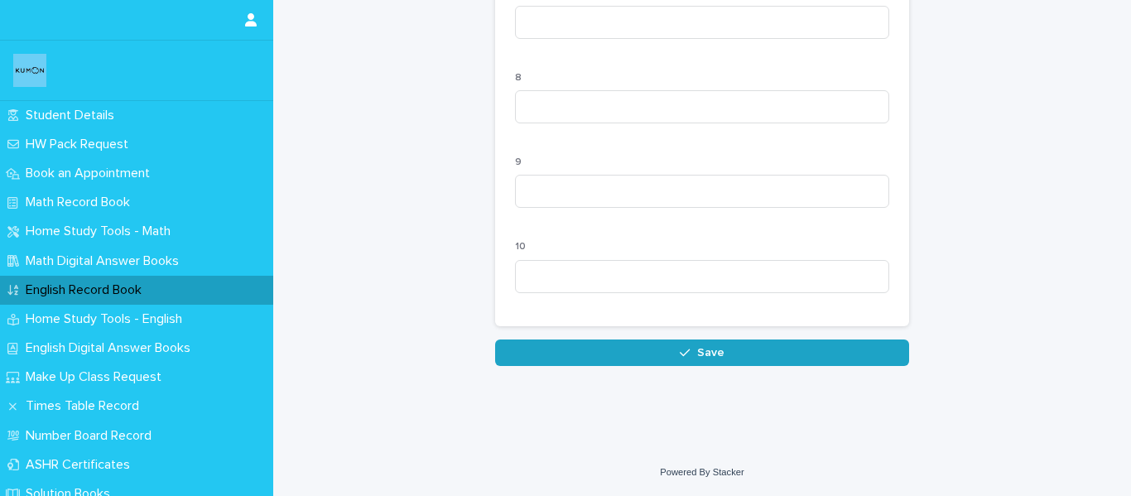
click at [654, 353] on button "Save" at bounding box center [702, 352] width 414 height 26
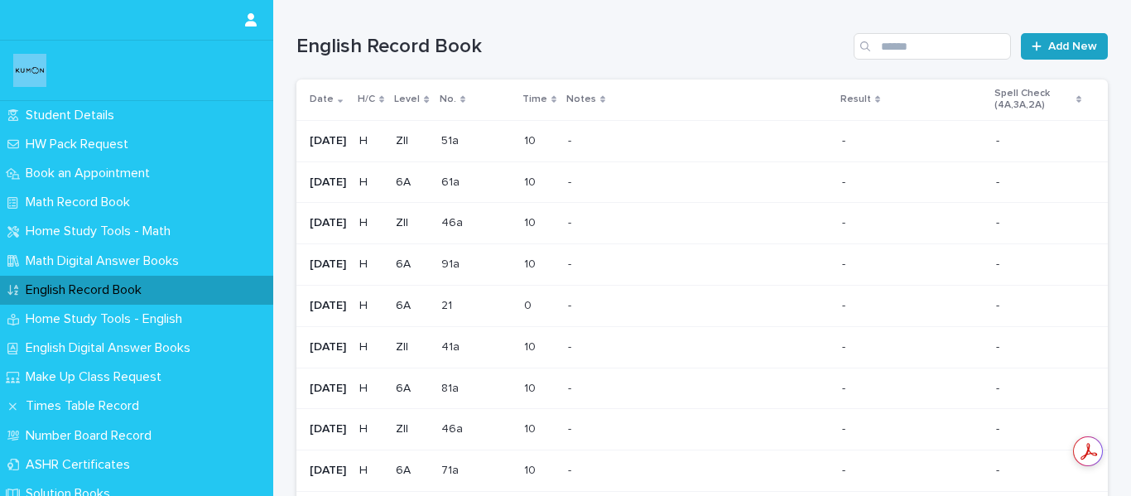
click at [1087, 30] on div "English Record Book Add New" at bounding box center [701, 39] width 811 height 79
click at [1086, 35] on link "Add New" at bounding box center [1064, 46] width 87 height 26
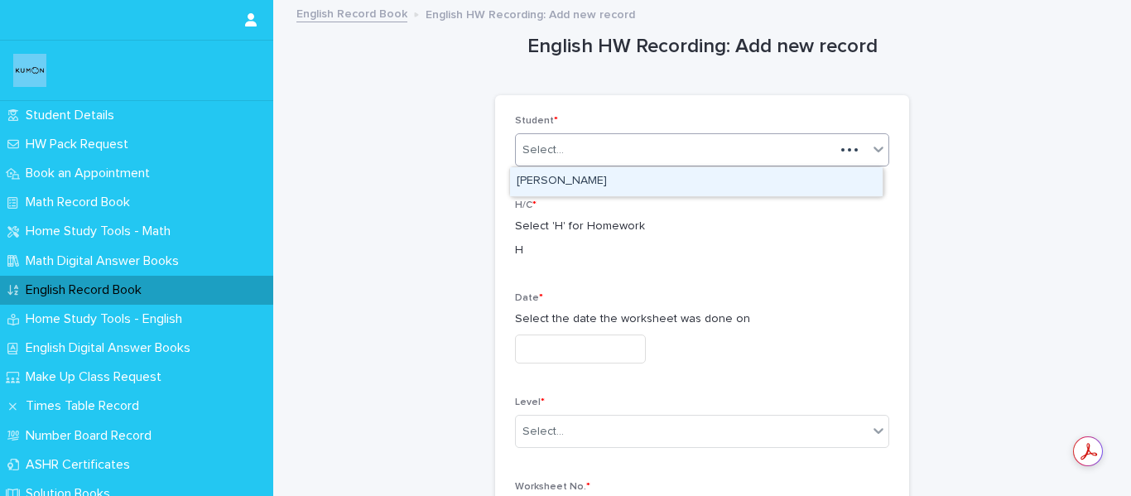
click at [741, 142] on div "Select..." at bounding box center [675, 150] width 319 height 27
click at [679, 179] on div "[PERSON_NAME]" at bounding box center [696, 181] width 372 height 29
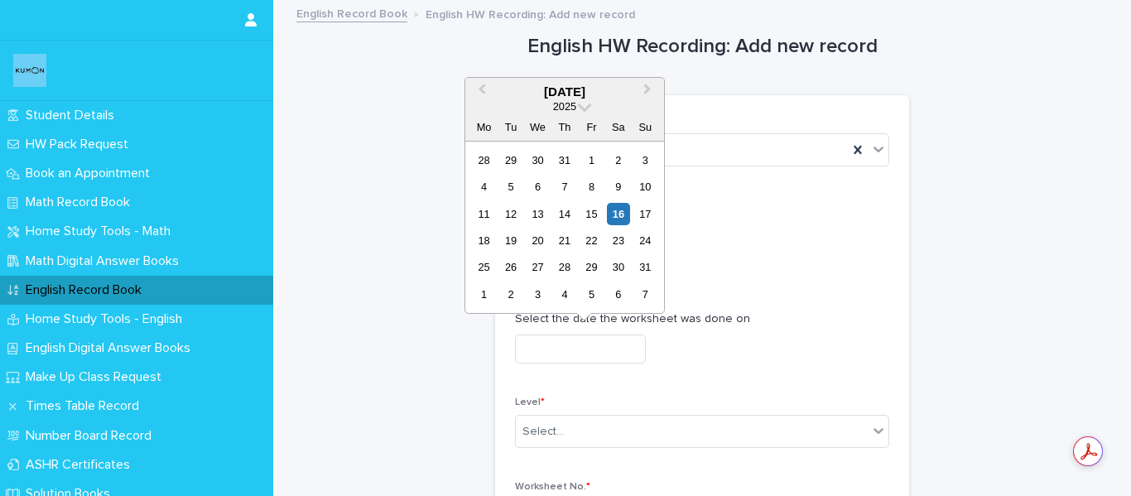
click at [587, 354] on input "text" at bounding box center [580, 348] width 131 height 29
click at [562, 210] on div "14" at bounding box center [564, 214] width 22 height 22
type input "**********"
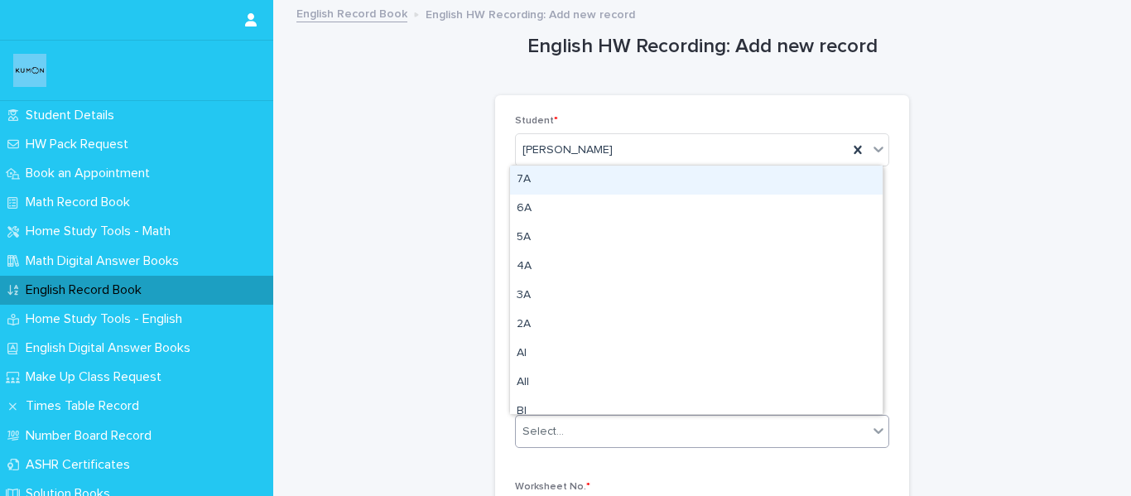
click at [623, 437] on div "Select..." at bounding box center [692, 431] width 352 height 27
type input "*"
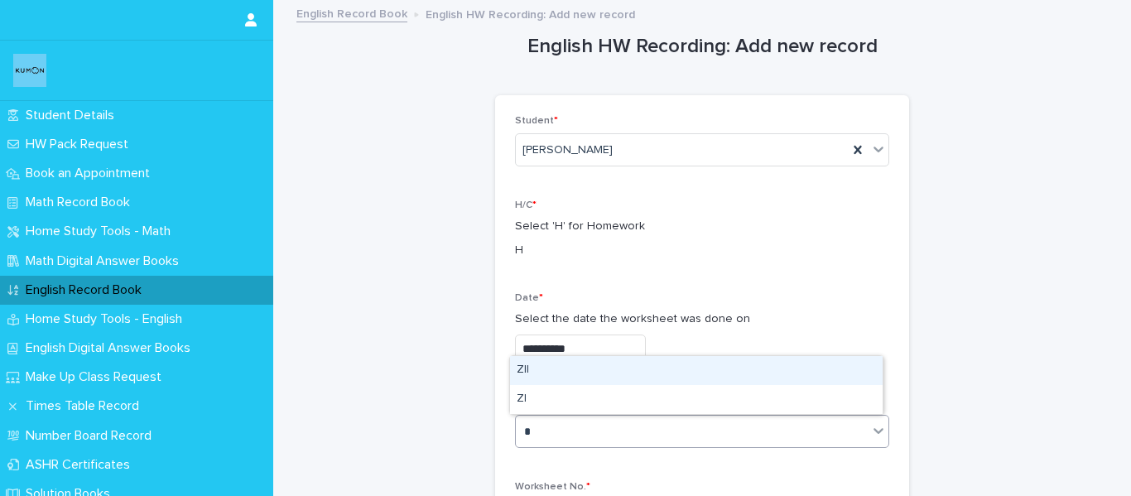
click at [602, 372] on div "ZII" at bounding box center [696, 370] width 372 height 29
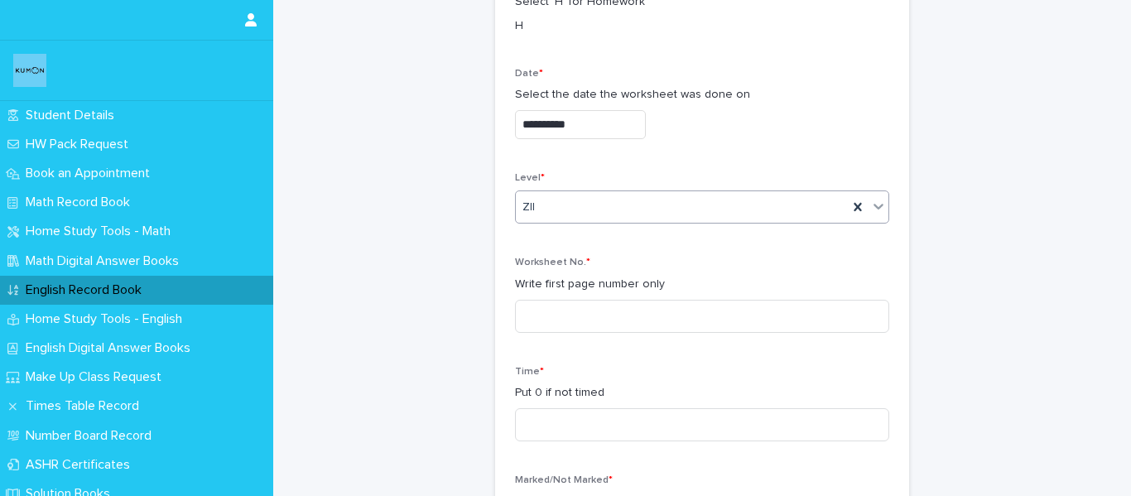
scroll to position [248, 0]
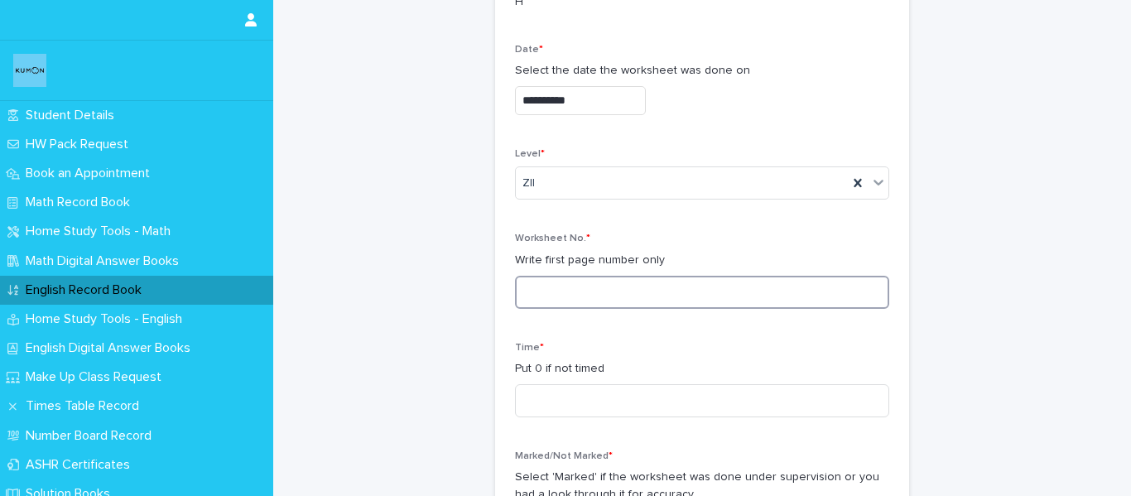
click at [608, 297] on input at bounding box center [702, 292] width 374 height 33
type input "***"
click at [615, 419] on div "Time * Put 0 if not timed" at bounding box center [702, 386] width 374 height 89
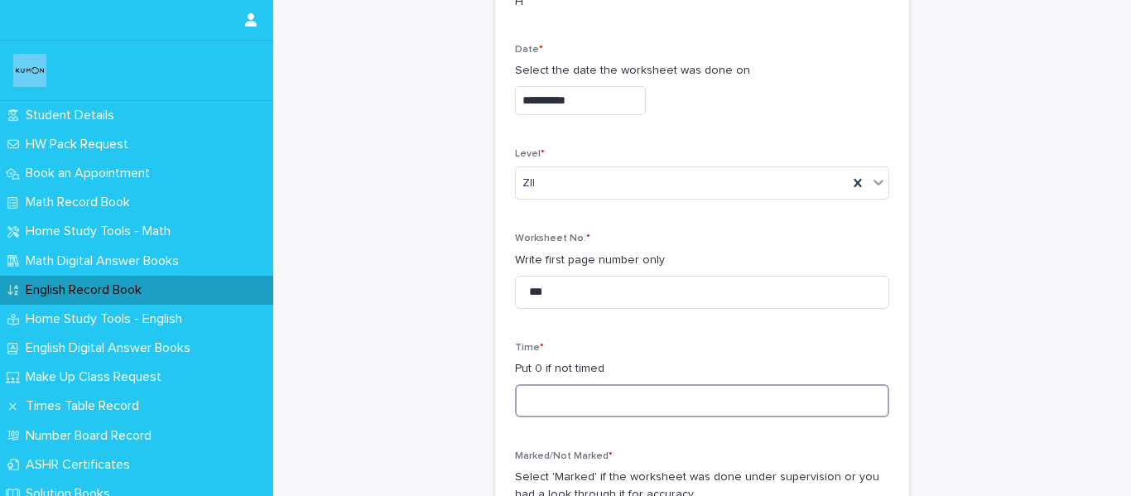
click at [615, 403] on input at bounding box center [702, 400] width 374 height 33
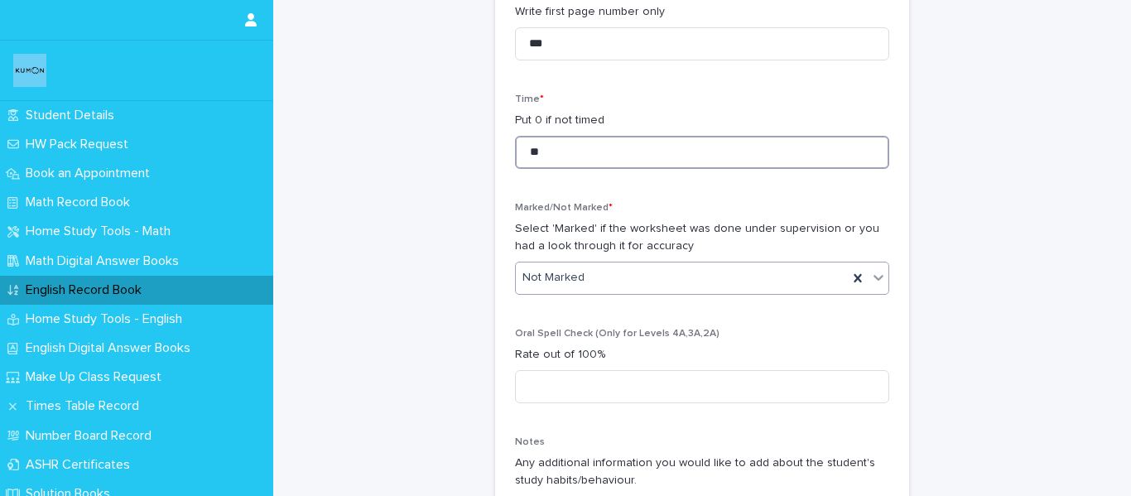
type input "**"
click at [612, 279] on div "Not Marked" at bounding box center [682, 277] width 332 height 27
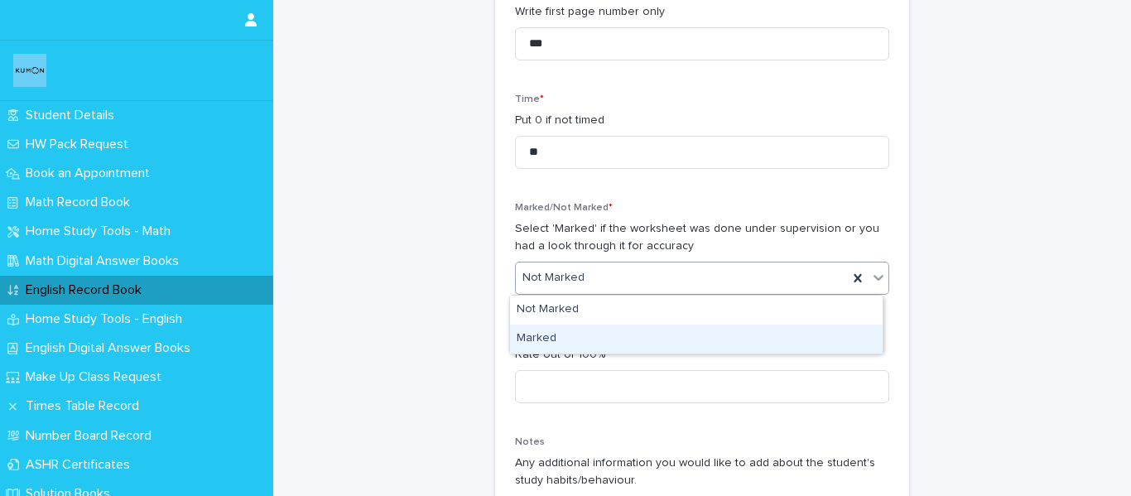
click at [608, 340] on div "Marked" at bounding box center [696, 338] width 372 height 29
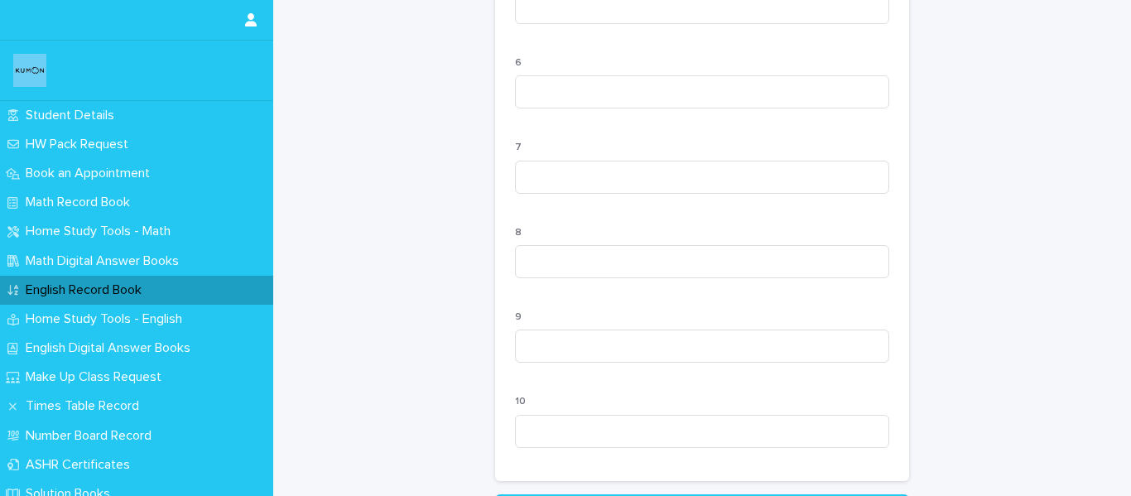
scroll to position [1751, 0]
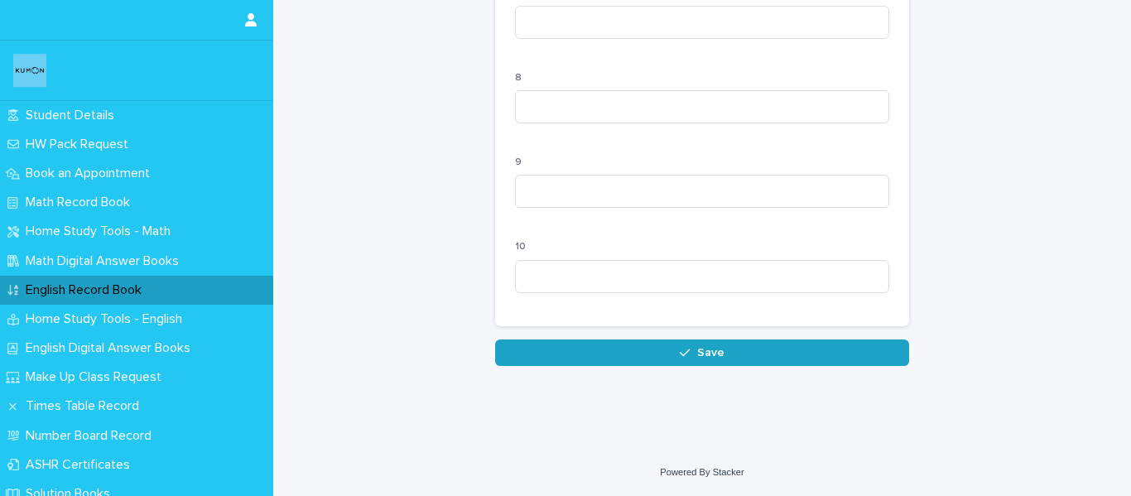
click at [690, 363] on button "Save" at bounding box center [702, 352] width 414 height 26
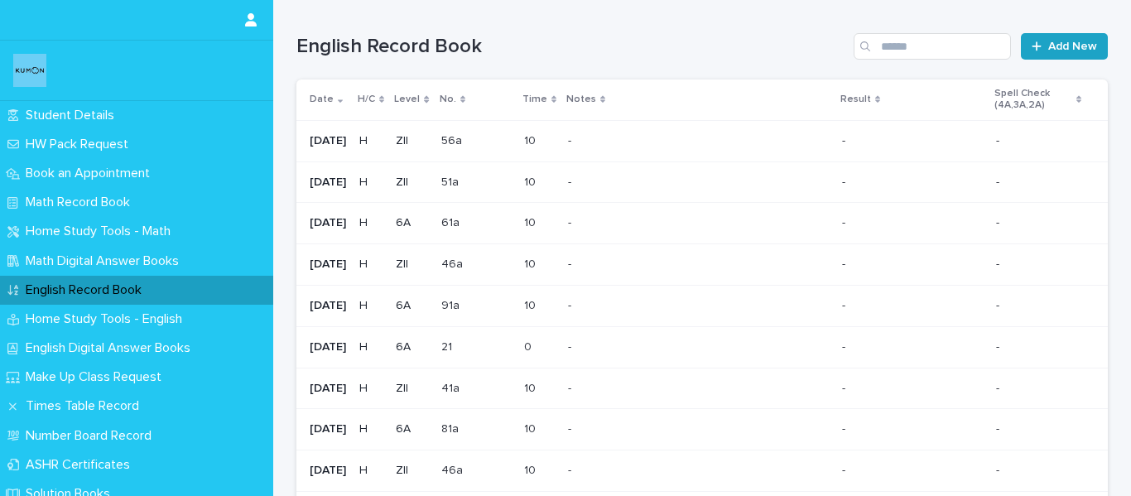
click at [1034, 39] on link "Add New" at bounding box center [1064, 46] width 87 height 26
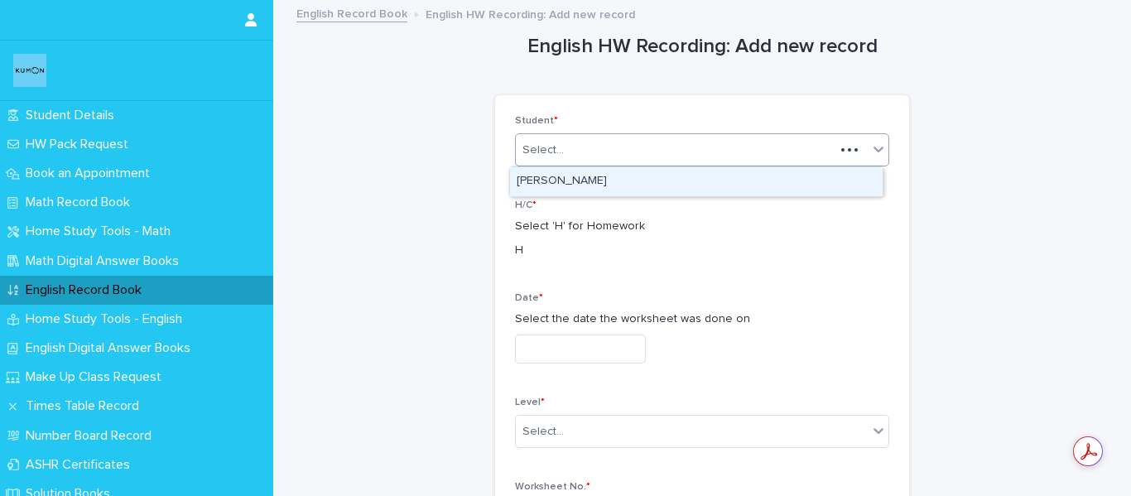
click at [702, 139] on div "Select..." at bounding box center [675, 150] width 319 height 27
click at [680, 175] on div "[PERSON_NAME]" at bounding box center [696, 181] width 372 height 29
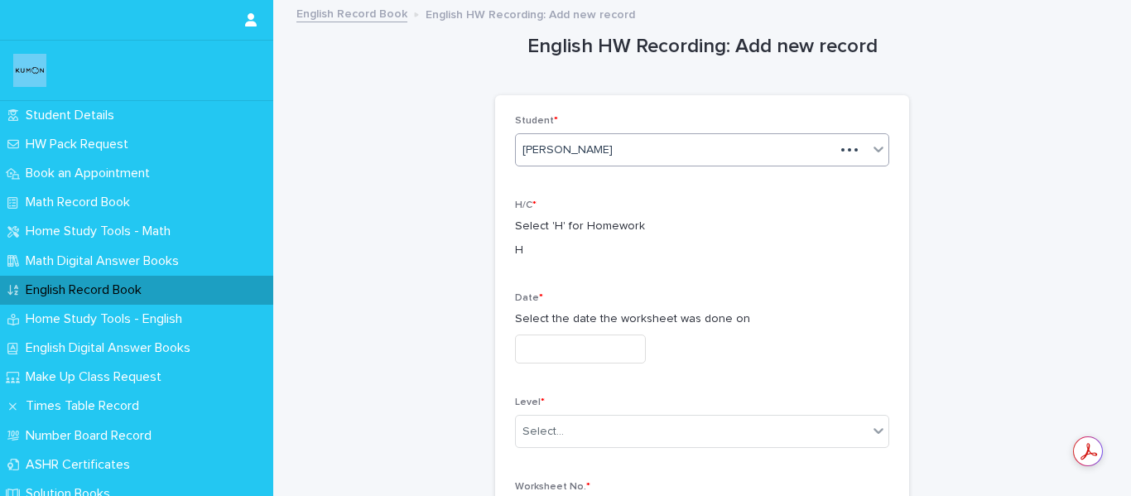
click at [566, 353] on input "text" at bounding box center [580, 348] width 131 height 29
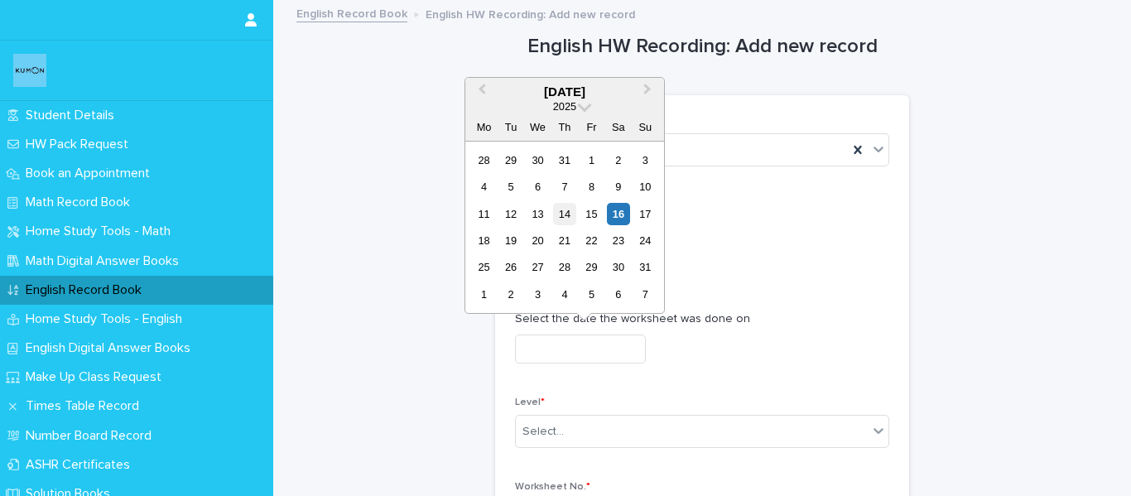
click at [561, 211] on div "14" at bounding box center [564, 214] width 22 height 22
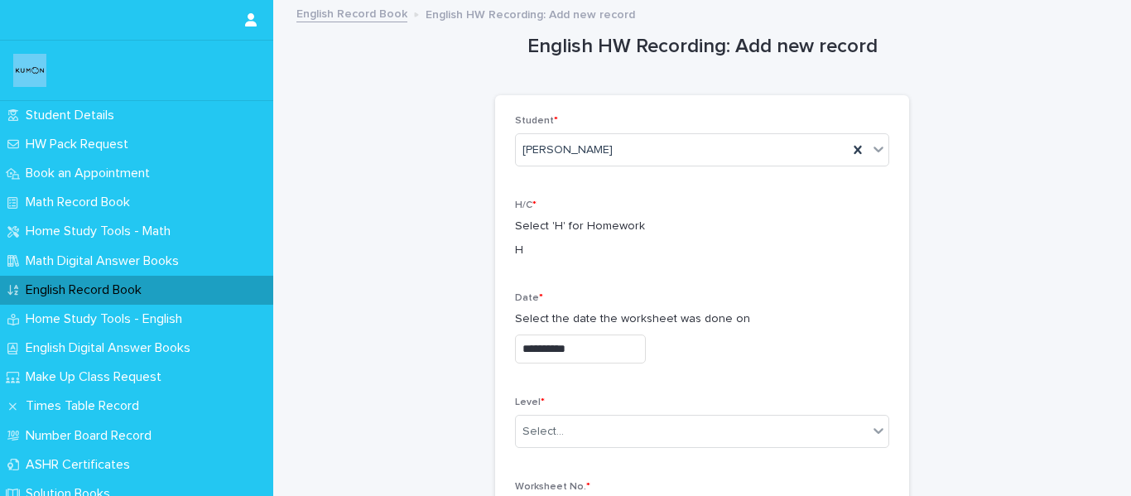
type input "**********"
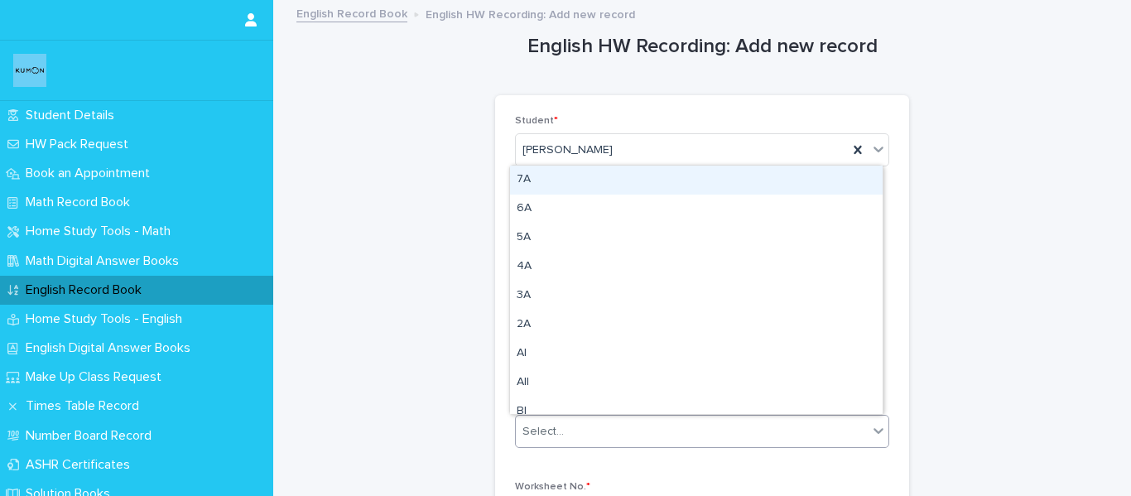
click at [593, 422] on div "Select..." at bounding box center [692, 431] width 352 height 27
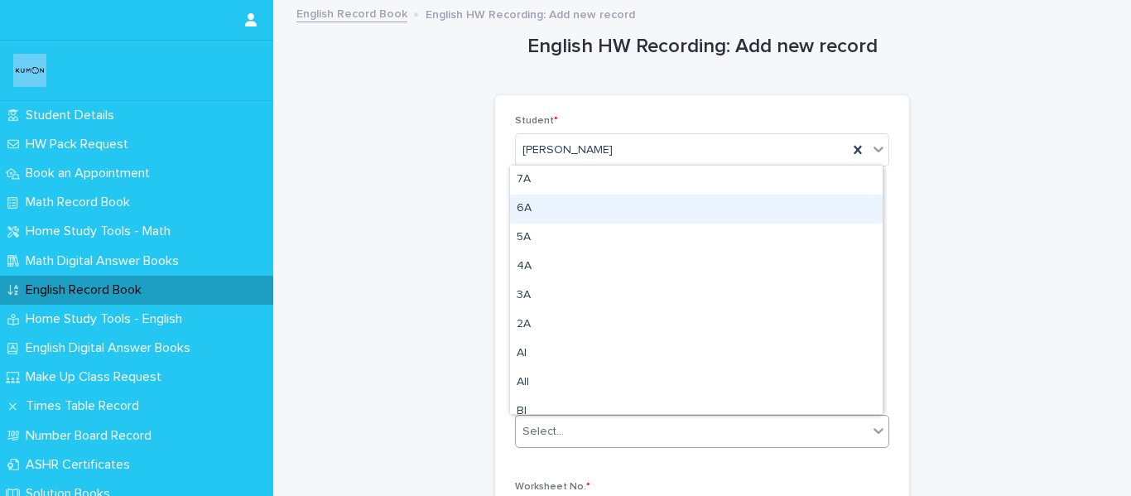
click at [556, 210] on div "6A" at bounding box center [696, 209] width 372 height 29
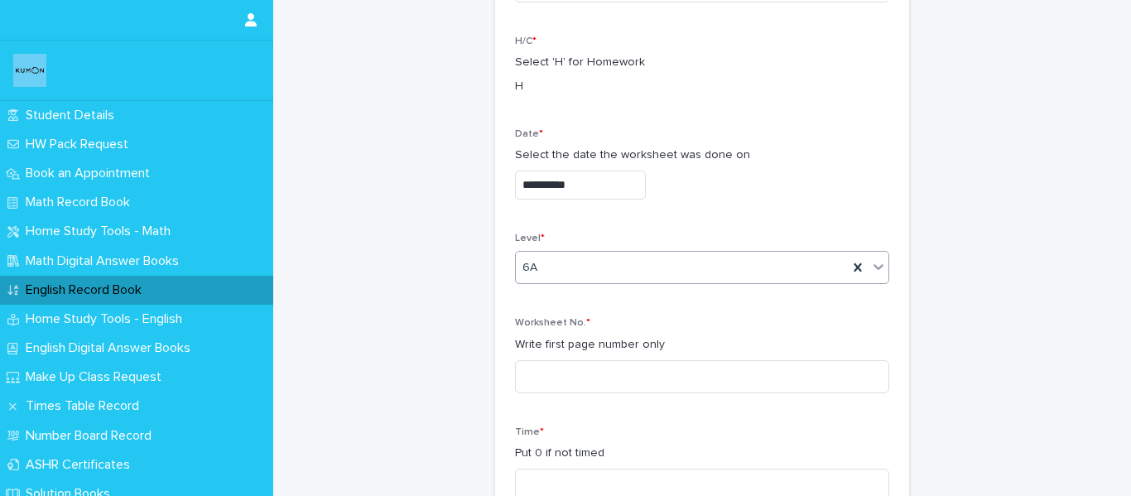
scroll to position [166, 0]
click at [578, 369] on input at bounding box center [702, 374] width 374 height 33
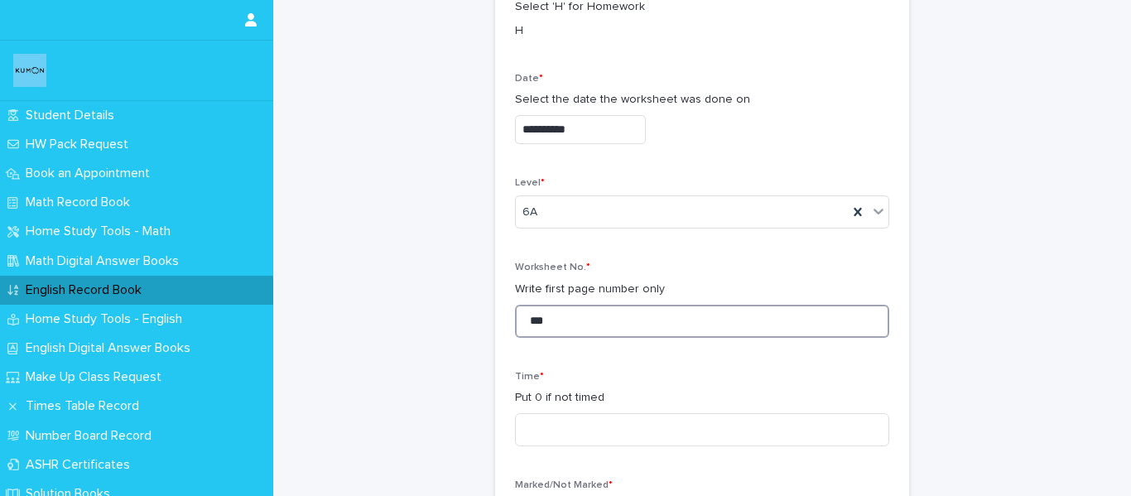
scroll to position [248, 0]
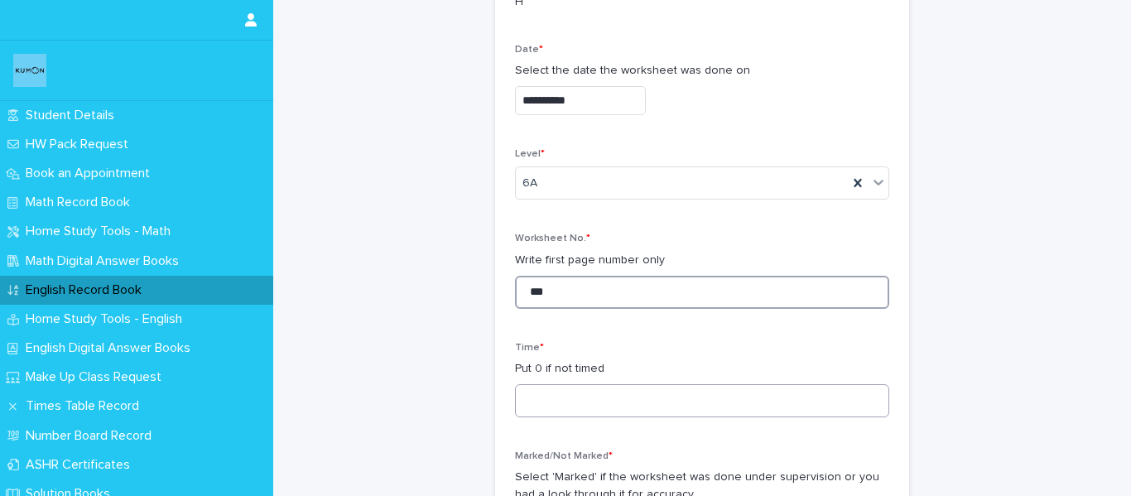
type input "***"
click at [557, 394] on input at bounding box center [702, 400] width 374 height 33
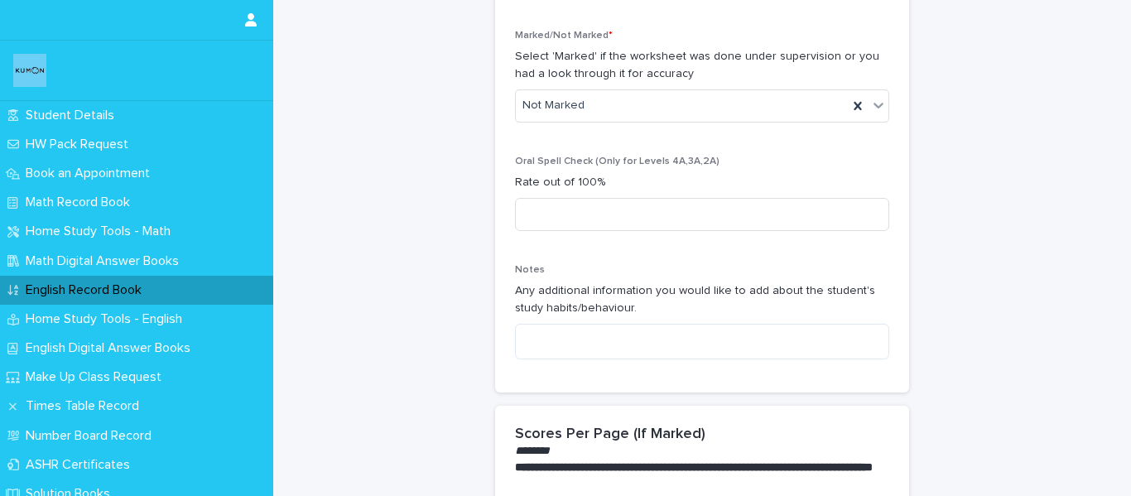
scroll to position [662, 0]
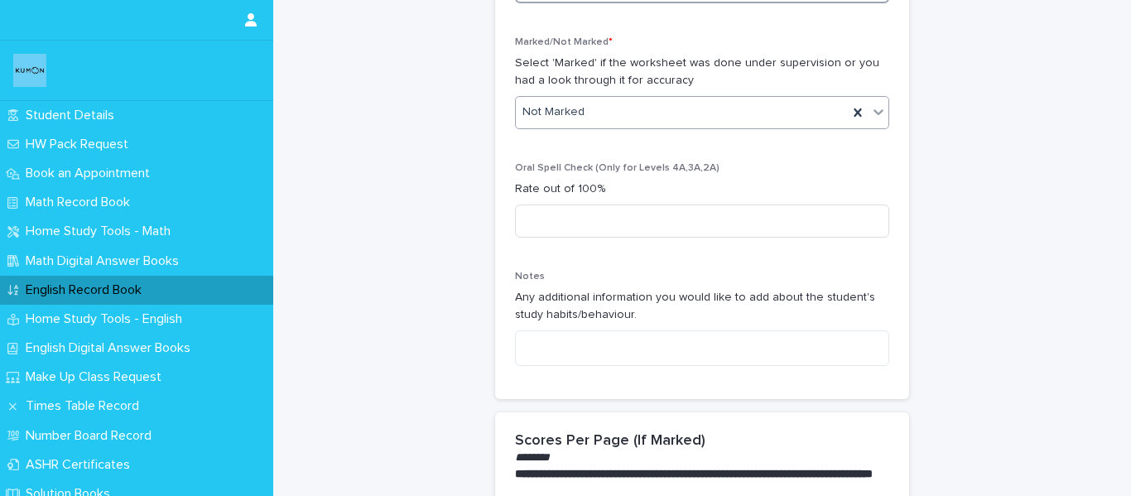
type input "**"
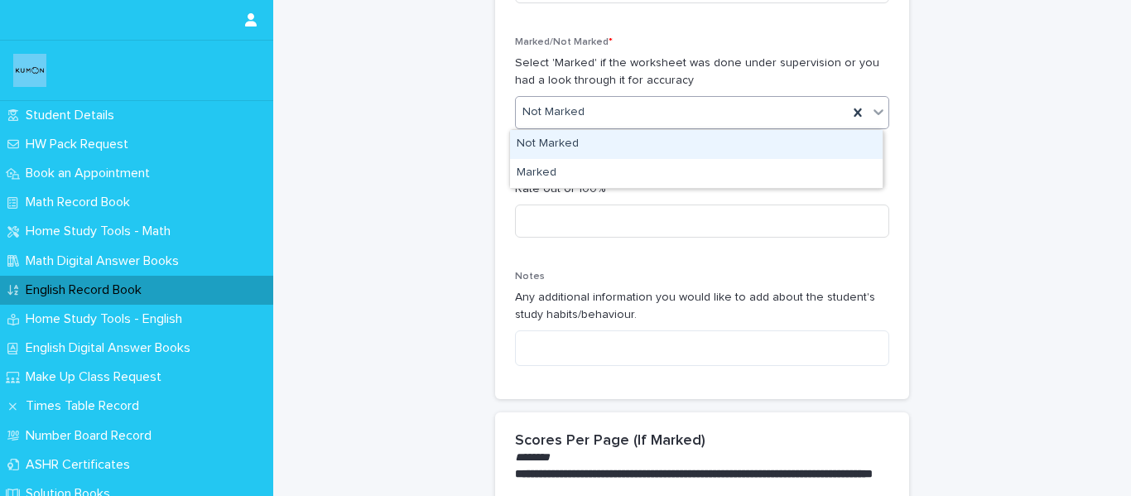
click at [596, 116] on div "Not Marked" at bounding box center [682, 112] width 332 height 27
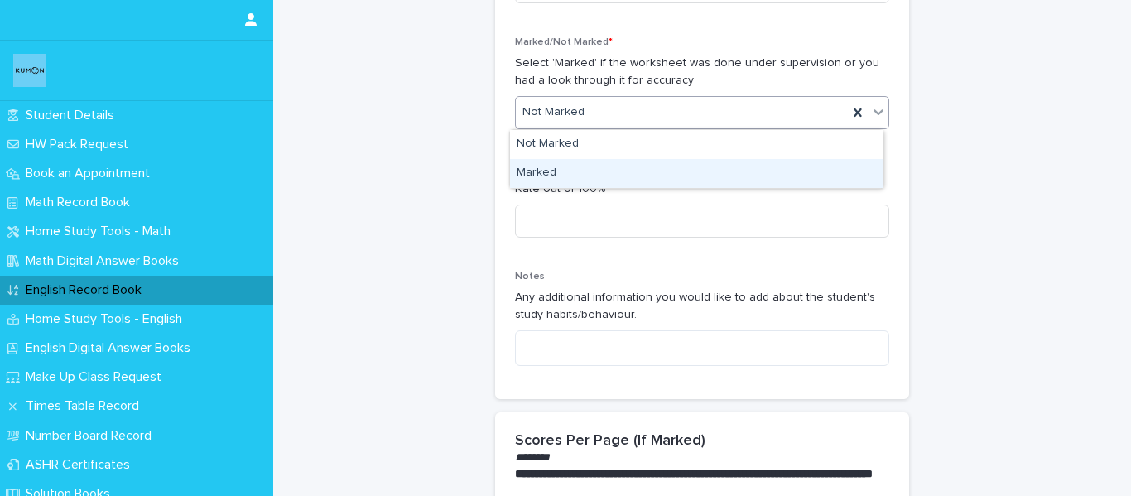
click at [596, 180] on div "Marked" at bounding box center [696, 173] width 372 height 29
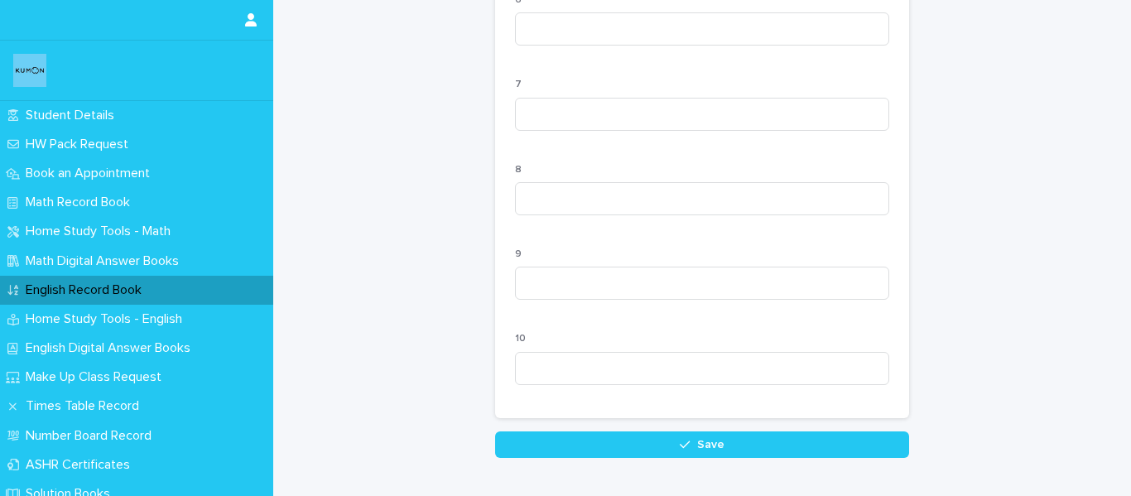
scroll to position [1751, 0]
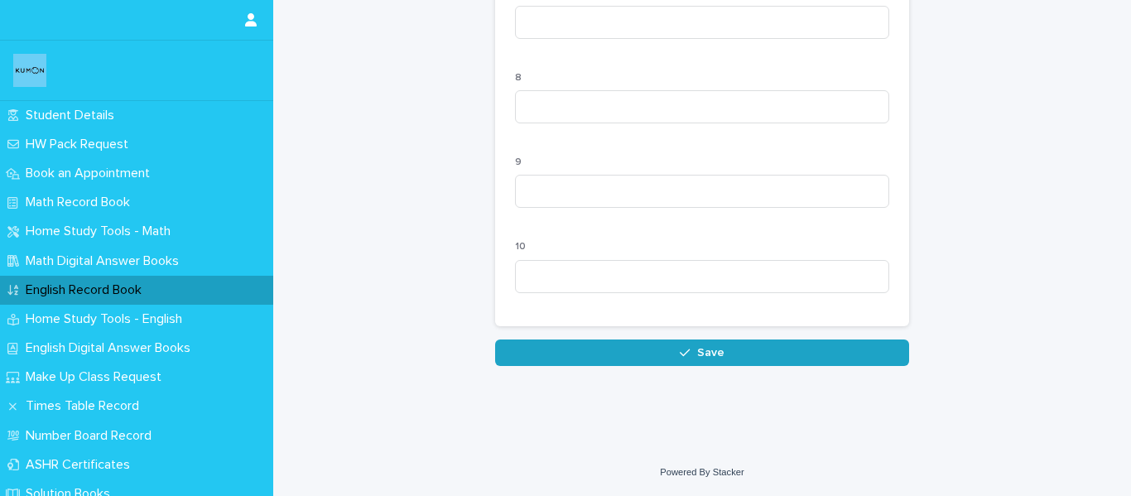
click at [622, 355] on button "Save" at bounding box center [702, 352] width 414 height 26
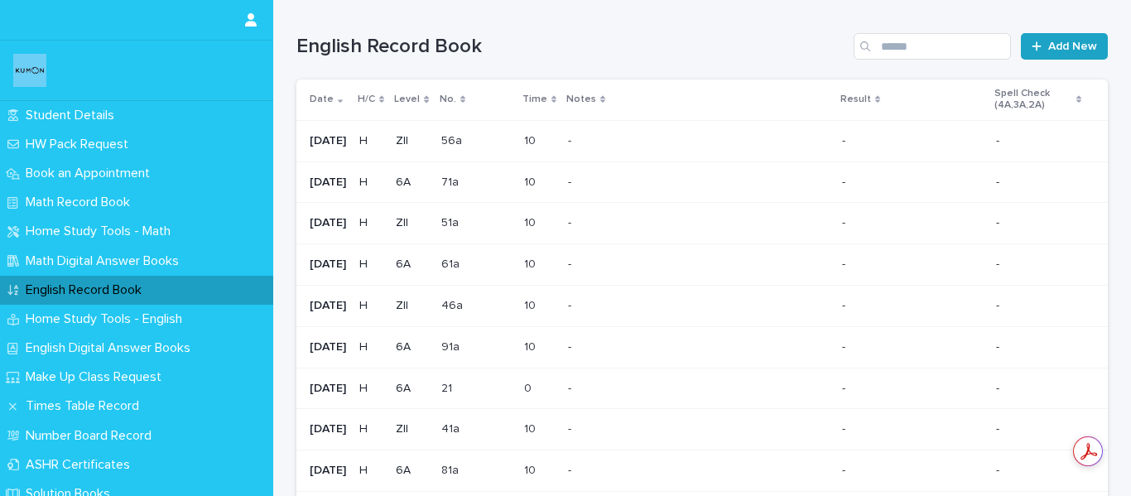
click at [1060, 55] on link "Add New" at bounding box center [1064, 46] width 87 height 26
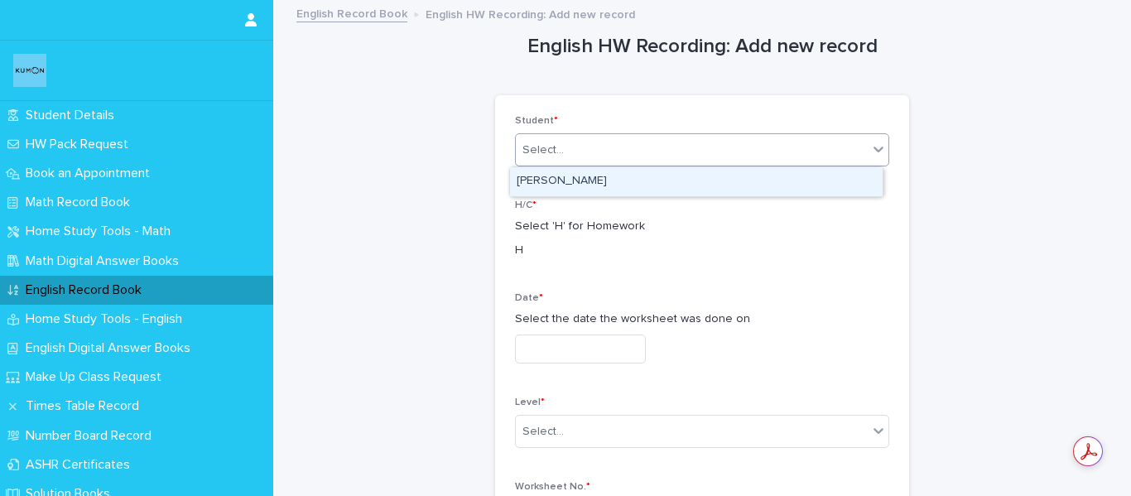
click at [539, 150] on div "Select..." at bounding box center [542, 150] width 41 height 17
click at [528, 171] on div "[PERSON_NAME]" at bounding box center [696, 181] width 372 height 29
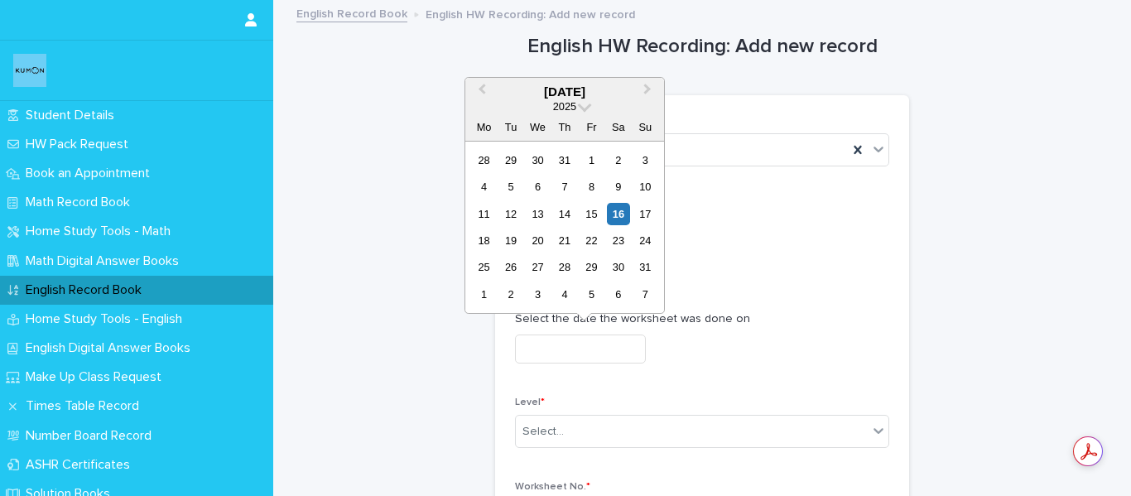
click at [529, 350] on input "text" at bounding box center [580, 348] width 131 height 29
click at [598, 223] on div "15" at bounding box center [591, 214] width 22 height 22
type input "**********"
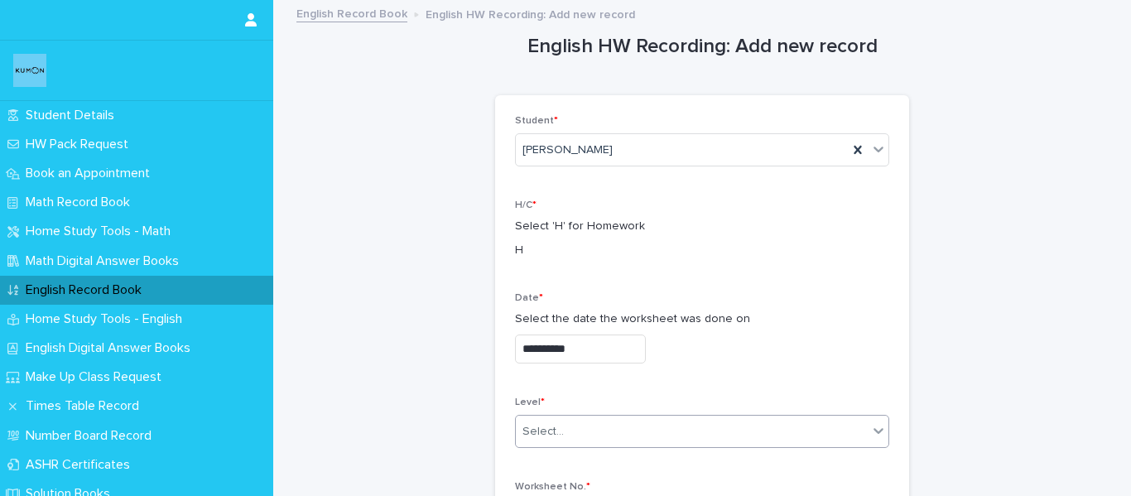
click at [538, 430] on div "Select..." at bounding box center [542, 431] width 41 height 17
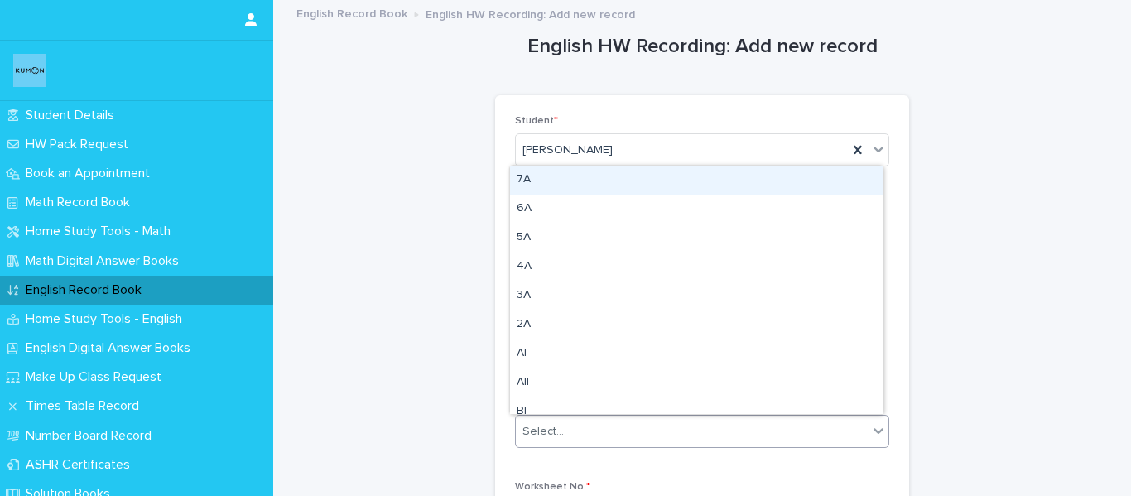
type input "*"
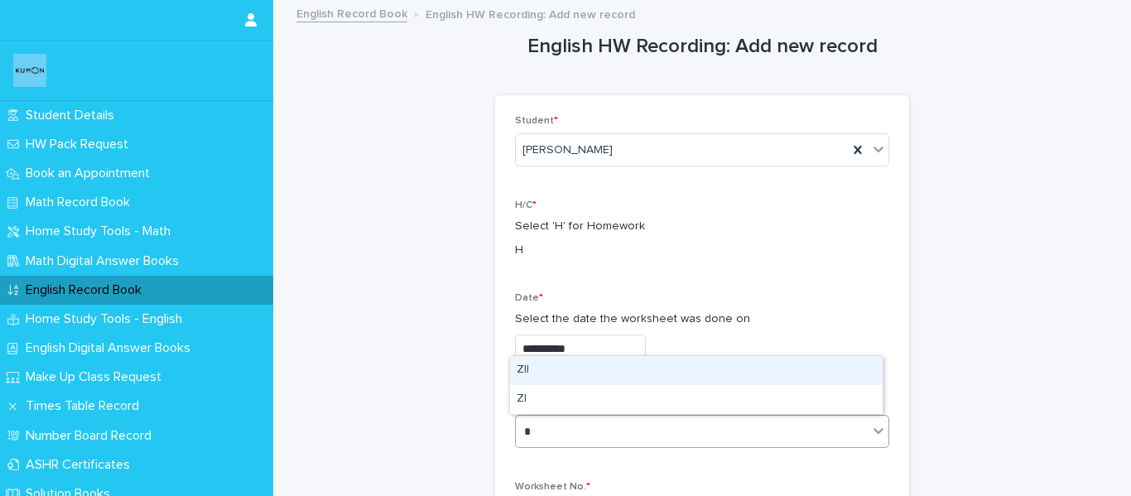
click at [537, 364] on div "ZII" at bounding box center [696, 370] width 372 height 29
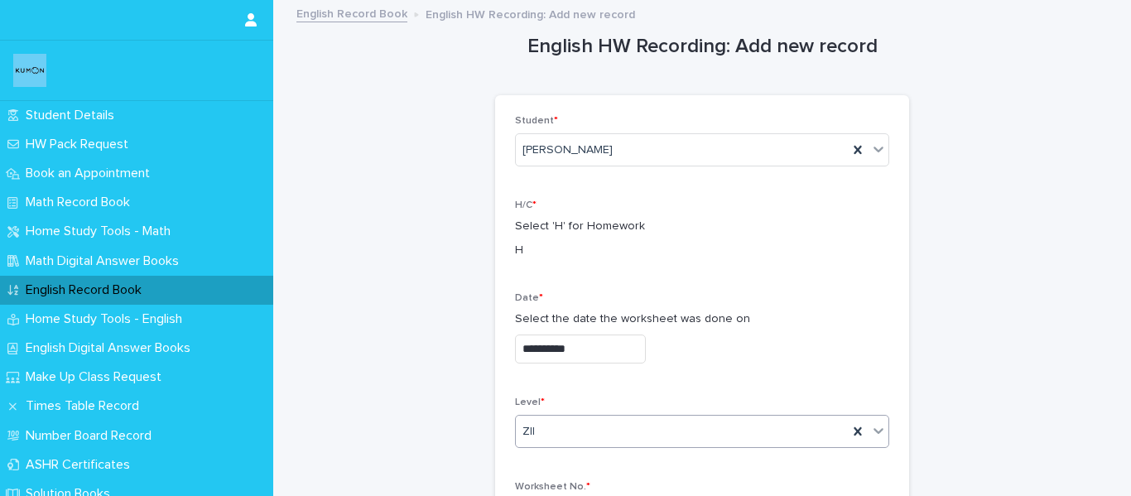
scroll to position [166, 0]
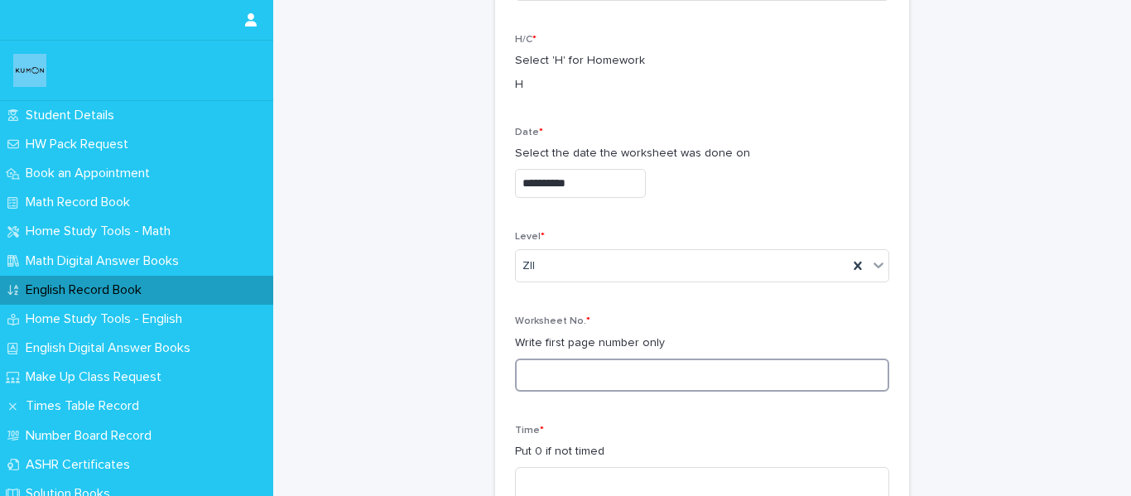
click at [574, 379] on input at bounding box center [702, 374] width 374 height 33
type input "*"
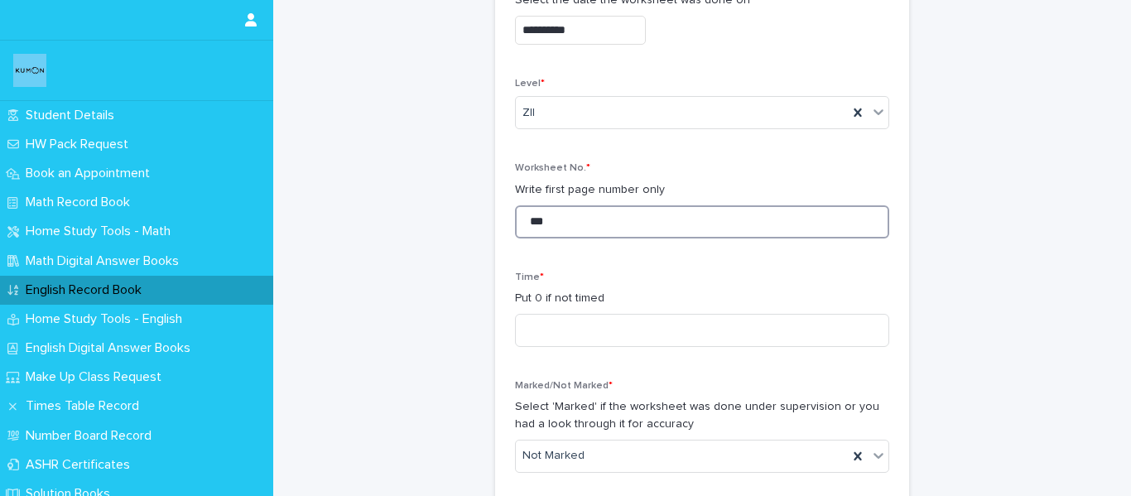
scroll to position [331, 0]
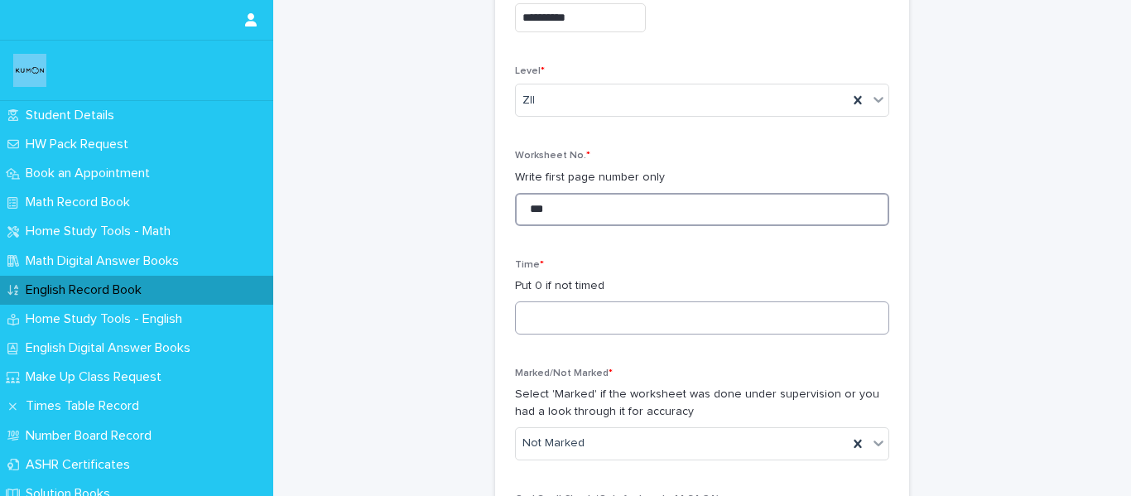
type input "***"
click at [574, 324] on input at bounding box center [702, 317] width 374 height 33
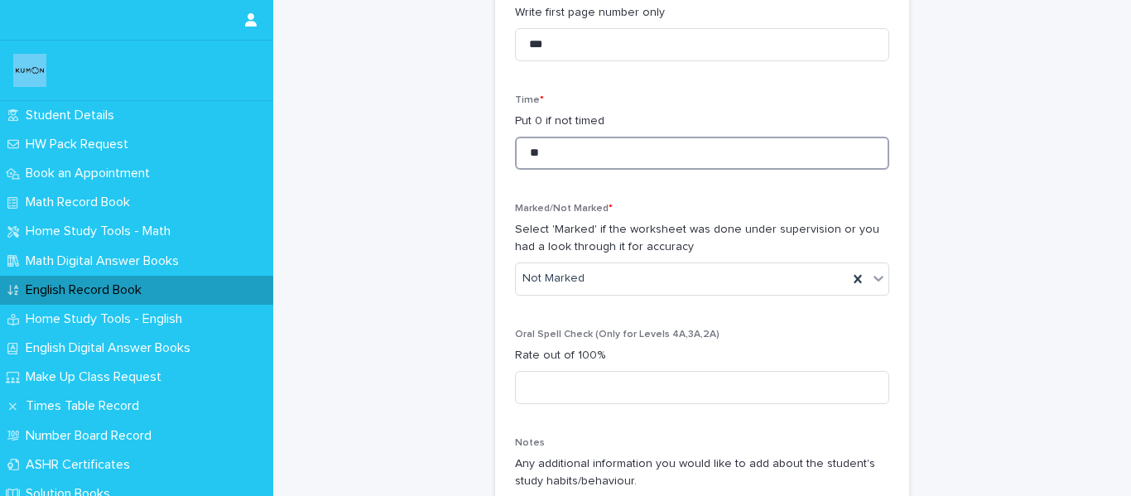
scroll to position [497, 0]
type input "**"
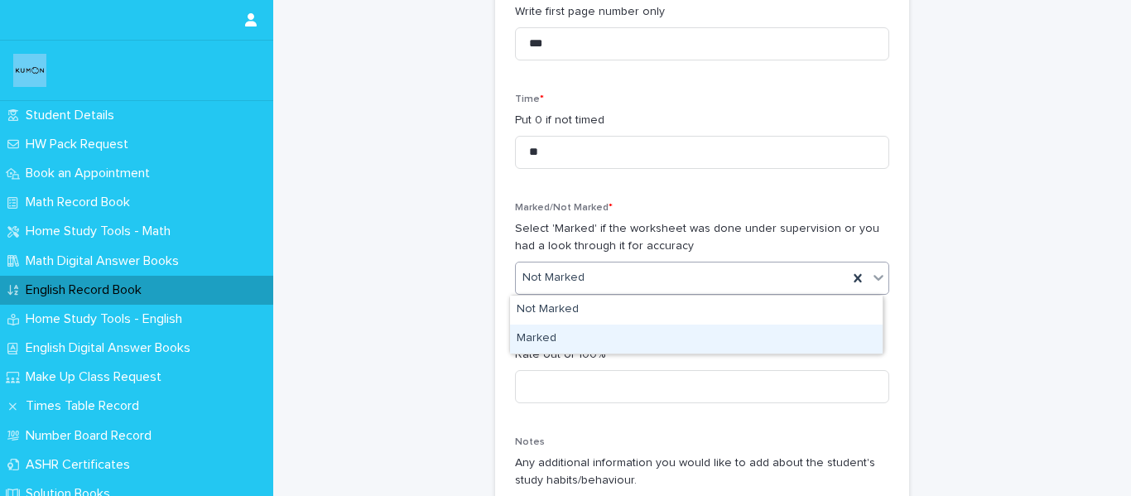
click at [562, 330] on div "Marked" at bounding box center [696, 338] width 372 height 29
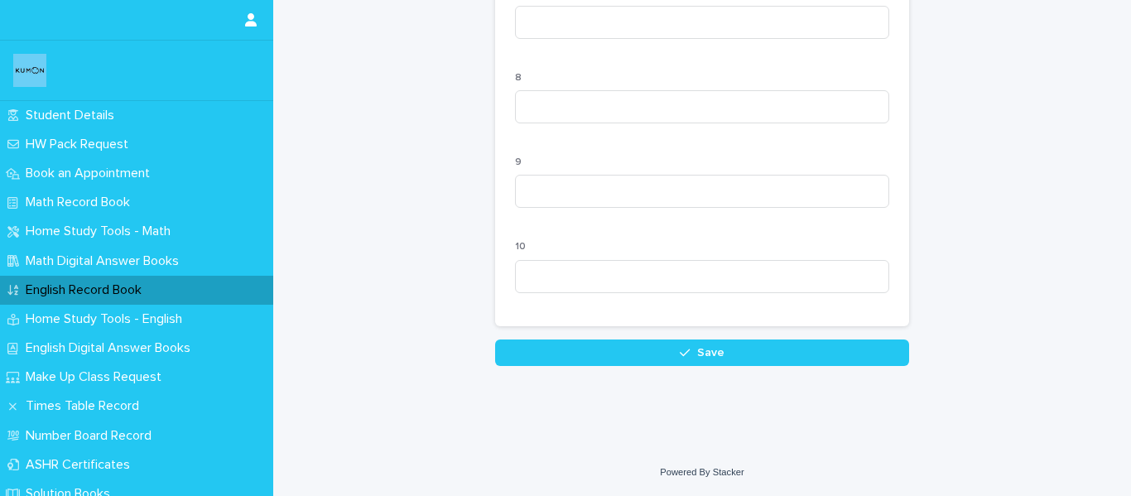
scroll to position [1751, 0]
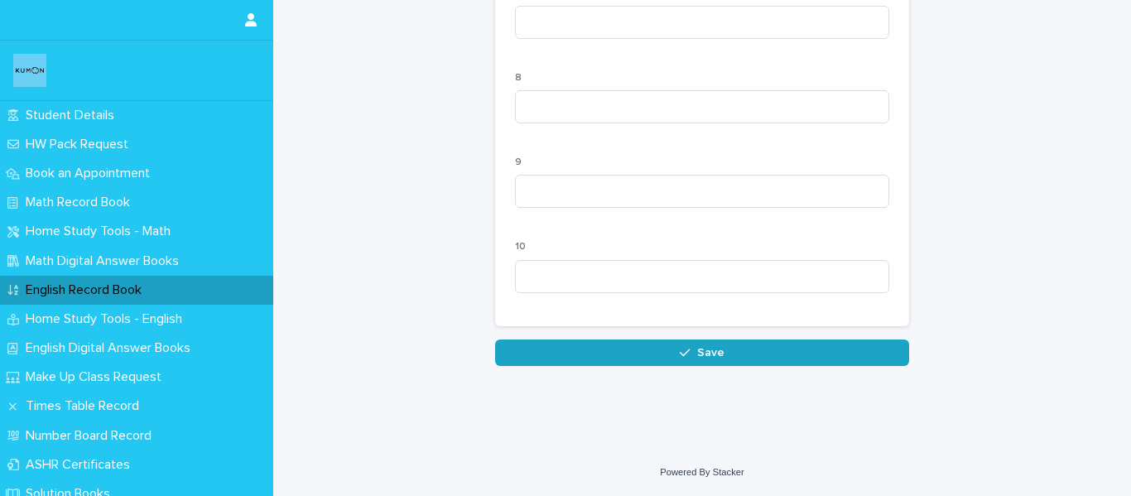
click at [603, 348] on button "Save" at bounding box center [702, 352] width 414 height 26
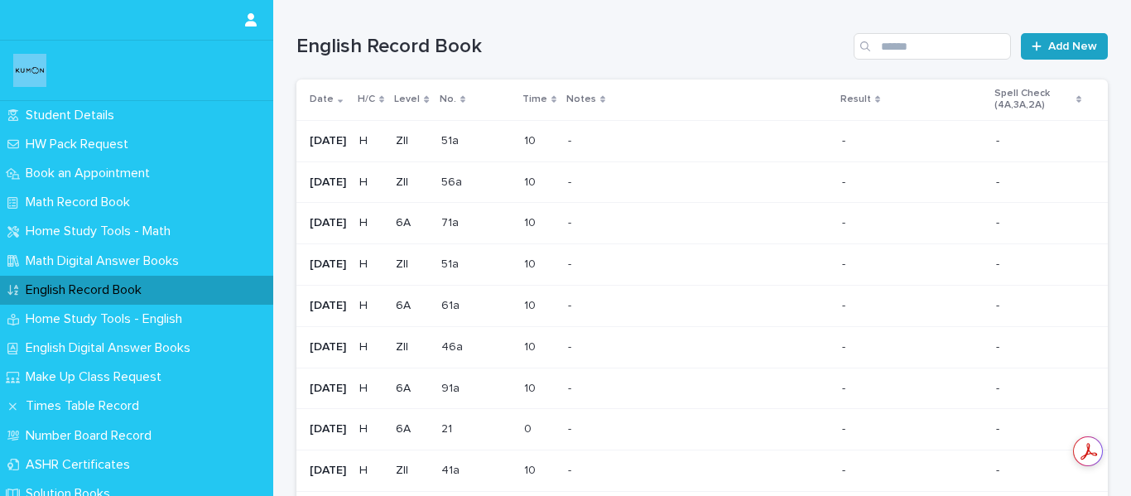
click at [1069, 50] on span "Add New" at bounding box center [1072, 47] width 49 height 12
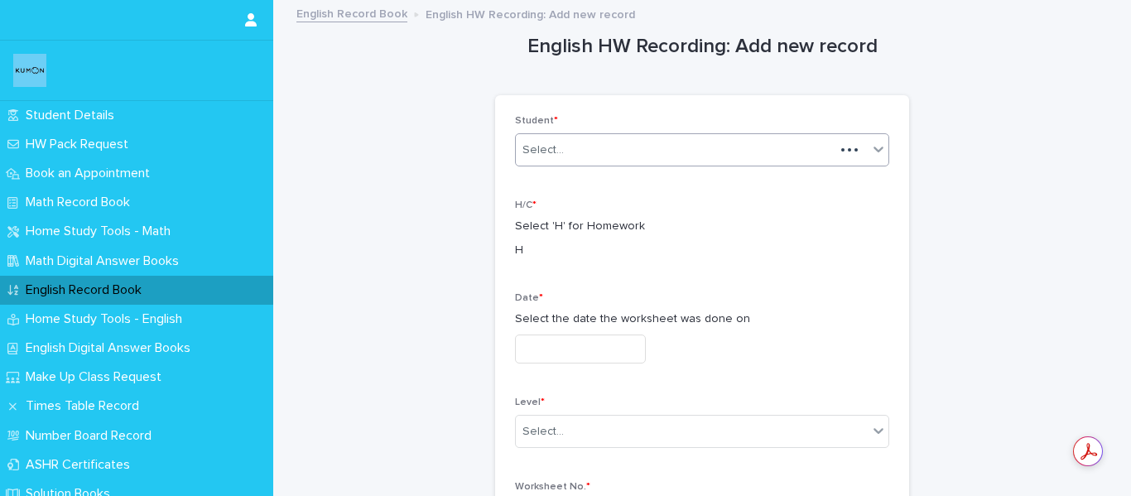
click at [652, 161] on div "Select..." at bounding box center [675, 150] width 319 height 27
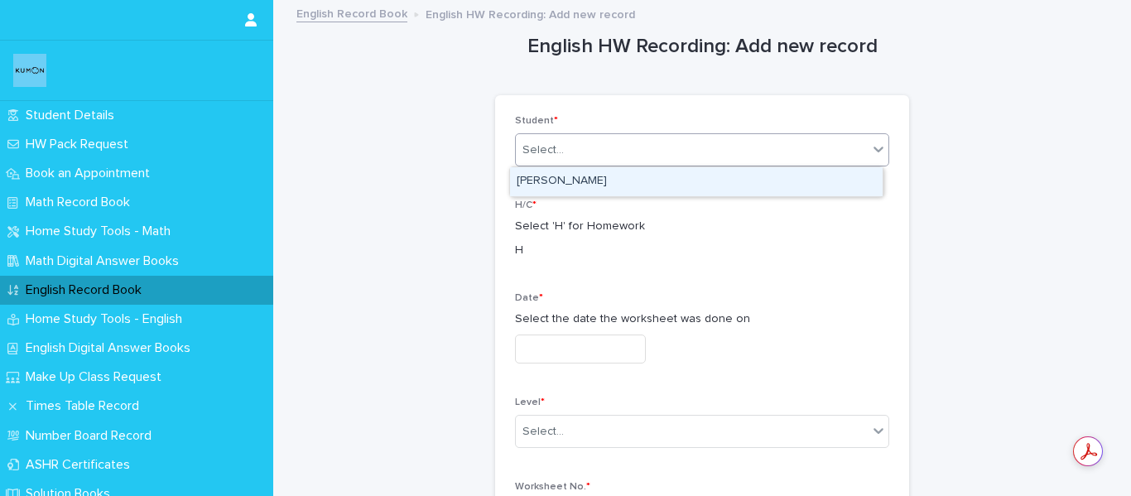
click at [633, 183] on div "[PERSON_NAME]" at bounding box center [696, 181] width 372 height 29
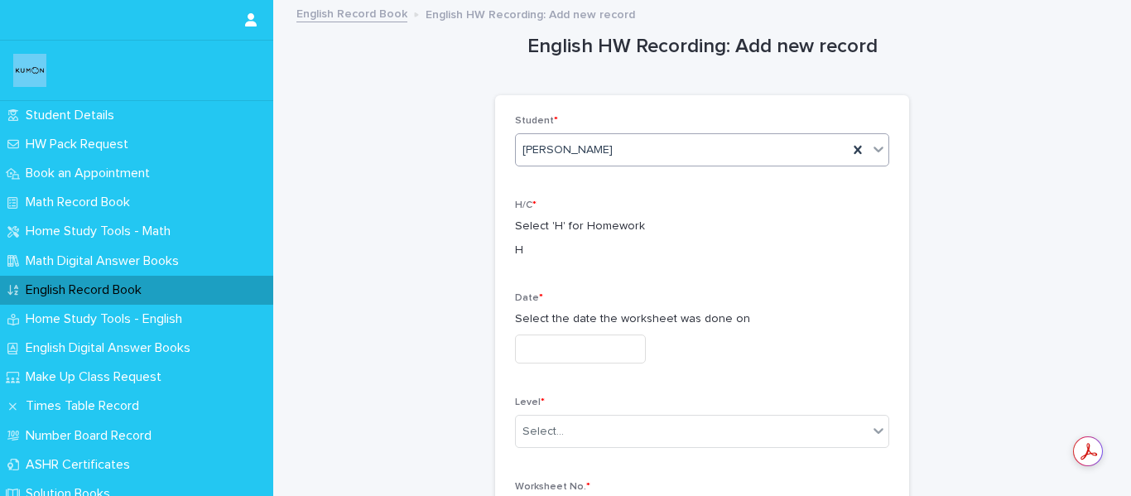
click at [574, 344] on input "text" at bounding box center [580, 348] width 131 height 29
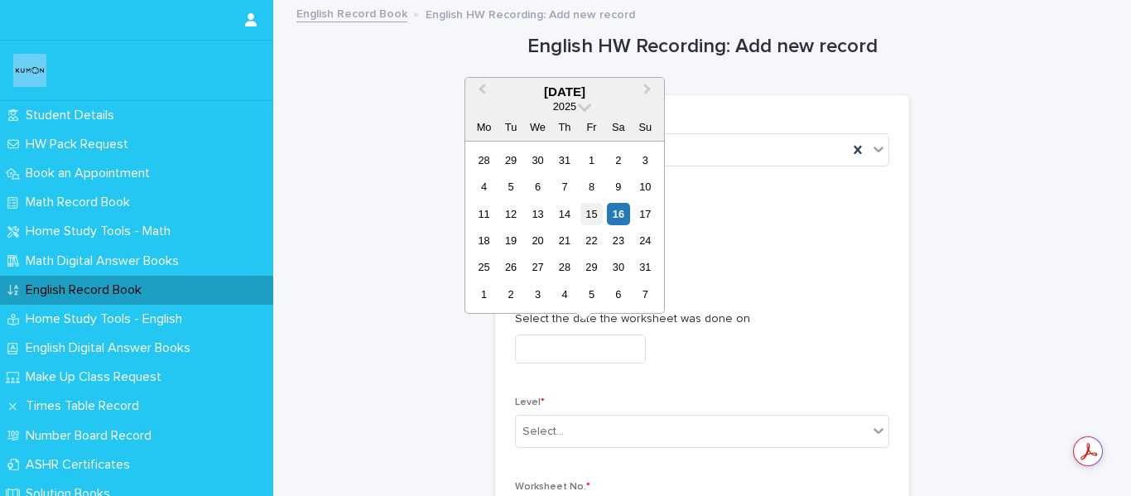
click at [588, 214] on div "15" at bounding box center [591, 214] width 22 height 22
type input "**********"
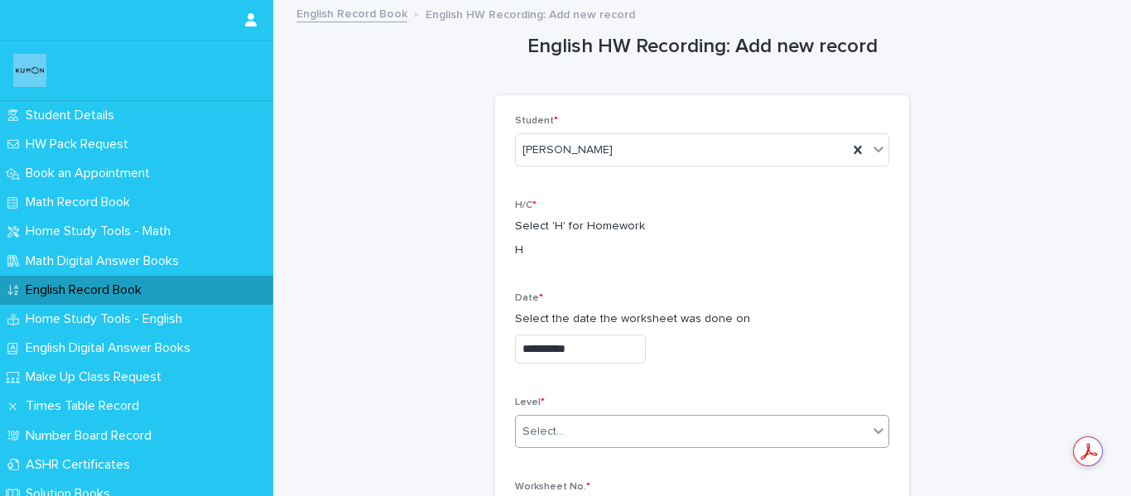
click at [552, 431] on div "Select..." at bounding box center [542, 431] width 41 height 17
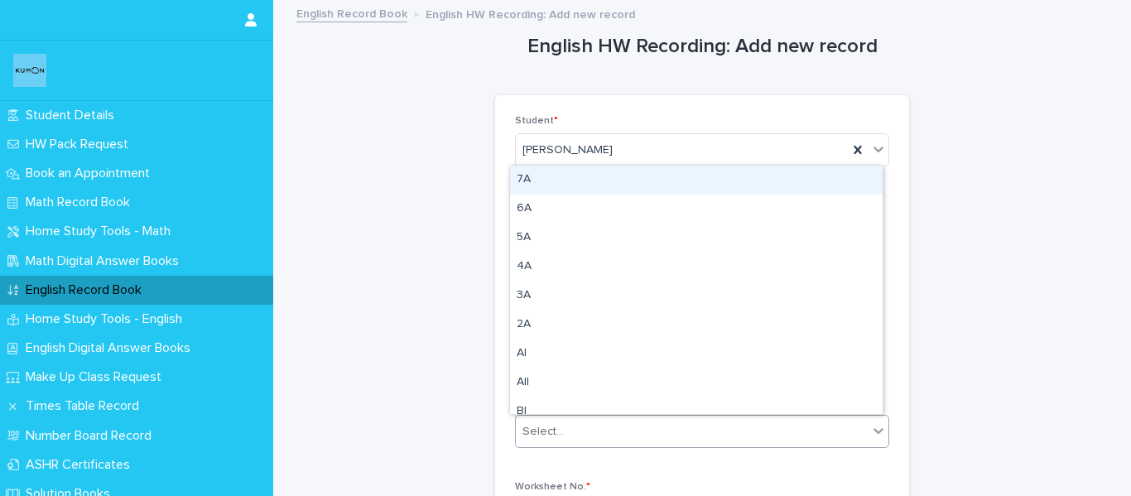
type input "*"
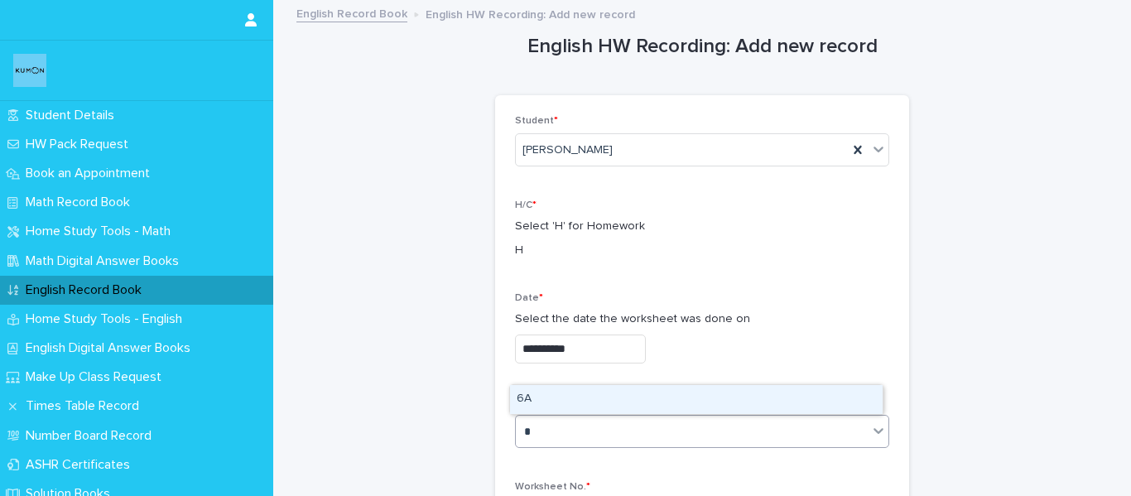
click at [542, 398] on div "6A" at bounding box center [696, 399] width 372 height 29
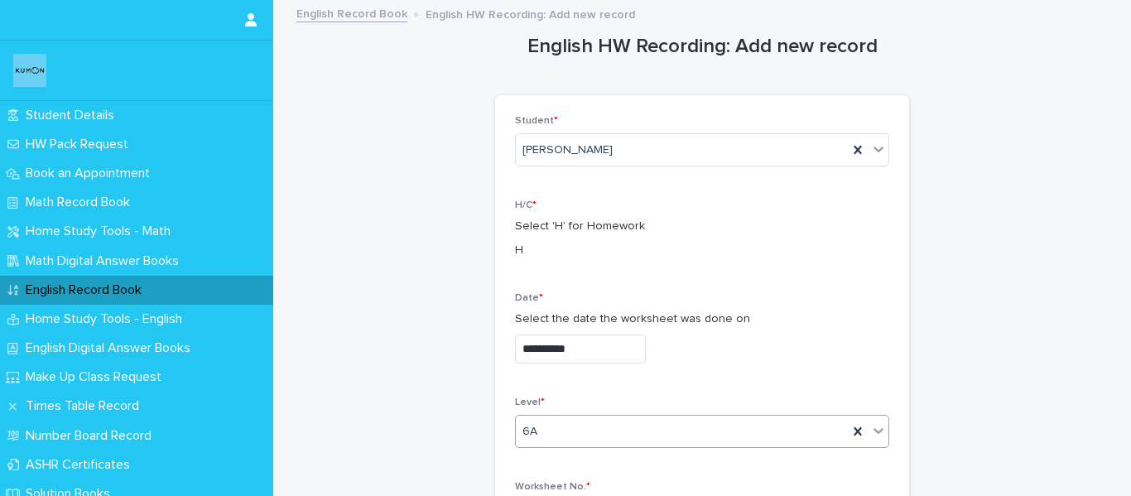
scroll to position [248, 0]
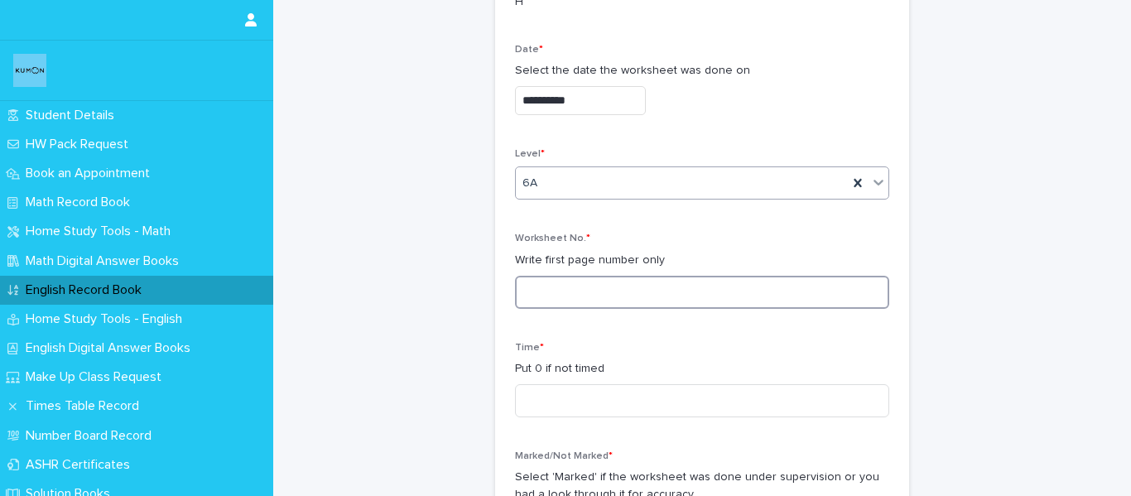
click at [555, 287] on input at bounding box center [702, 292] width 374 height 33
type input "***"
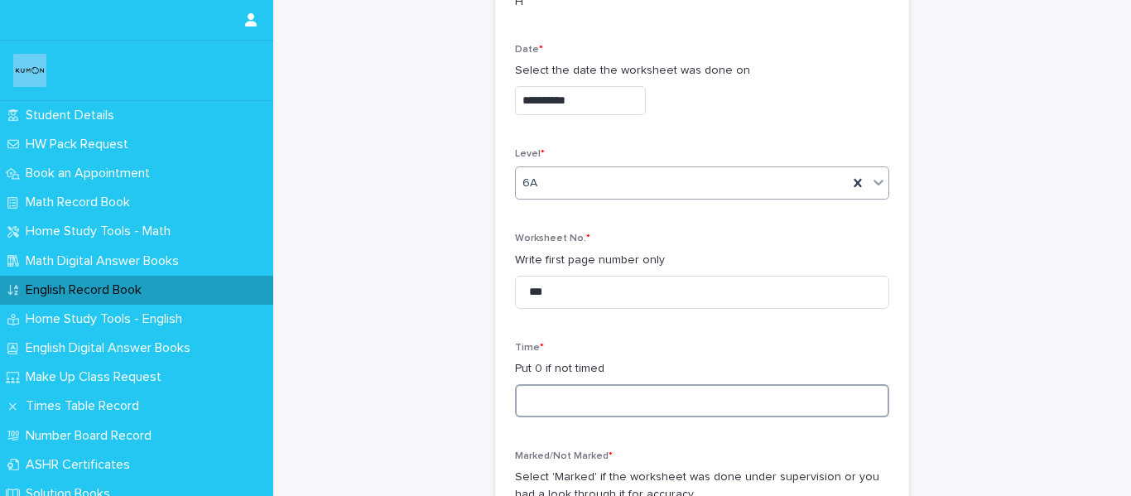
click at [532, 395] on input at bounding box center [702, 400] width 374 height 33
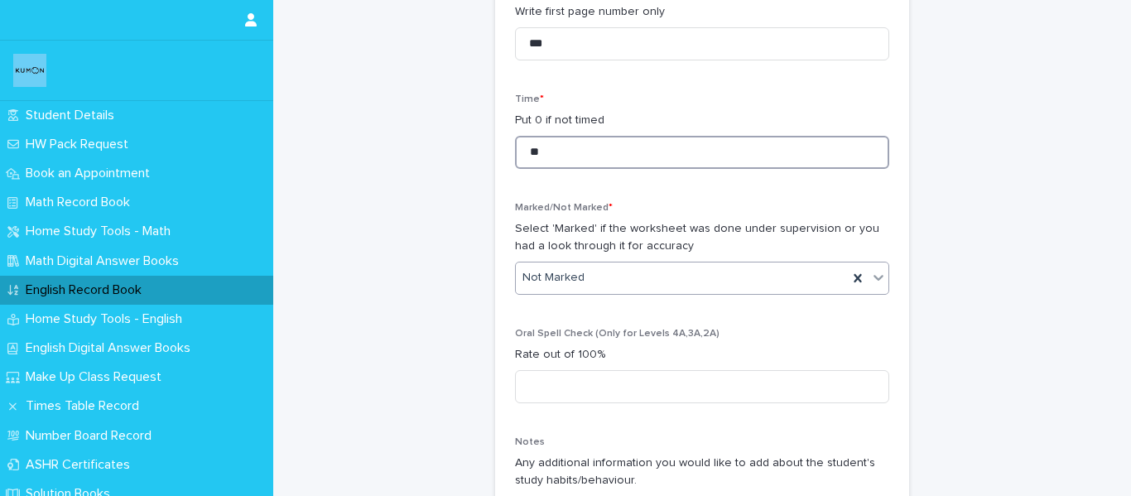
type input "**"
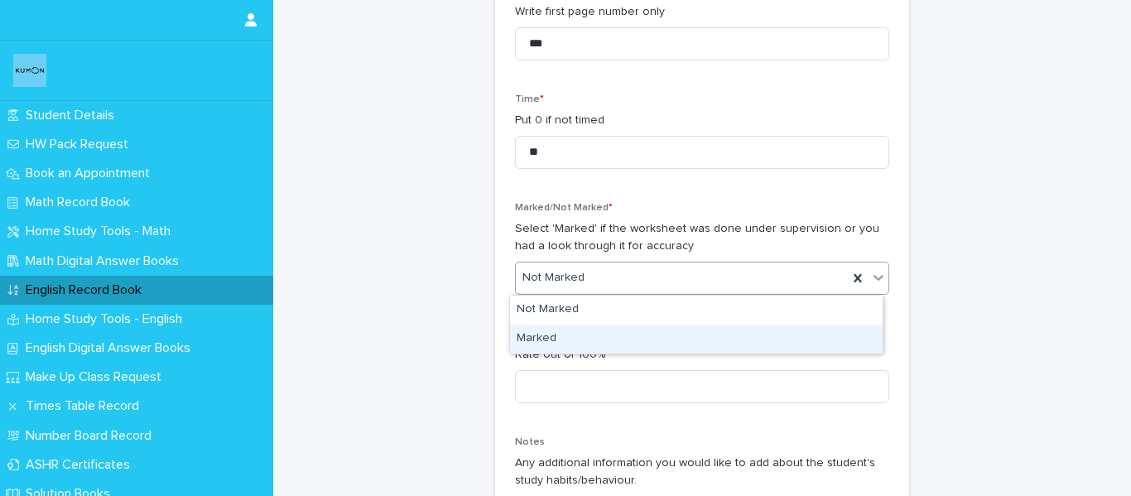
drag, startPoint x: 558, startPoint y: 274, endPoint x: 555, endPoint y: 321, distance: 47.2
click at [554, 333] on div "Marked" at bounding box center [696, 338] width 372 height 29
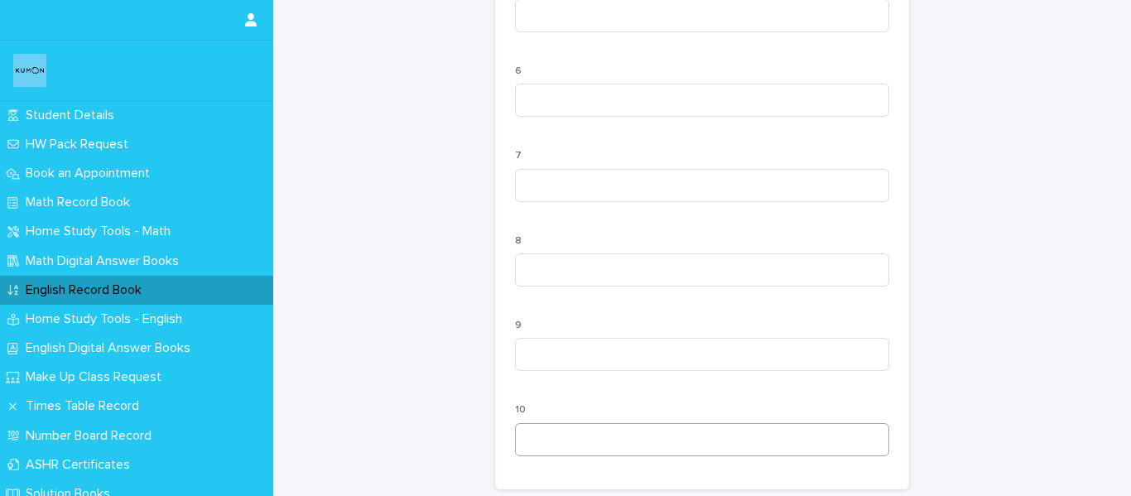
scroll to position [1751, 0]
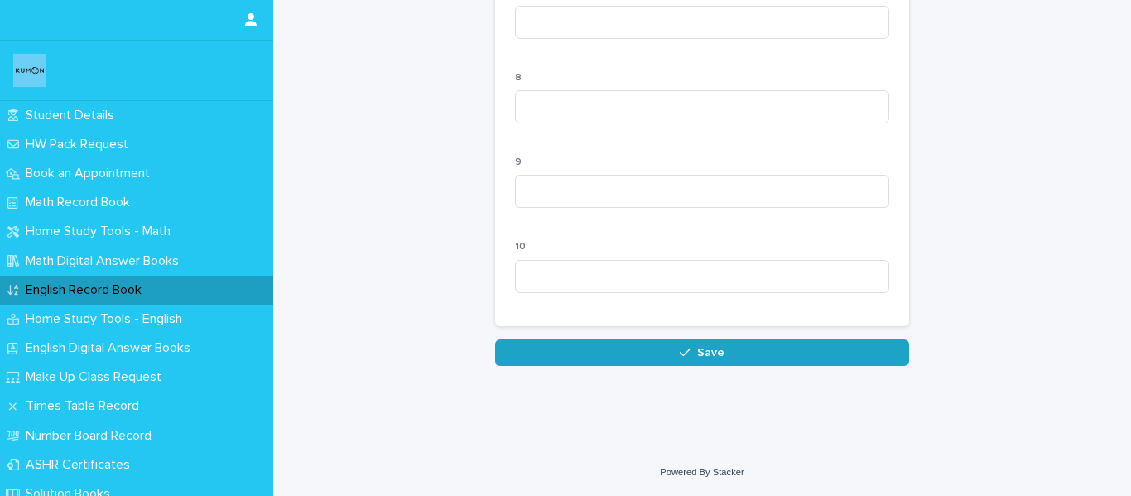
click at [703, 358] on span "Save" at bounding box center [710, 353] width 27 height 12
